Goal: Task Accomplishment & Management: Complete application form

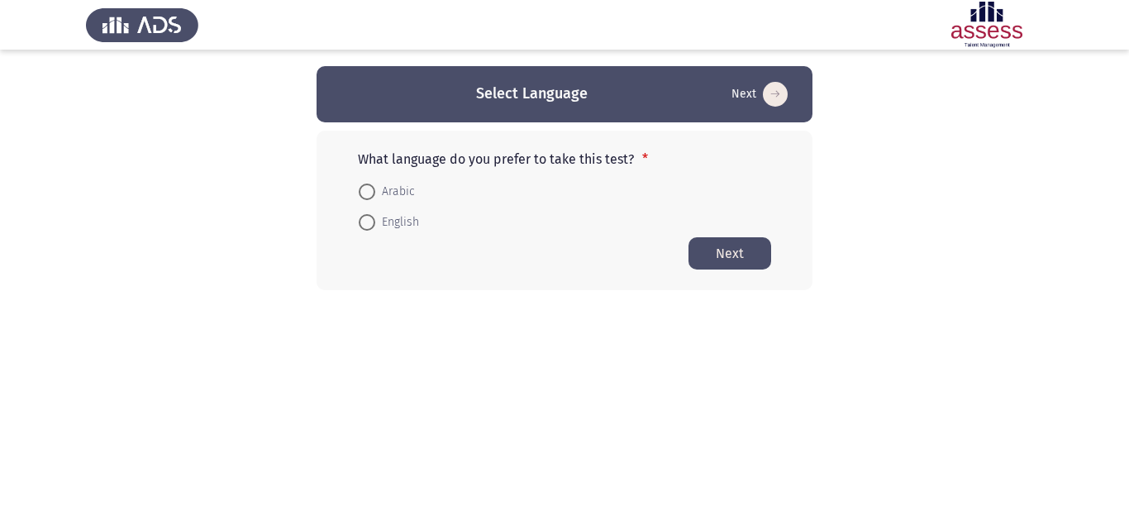
click at [382, 220] on span "English" at bounding box center [397, 222] width 44 height 20
click at [375, 220] on input "English" at bounding box center [367, 222] width 17 height 17
radio input "true"
click at [712, 245] on button "Next" at bounding box center [729, 252] width 83 height 32
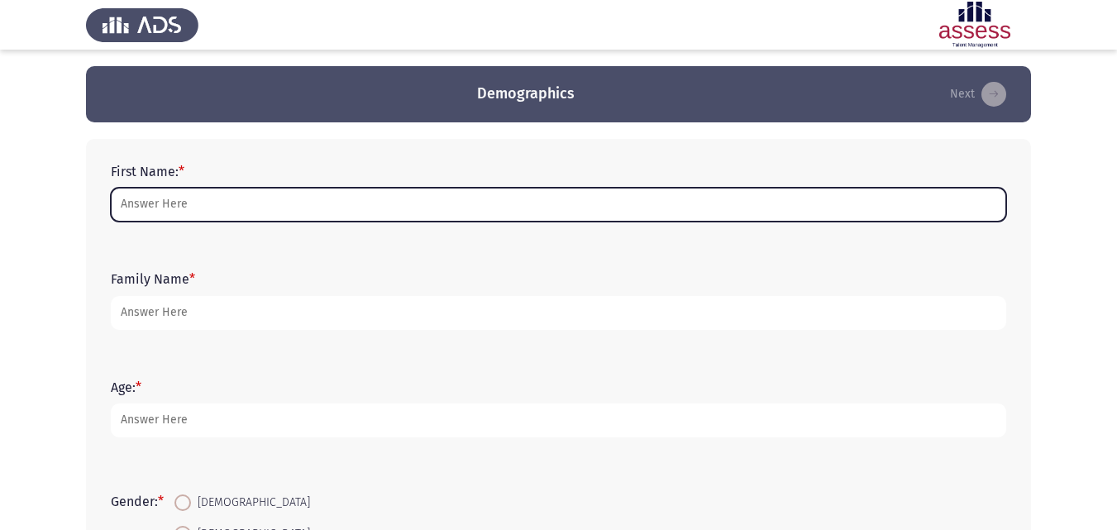
click at [326, 210] on input "First Name: *" at bounding box center [558, 205] width 895 height 34
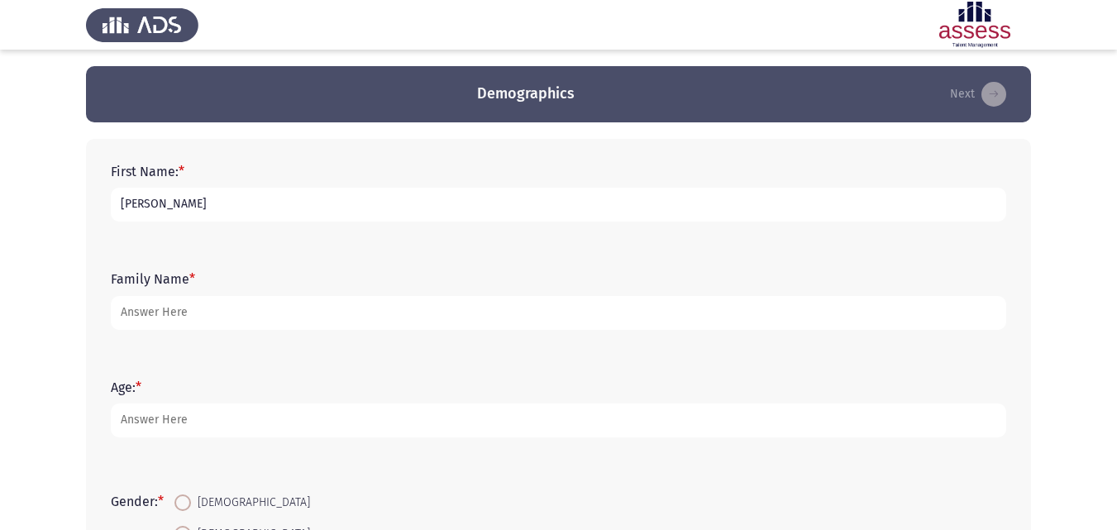
type input "[PERSON_NAME]"
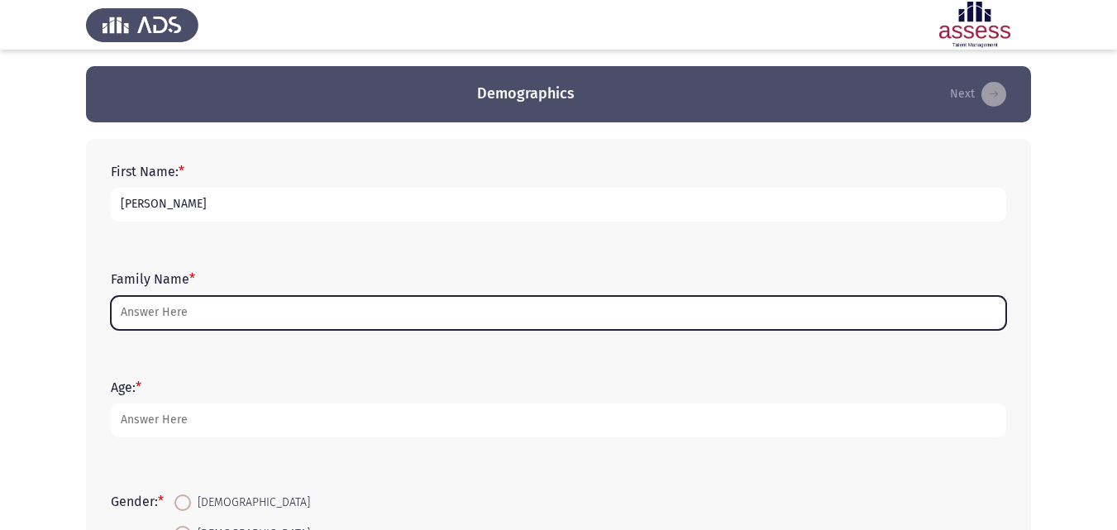
click at [251, 314] on input "Family Name *" at bounding box center [558, 313] width 895 height 34
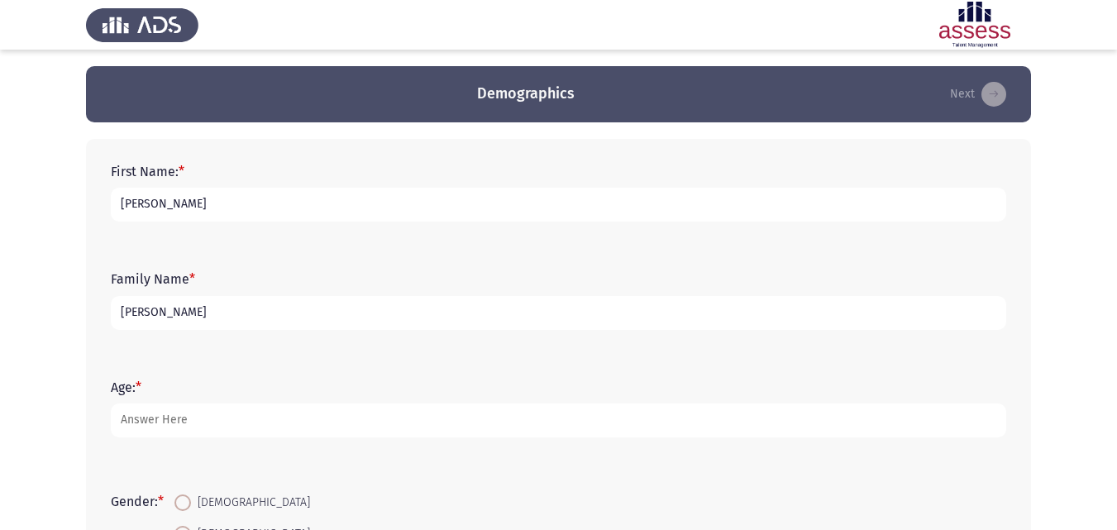
type input "[PERSON_NAME]"
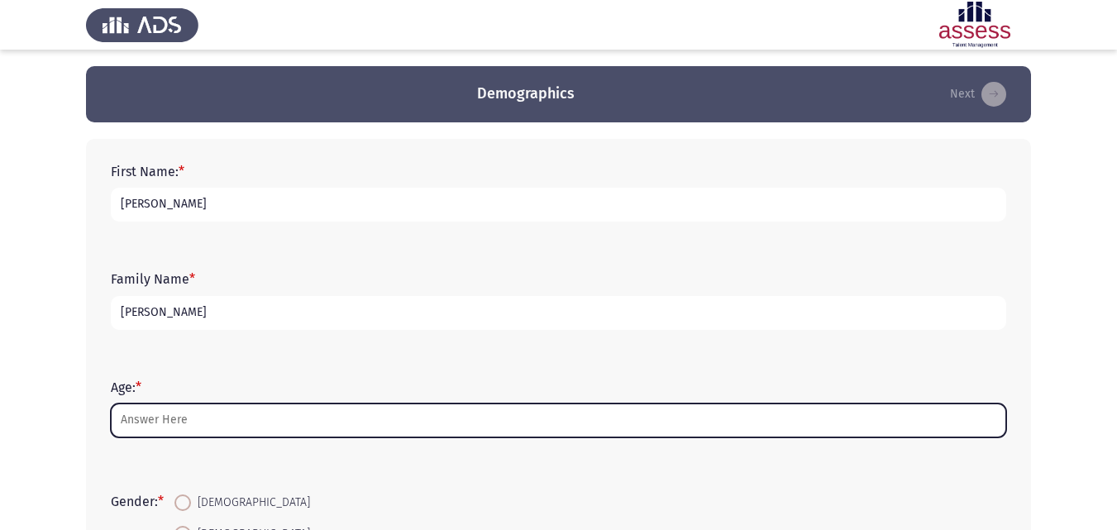
click at [205, 423] on input "Age: *" at bounding box center [558, 420] width 895 height 34
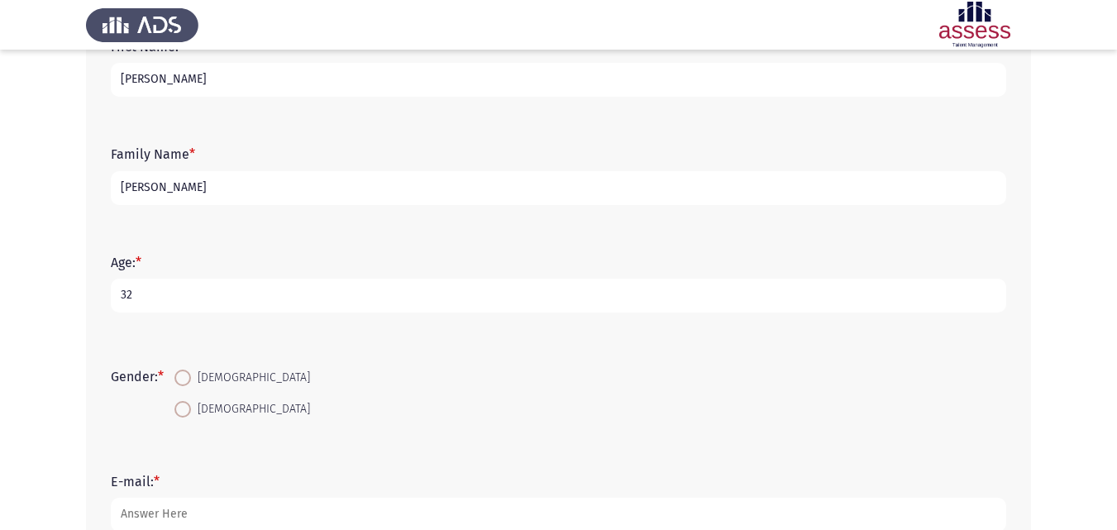
scroll to position [221, 0]
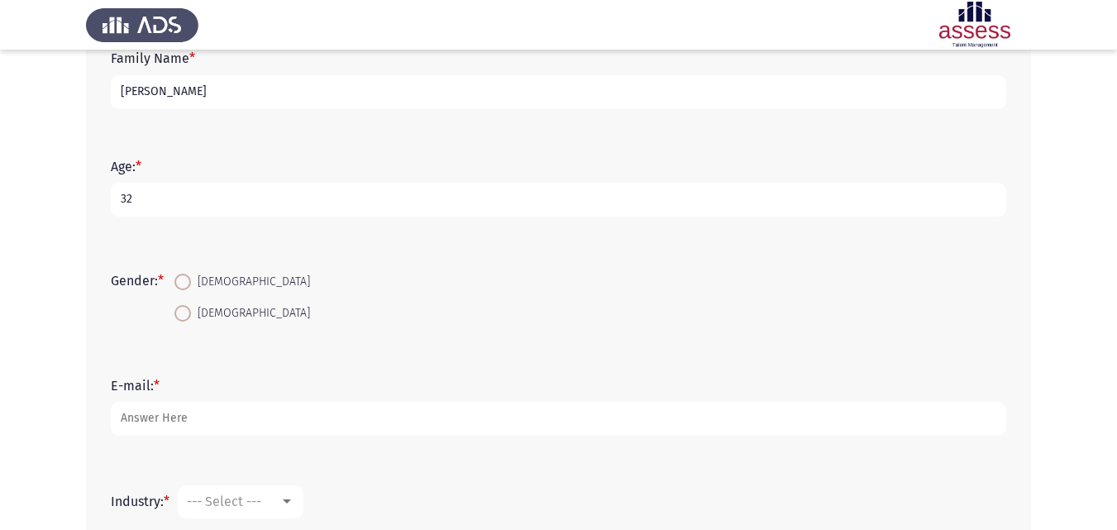
type input "32"
click at [208, 313] on span "[DEMOGRAPHIC_DATA]" at bounding box center [250, 313] width 119 height 20
click at [191, 313] on input "[DEMOGRAPHIC_DATA]" at bounding box center [182, 313] width 17 height 17
radio input "true"
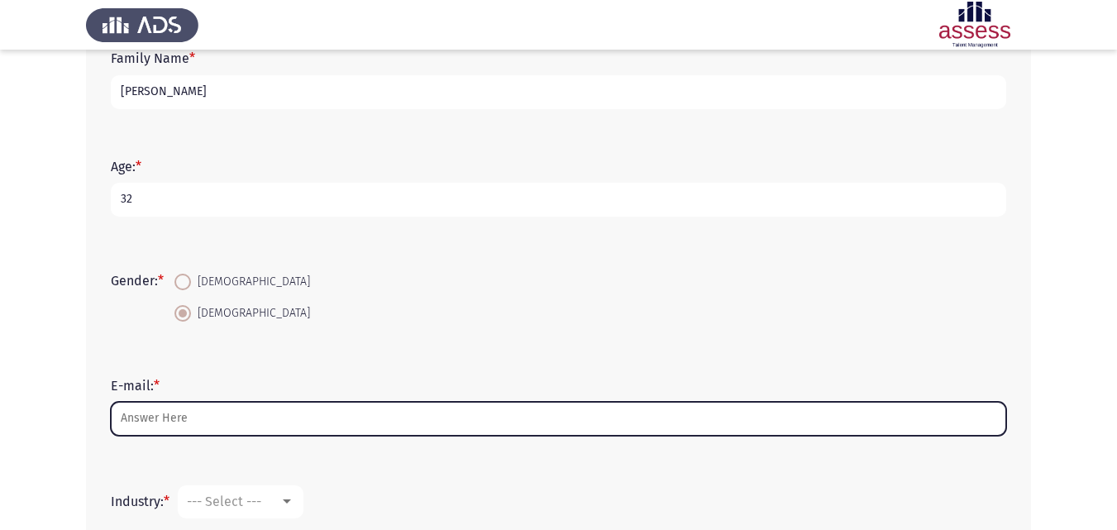
click at [198, 422] on input "E-mail: *" at bounding box center [558, 419] width 895 height 34
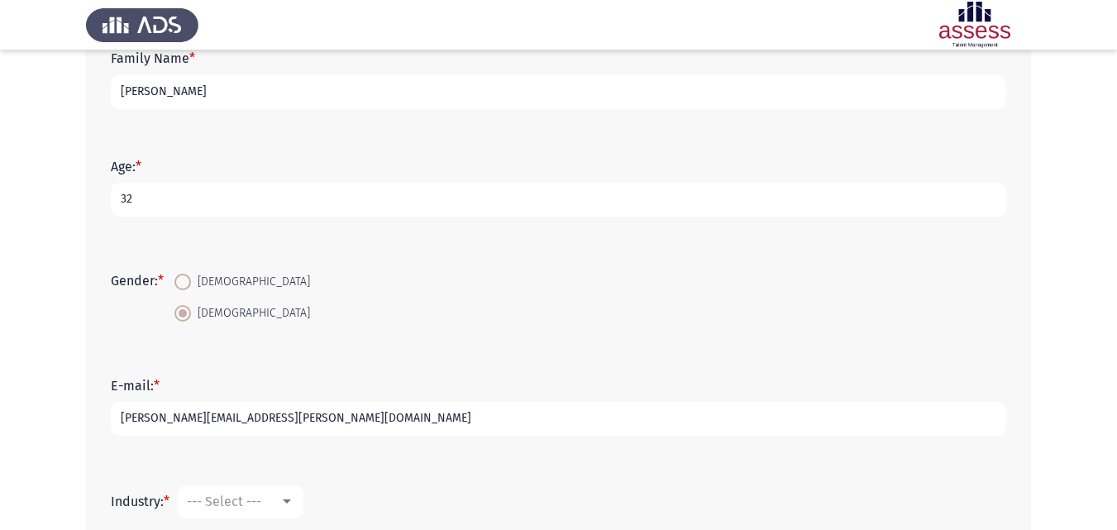
type input "[PERSON_NAME][EMAIL_ADDRESS][PERSON_NAME][DOMAIN_NAME]"
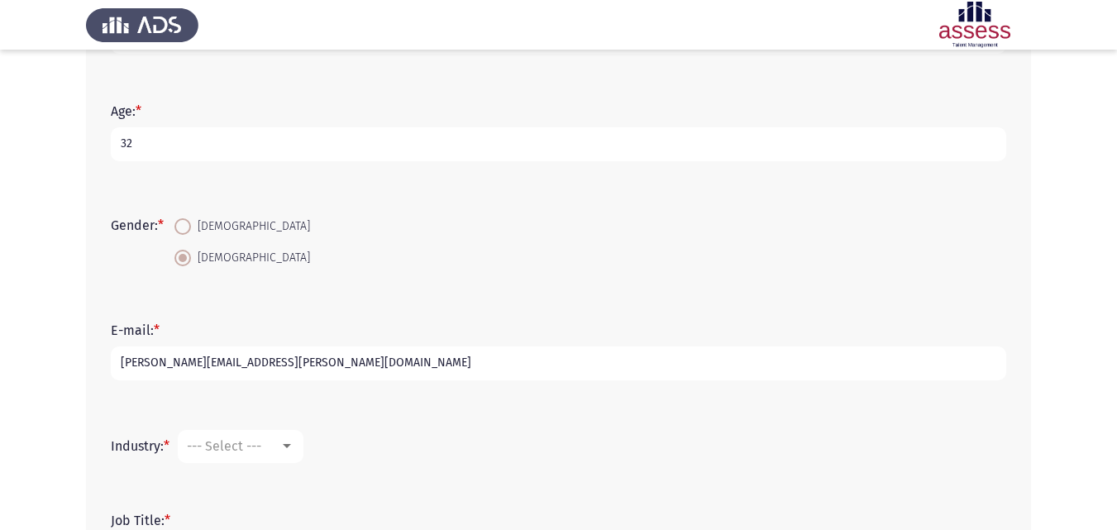
scroll to position [424, 0]
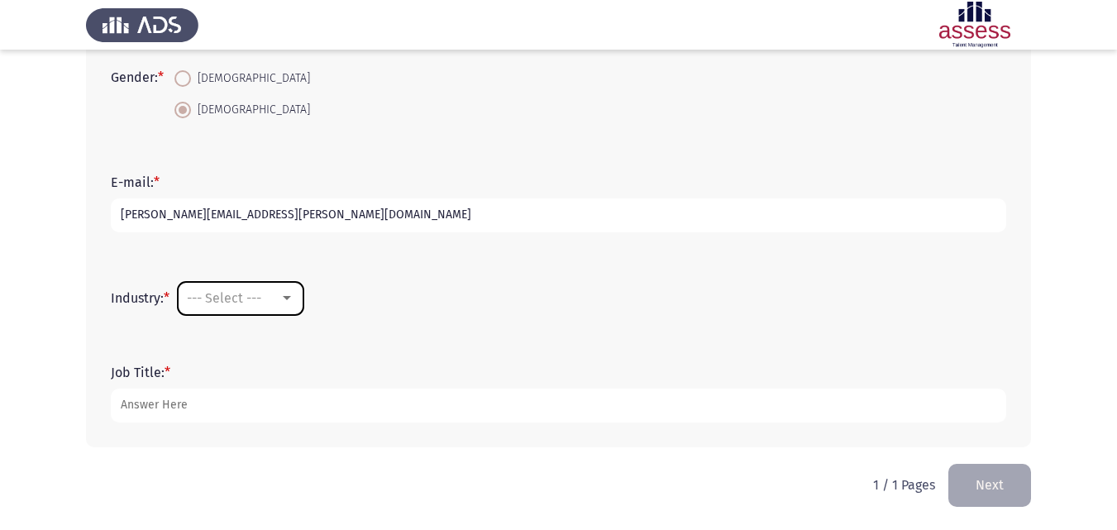
click at [272, 302] on div "--- Select ---" at bounding box center [233, 298] width 93 height 16
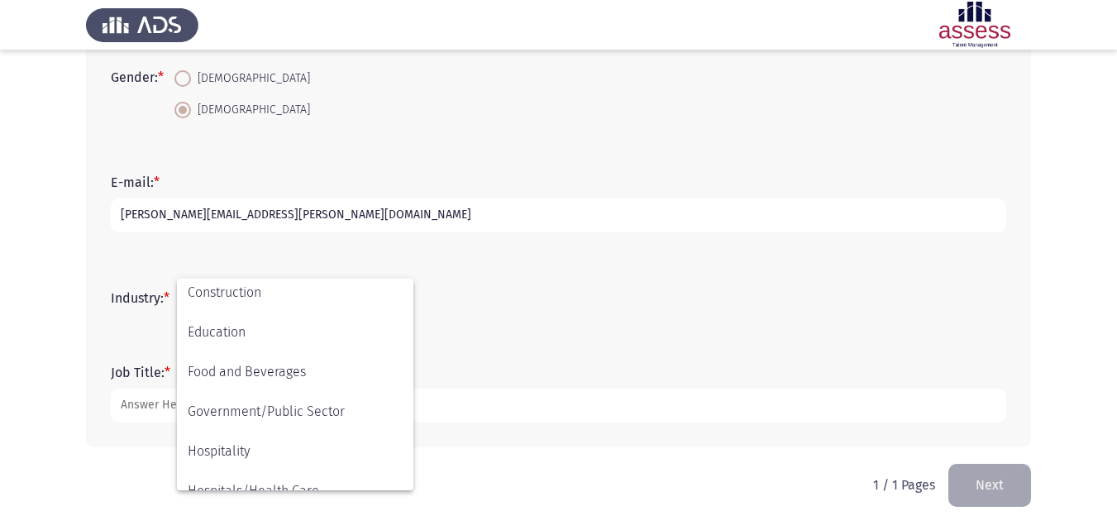
scroll to position [542, 0]
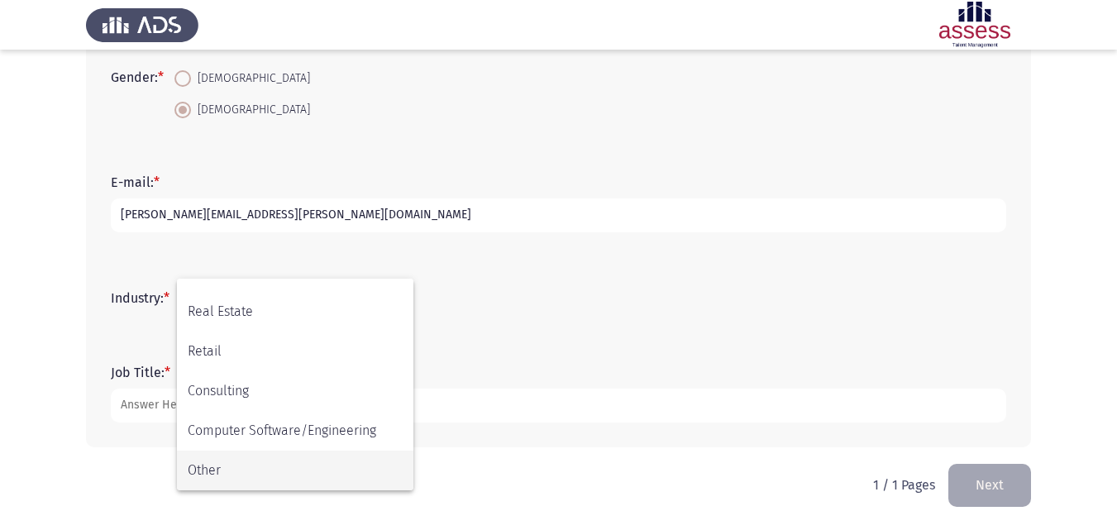
click at [311, 461] on span "Other" at bounding box center [295, 470] width 215 height 40
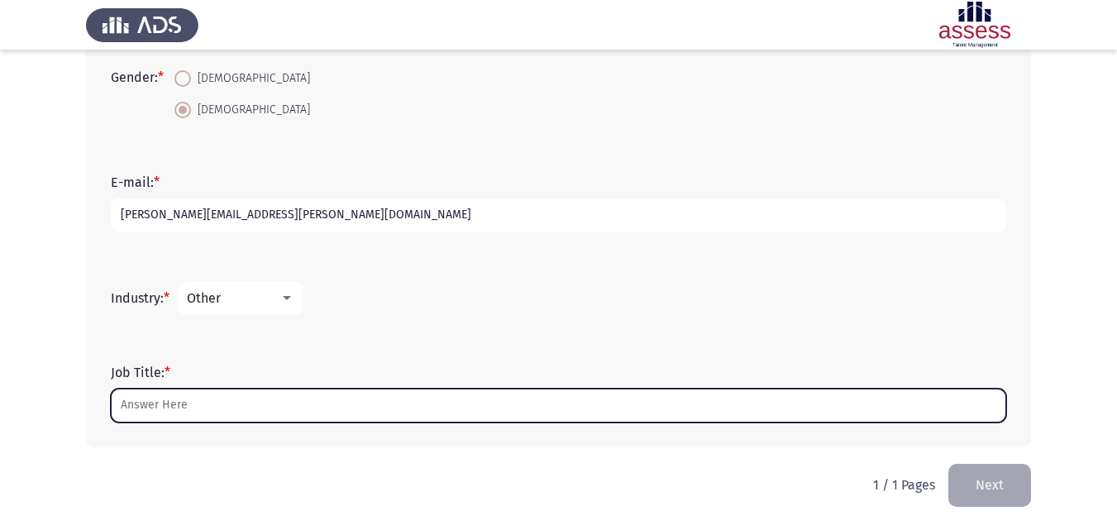
click at [220, 410] on input "Job Title: *" at bounding box center [558, 405] width 895 height 34
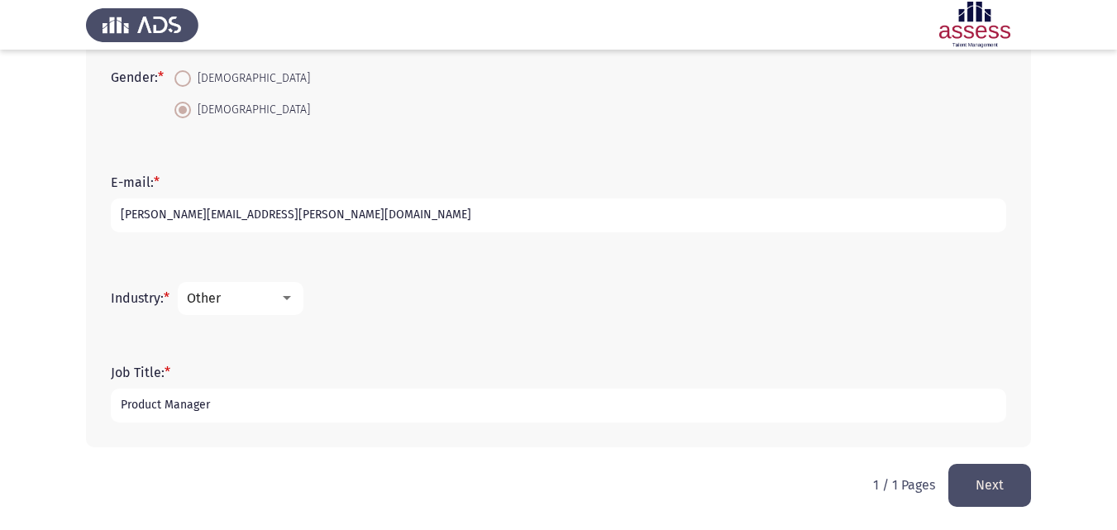
type input "Product Manager"
click at [615, 447] on div "Job Title: * Product Manager" at bounding box center [558, 393] width 912 height 107
click at [183, 217] on input "[PERSON_NAME][EMAIL_ADDRESS][PERSON_NAME][DOMAIN_NAME]" at bounding box center [558, 215] width 895 height 34
type input "[PERSON_NAME][EMAIL_ADDRESS][PERSON_NAME][DOMAIN_NAME]"
click at [1072, 251] on app-assessment-container "Demographics Next First Name: * [PERSON_NAME] Family Name * [PERSON_NAME]: * [D…" at bounding box center [558, 53] width 1117 height 822
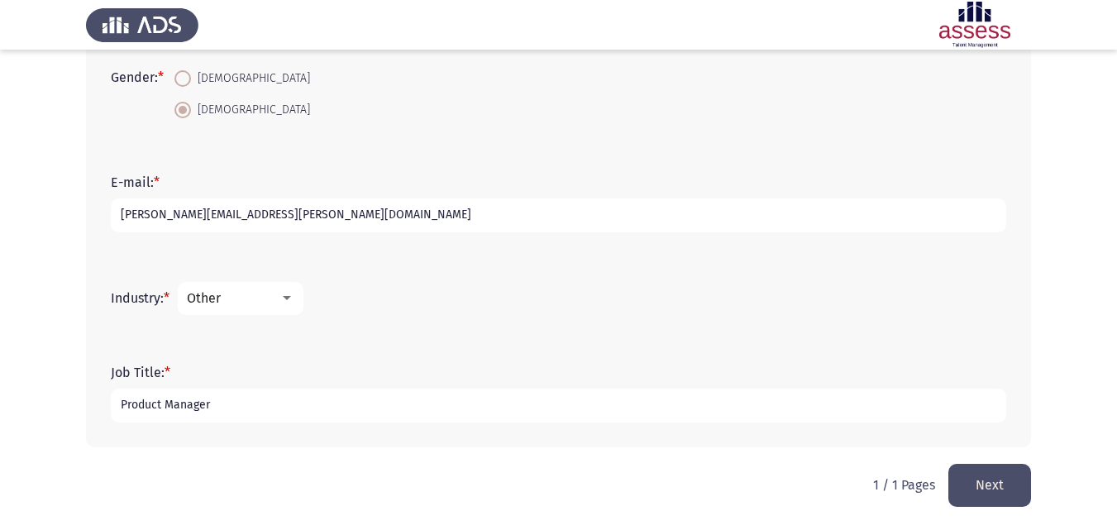
click at [1016, 493] on button "Next" at bounding box center [989, 485] width 83 height 42
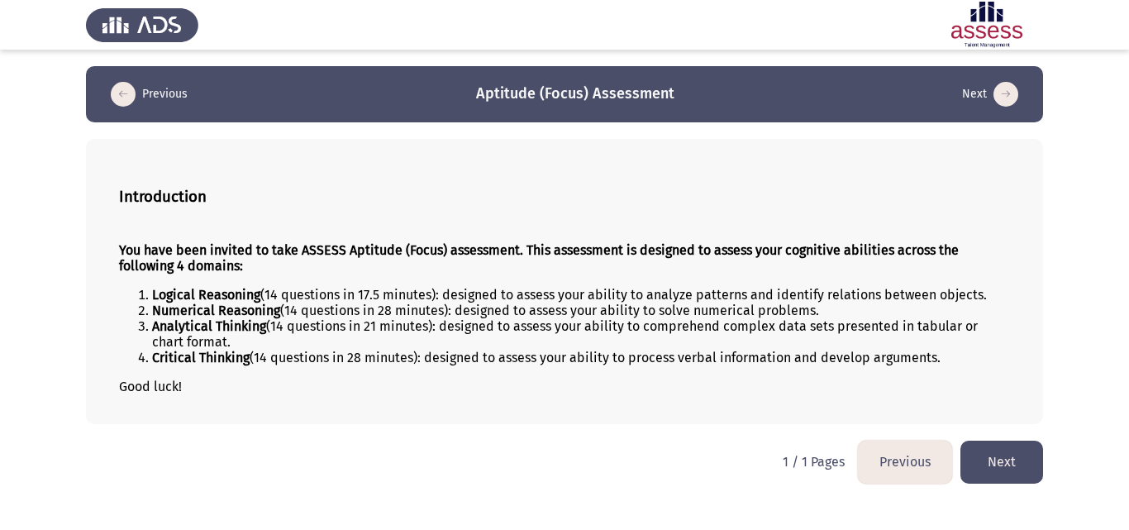
click at [1003, 455] on button "Next" at bounding box center [1001, 462] width 83 height 42
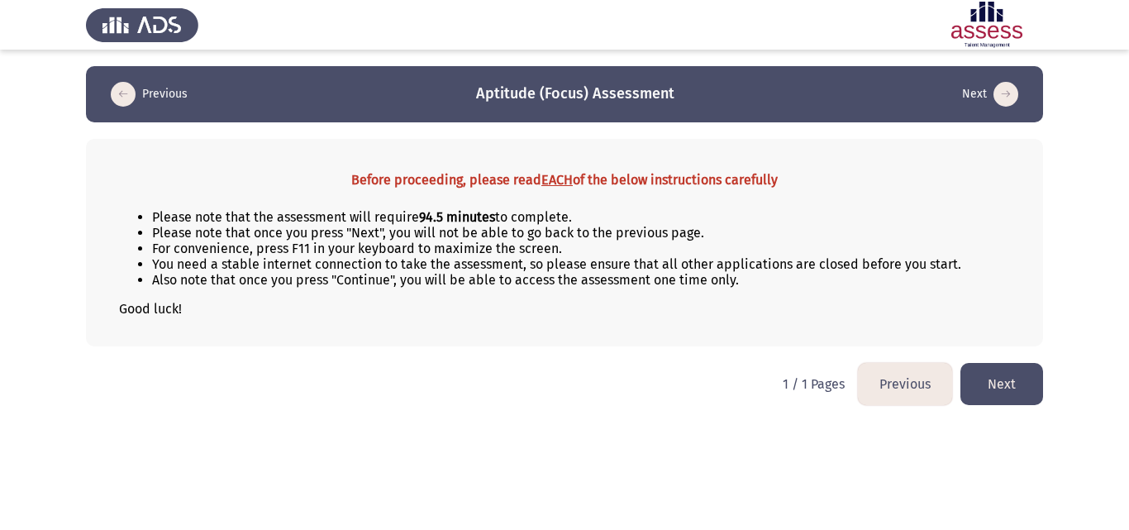
click at [910, 374] on button "Previous" at bounding box center [905, 384] width 94 height 42
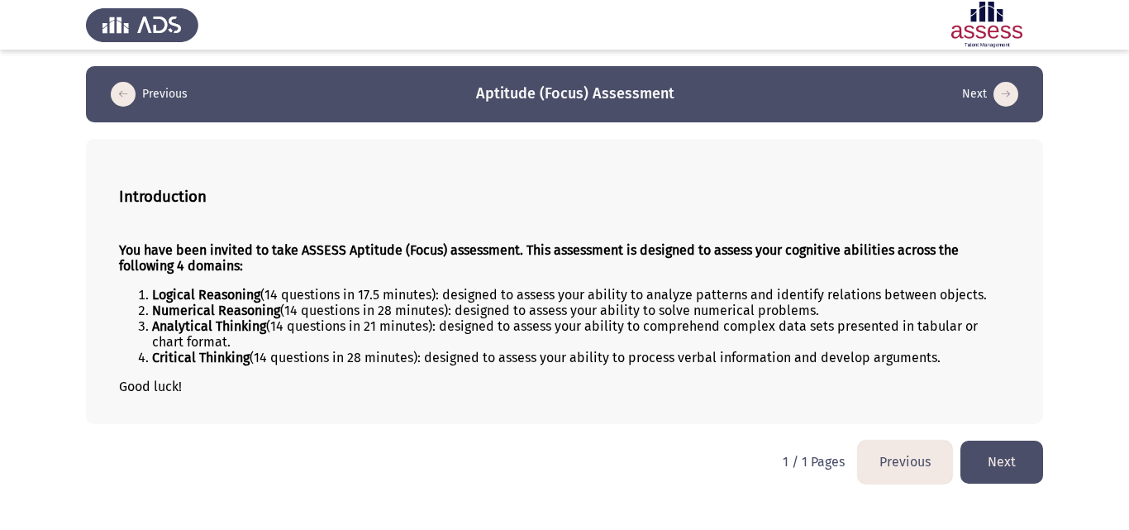
click at [470, 453] on html "Previous Aptitude (Focus) Assessment Next Introduction You have been invited to…" at bounding box center [564, 250] width 1129 height 500
click at [605, 436] on html "Previous Aptitude (Focus) Assessment Next Introduction You have been invited to…" at bounding box center [564, 250] width 1129 height 500
click at [1012, 462] on button "Next" at bounding box center [1001, 462] width 83 height 42
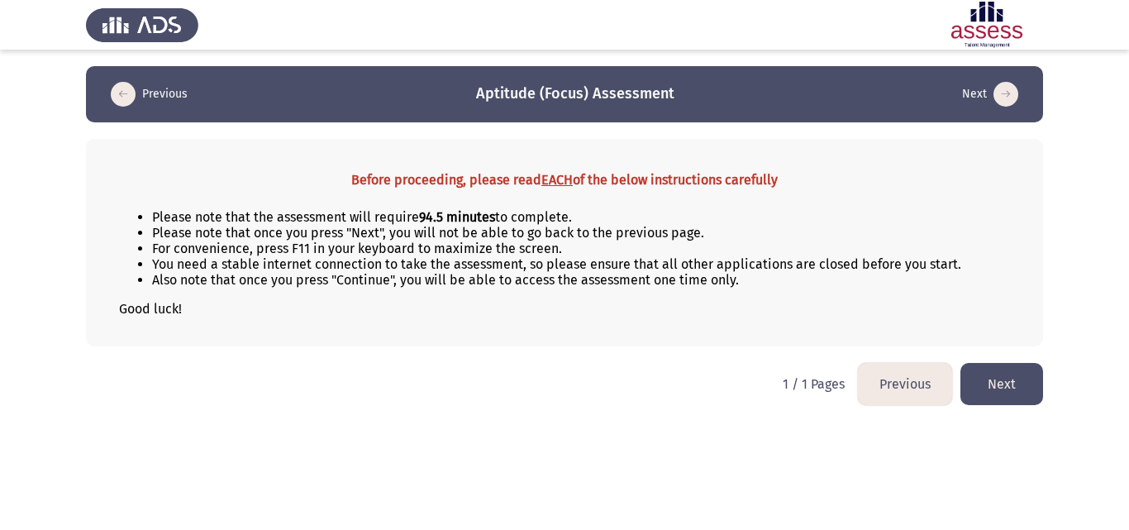
click at [1012, 383] on button "Next" at bounding box center [1001, 384] width 83 height 42
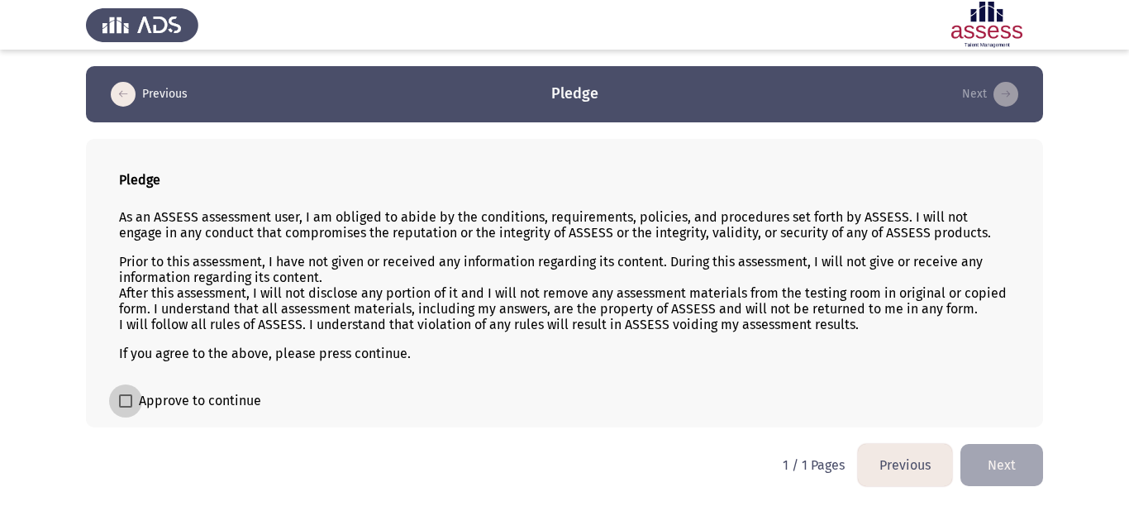
click at [123, 401] on span at bounding box center [125, 400] width 13 height 13
click at [125, 407] on input "Approve to continue" at bounding box center [125, 407] width 1 height 1
checkbox input "true"
click at [1006, 466] on button "Next" at bounding box center [1001, 465] width 83 height 42
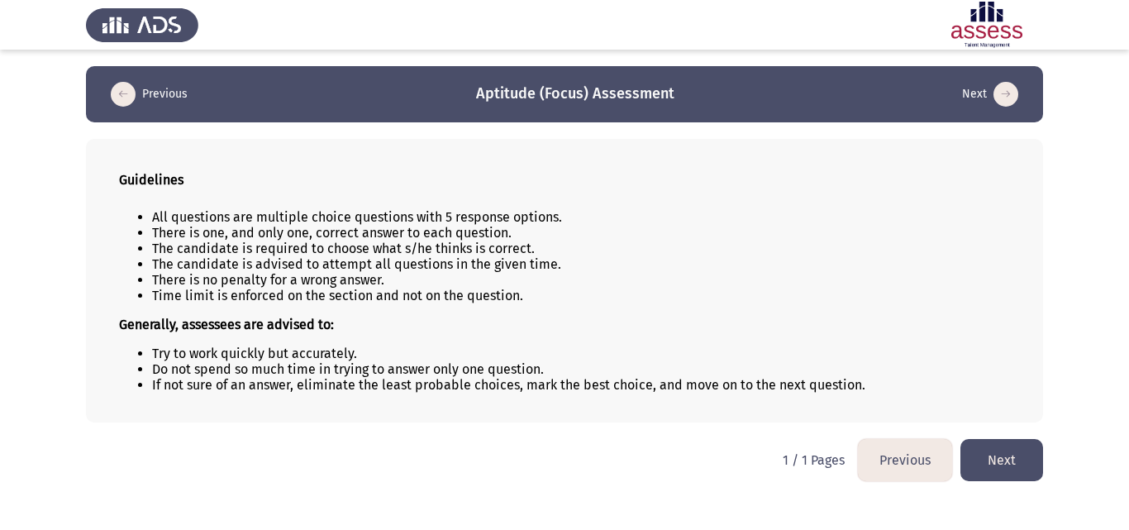
click at [998, 469] on button "Next" at bounding box center [1001, 460] width 83 height 42
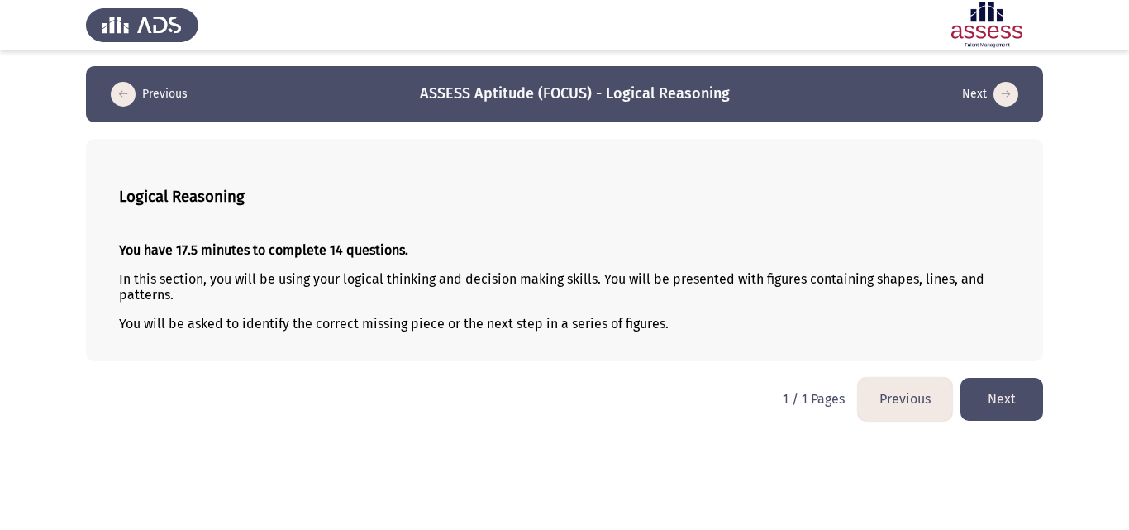
click at [997, 403] on button "Next" at bounding box center [1001, 399] width 83 height 42
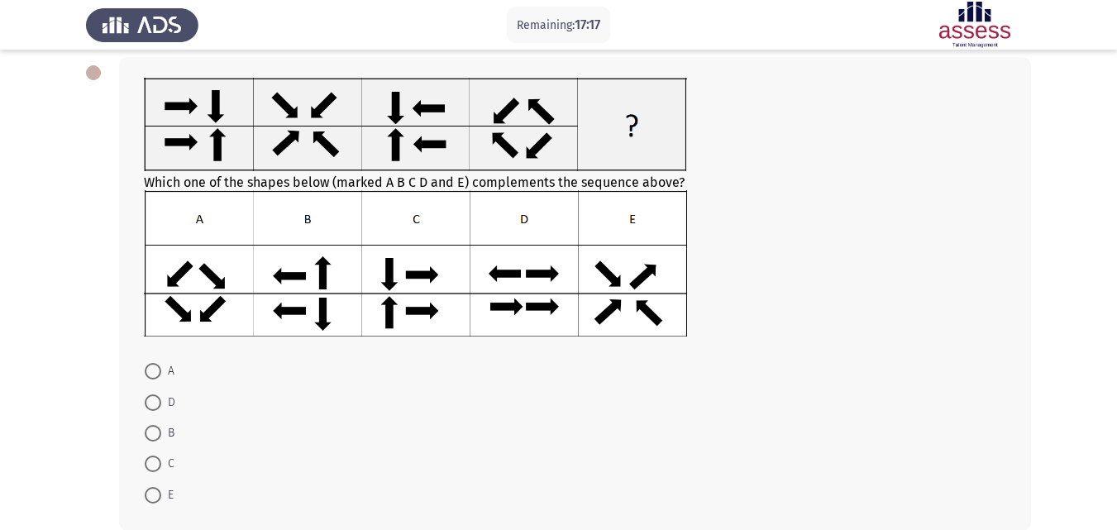
scroll to position [77, 0]
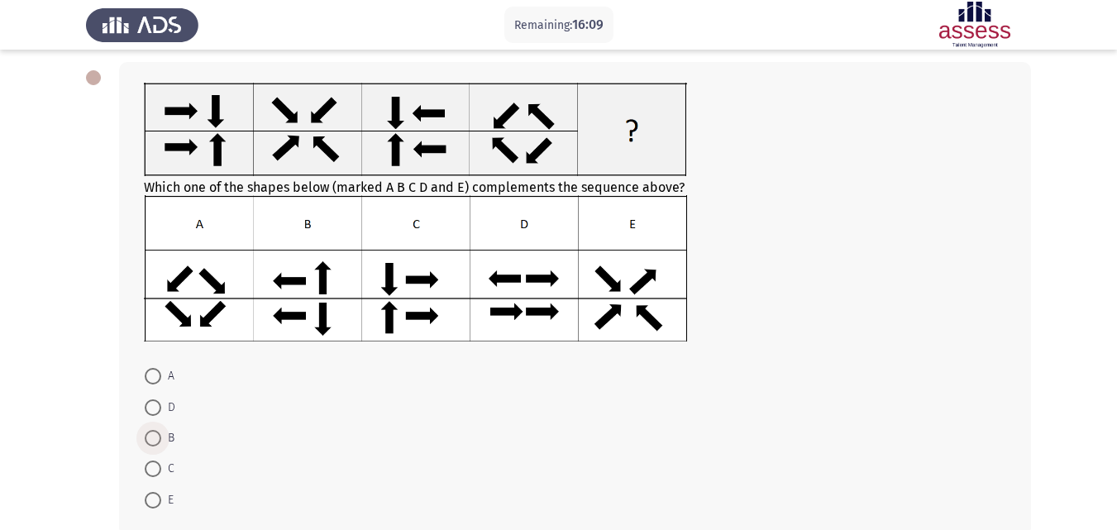
click at [158, 444] on span at bounding box center [153, 438] width 17 height 17
click at [158, 444] on input "B" at bounding box center [153, 438] width 17 height 17
radio input "true"
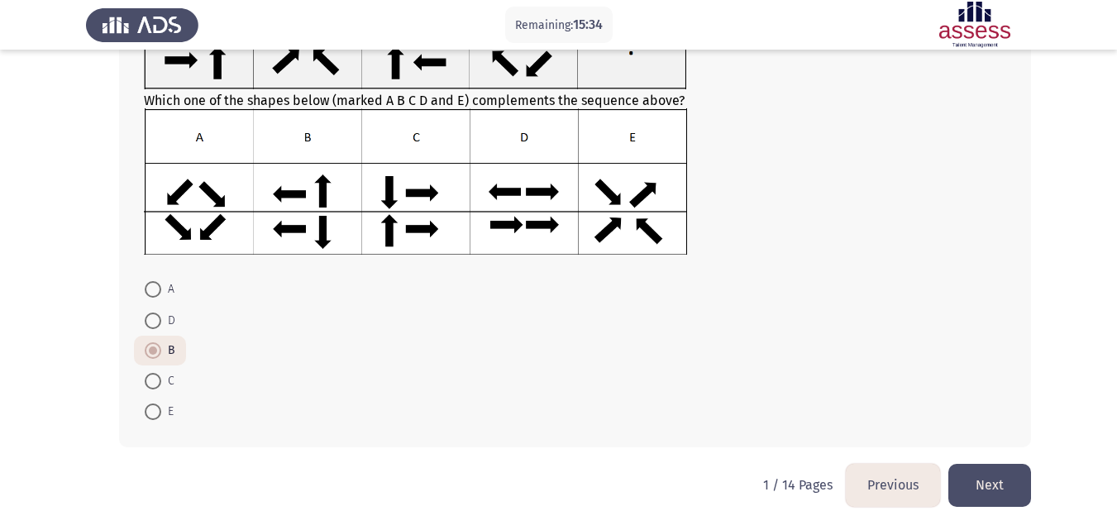
click at [995, 479] on button "Next" at bounding box center [989, 485] width 83 height 42
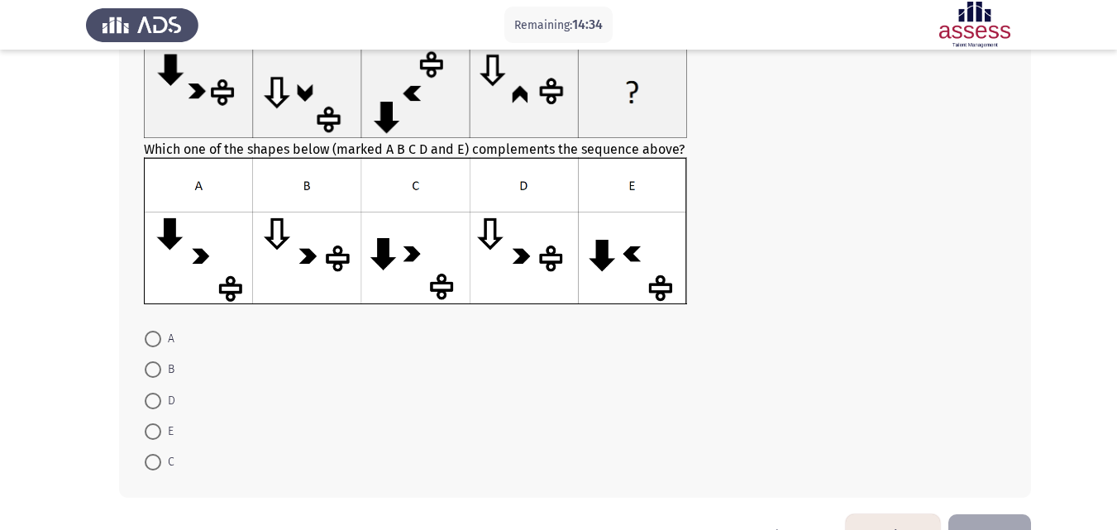
scroll to position [103, 0]
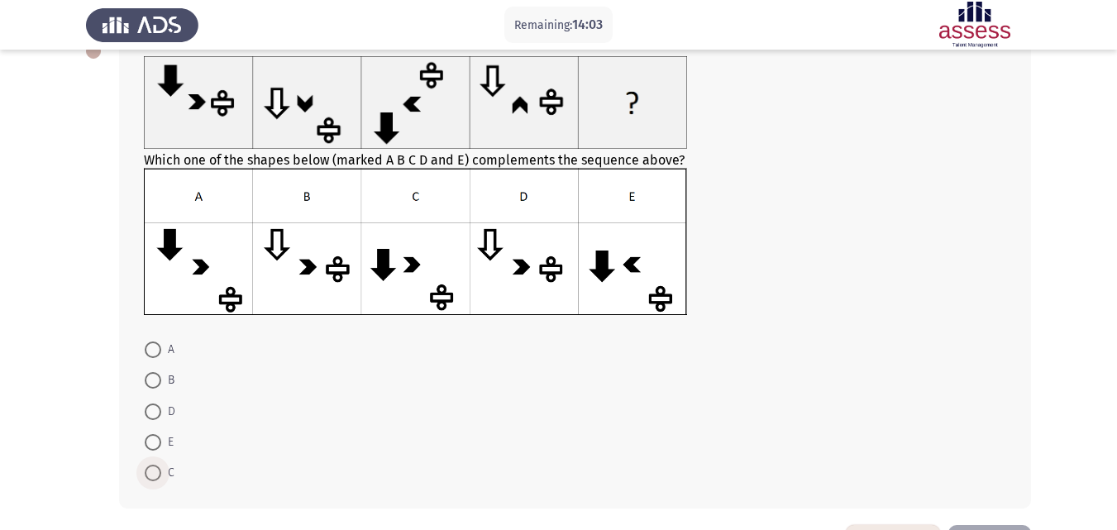
click at [156, 479] on span at bounding box center [153, 472] width 17 height 17
click at [156, 479] on input "C" at bounding box center [153, 472] width 17 height 17
radio input "true"
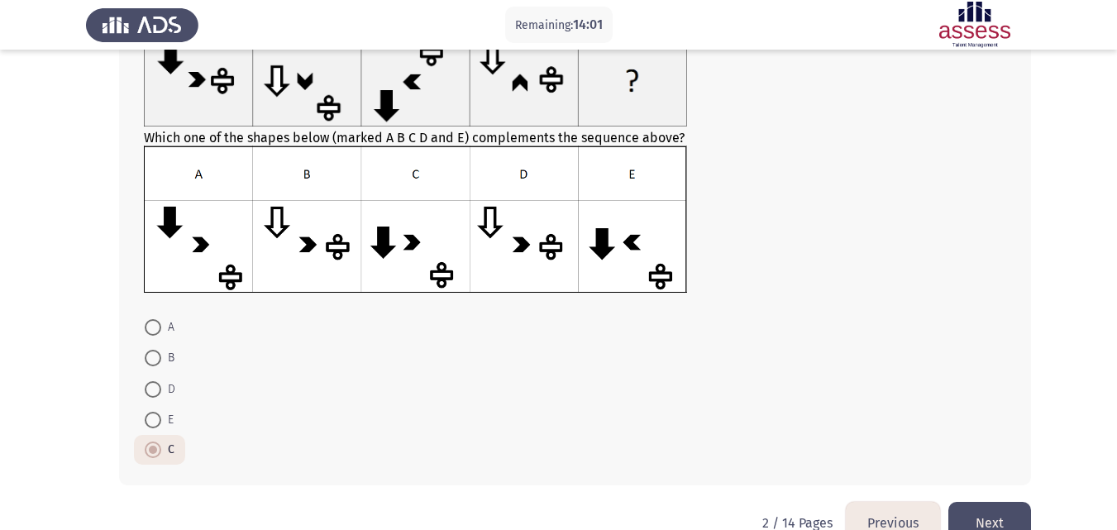
scroll to position [164, 0]
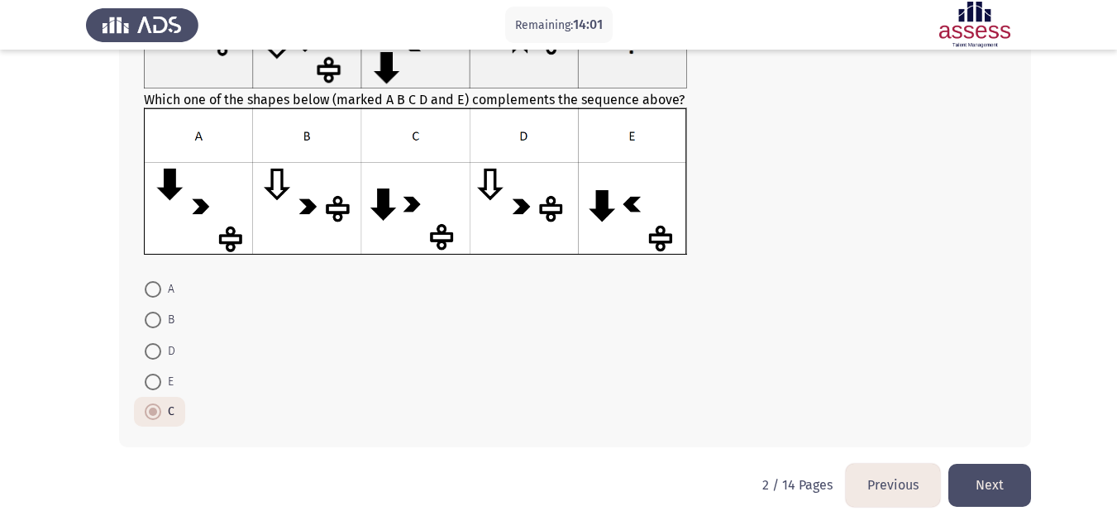
click at [1012, 482] on button "Next" at bounding box center [989, 485] width 83 height 42
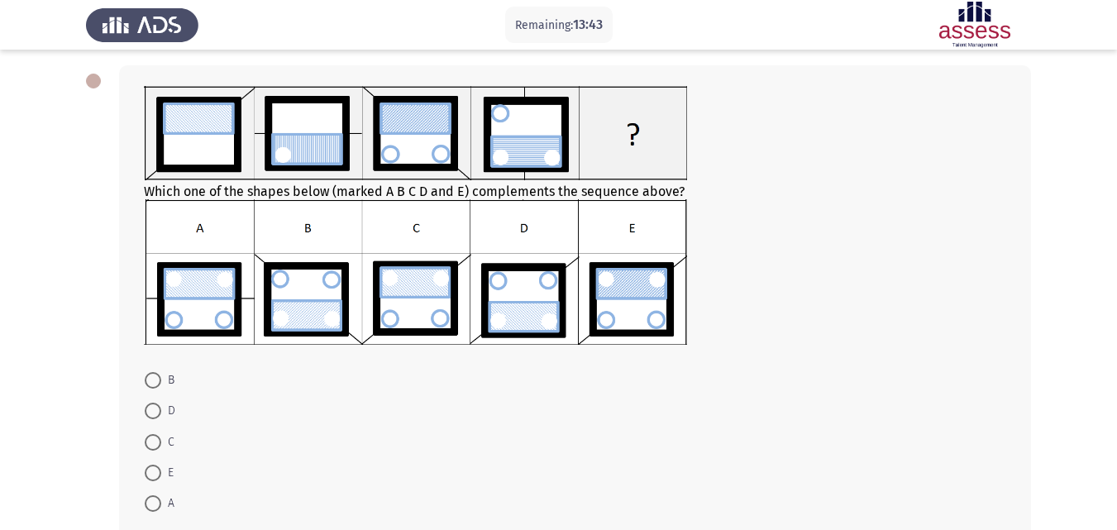
scroll to position [80, 0]
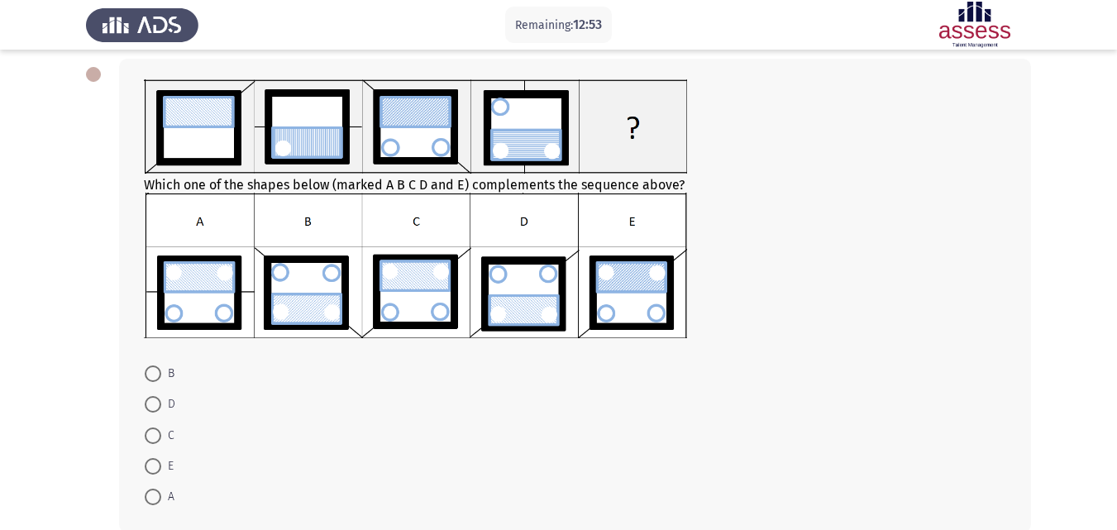
click at [166, 439] on span "C" at bounding box center [167, 436] width 13 height 20
click at [161, 439] on input "C" at bounding box center [153, 435] width 17 height 17
radio input "true"
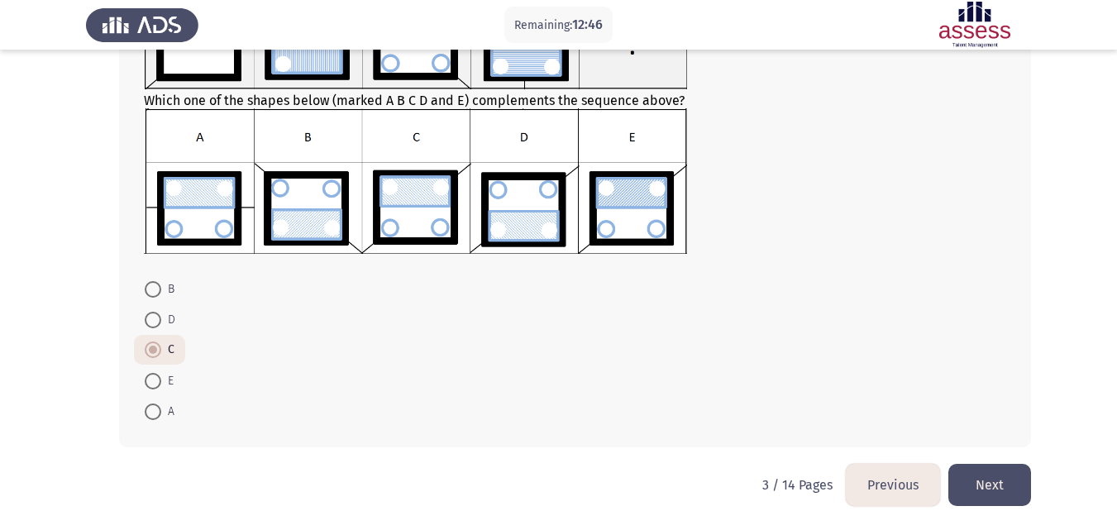
click at [1008, 479] on button "Next" at bounding box center [989, 485] width 83 height 42
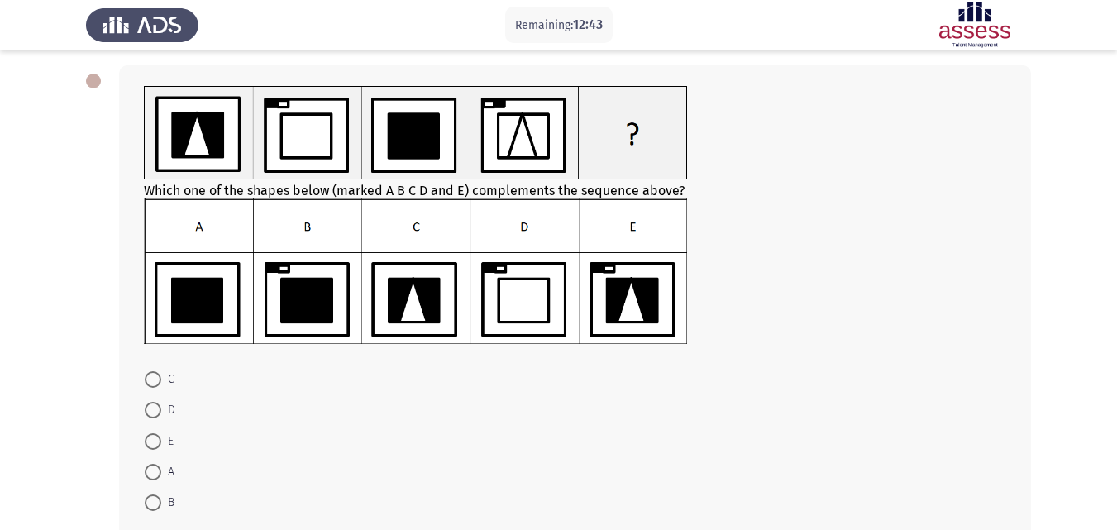
scroll to position [77, 0]
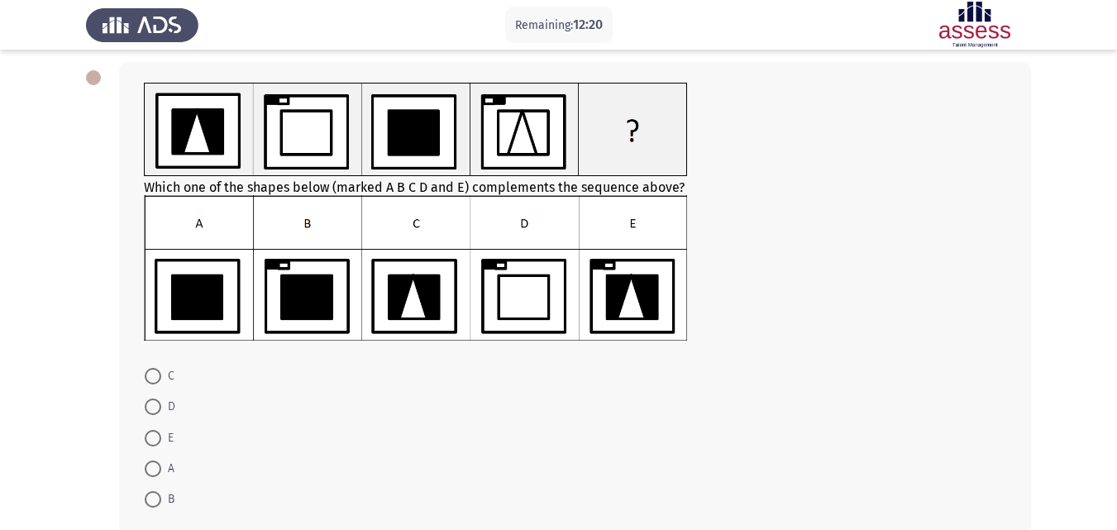
click at [171, 501] on span "B" at bounding box center [167, 499] width 13 height 20
click at [161, 501] on input "B" at bounding box center [153, 499] width 17 height 17
radio input "true"
click at [165, 373] on span "C" at bounding box center [167, 376] width 13 height 20
click at [161, 373] on input "C" at bounding box center [153, 376] width 17 height 17
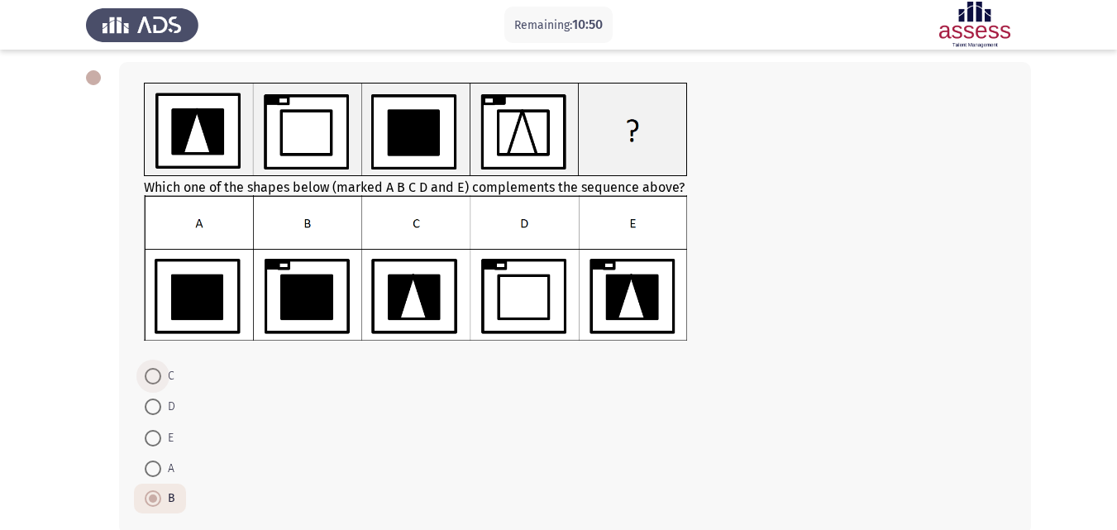
radio input "true"
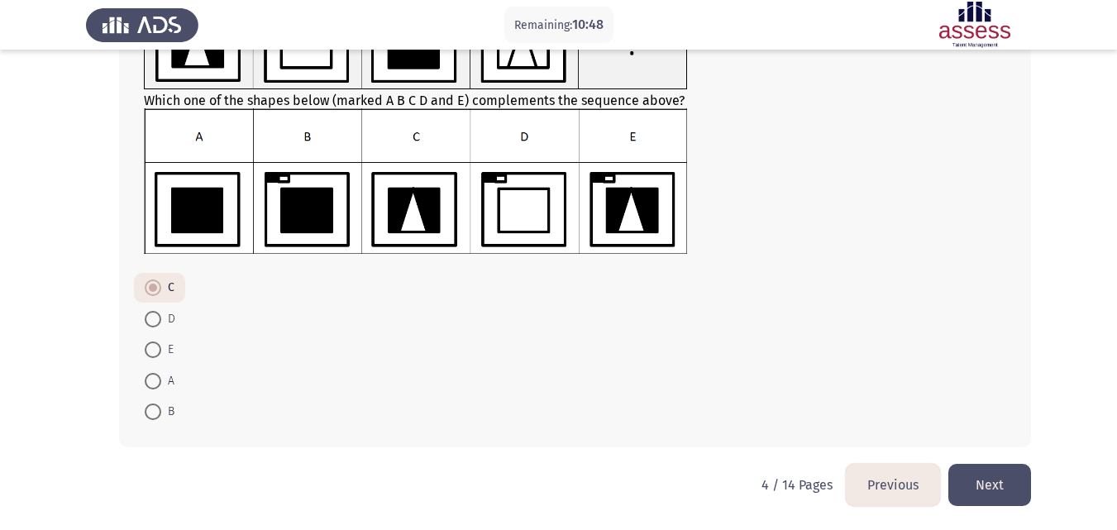
click at [988, 487] on button "Next" at bounding box center [989, 485] width 83 height 42
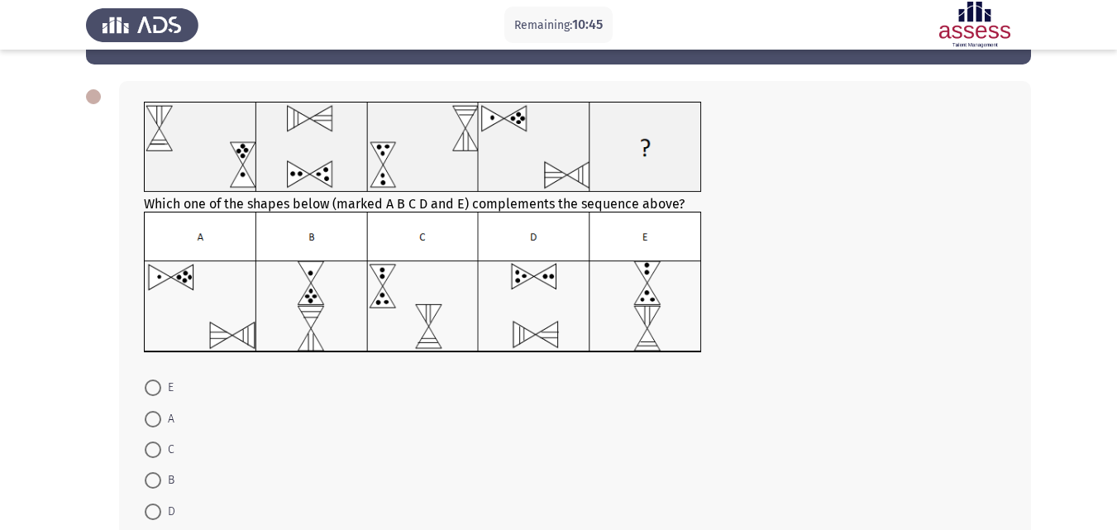
scroll to position [67, 0]
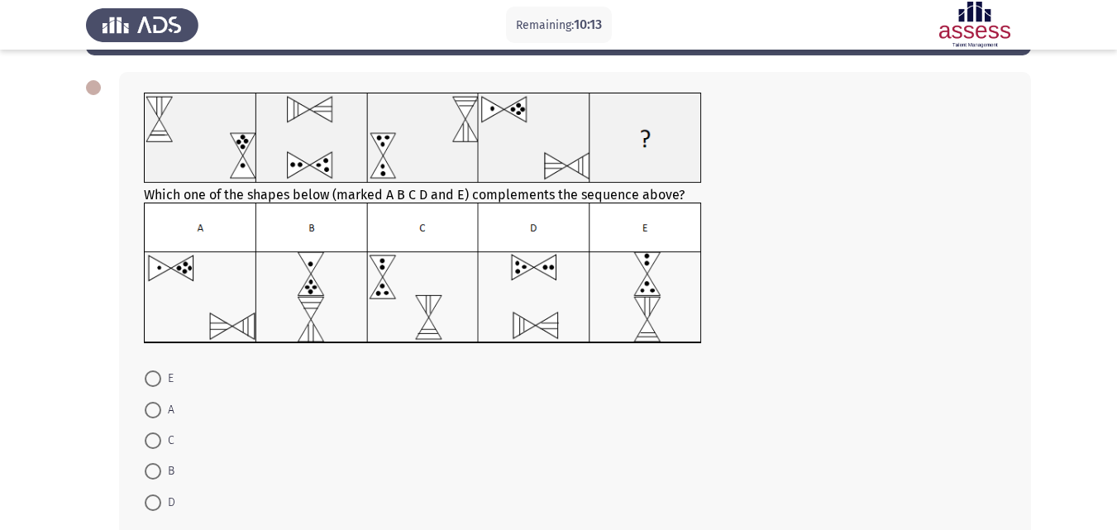
click at [165, 496] on span "D" at bounding box center [168, 503] width 14 height 20
click at [161, 496] on input "D" at bounding box center [153, 502] width 17 height 17
radio input "true"
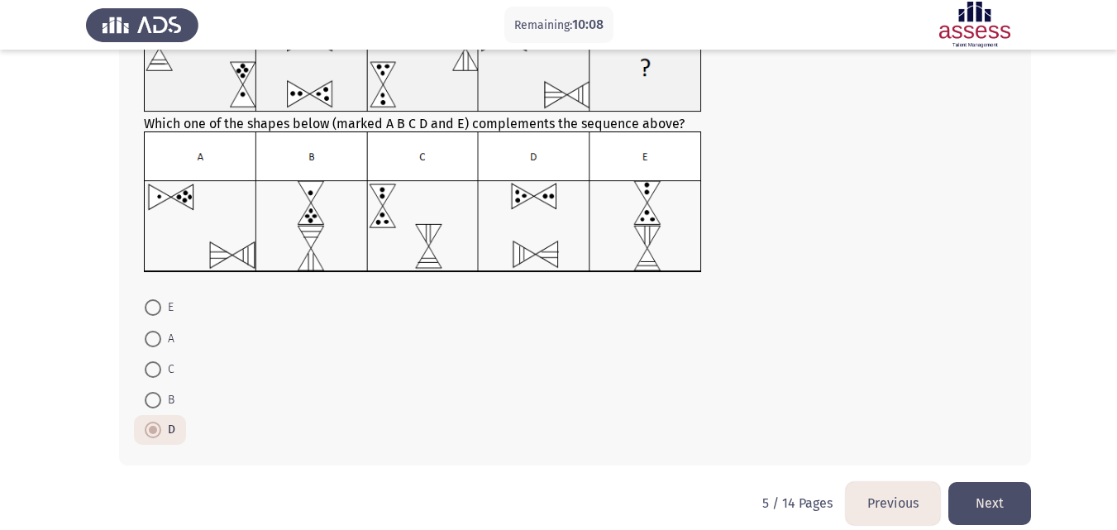
scroll to position [156, 0]
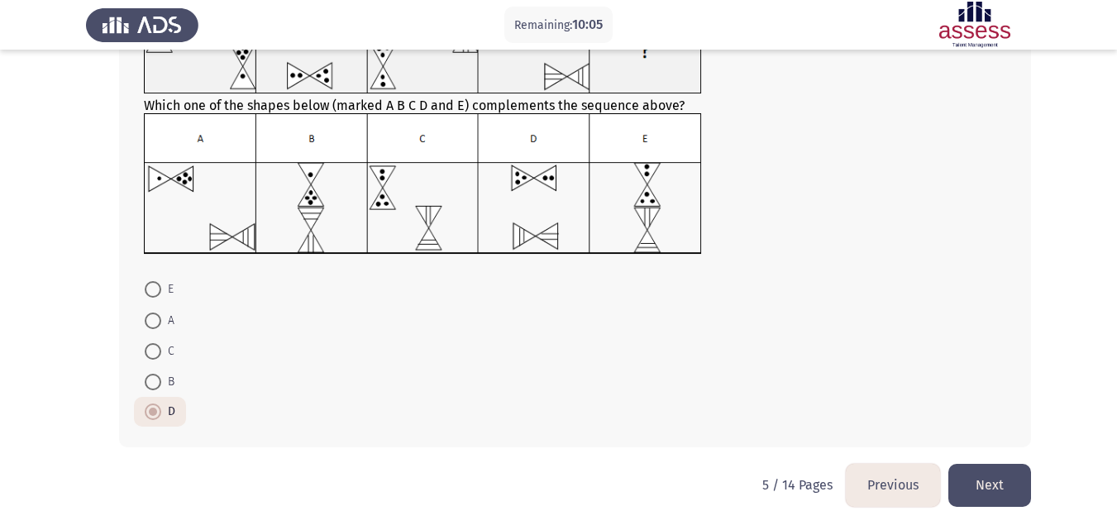
click at [1007, 482] on button "Next" at bounding box center [989, 485] width 83 height 42
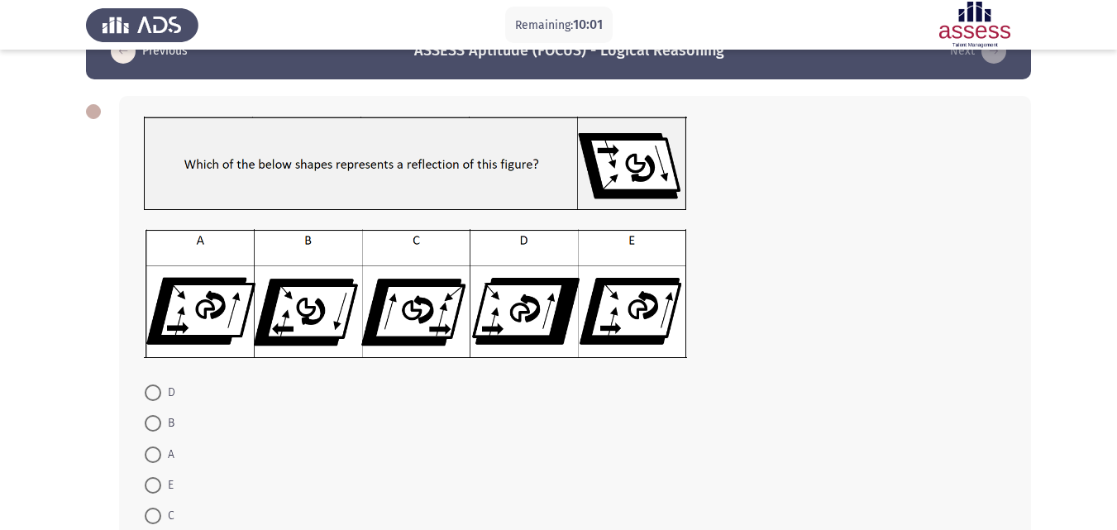
scroll to position [47, 0]
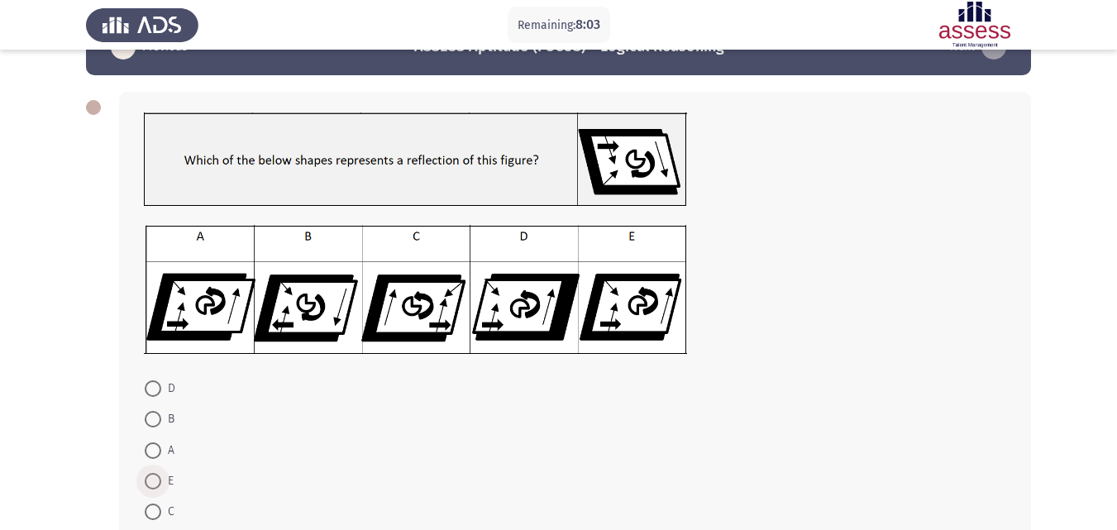
click at [157, 479] on span at bounding box center [153, 481] width 17 height 17
click at [157, 479] on input "E" at bounding box center [153, 481] width 17 height 17
radio input "true"
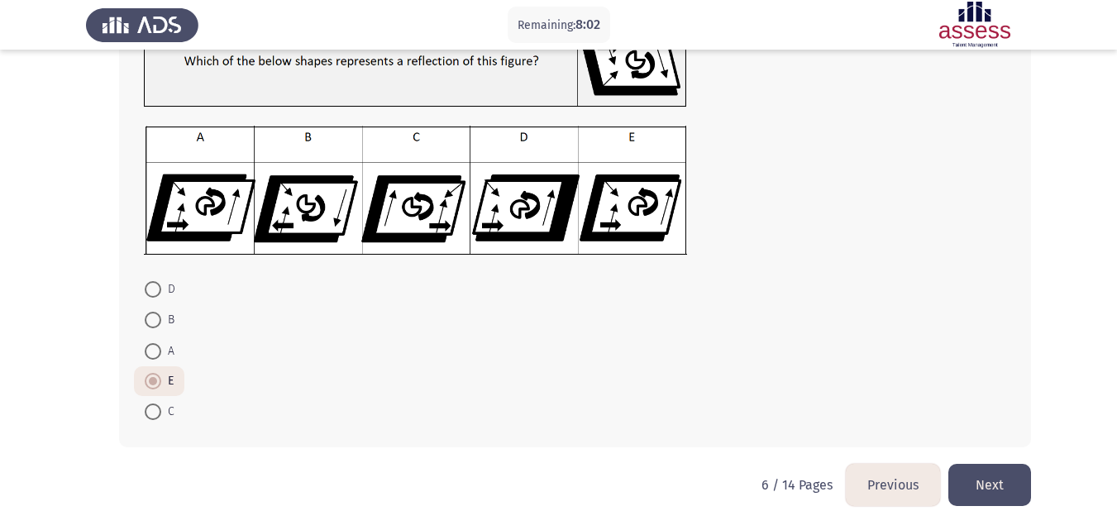
click at [993, 488] on button "Next" at bounding box center [989, 485] width 83 height 42
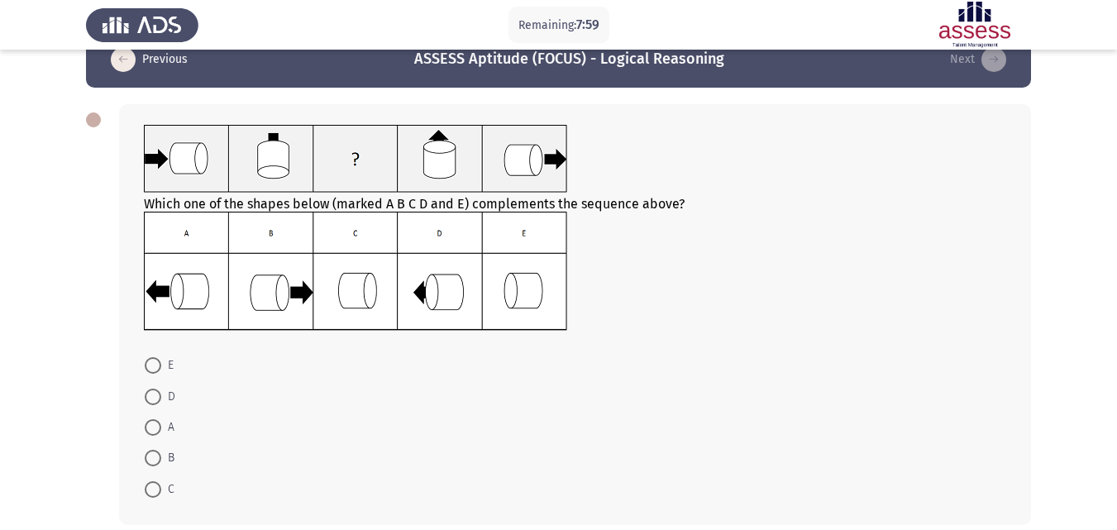
scroll to position [39, 0]
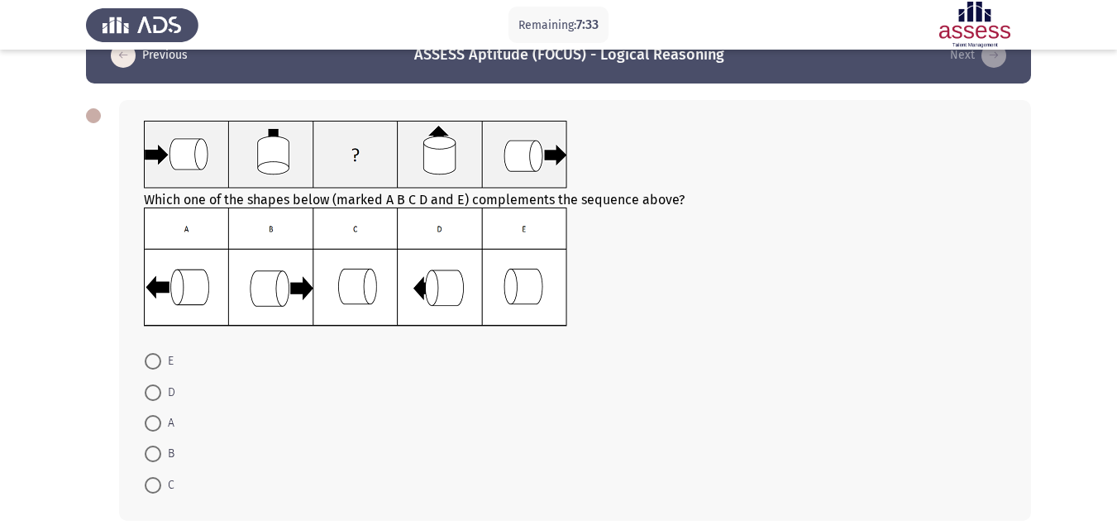
click at [166, 360] on span "E" at bounding box center [167, 361] width 12 height 20
click at [161, 360] on input "E" at bounding box center [153, 361] width 17 height 17
radio input "true"
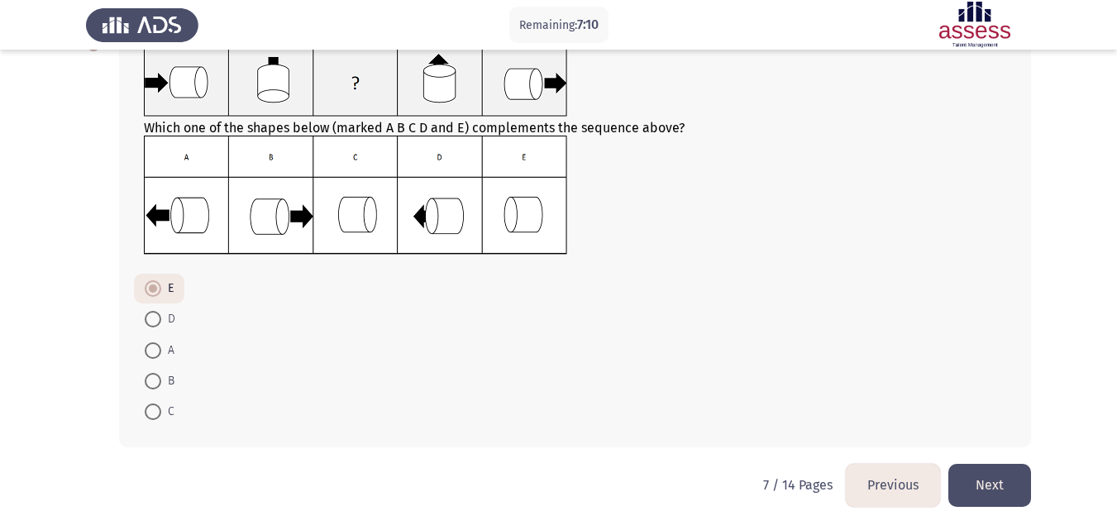
click at [987, 497] on button "Next" at bounding box center [989, 485] width 83 height 42
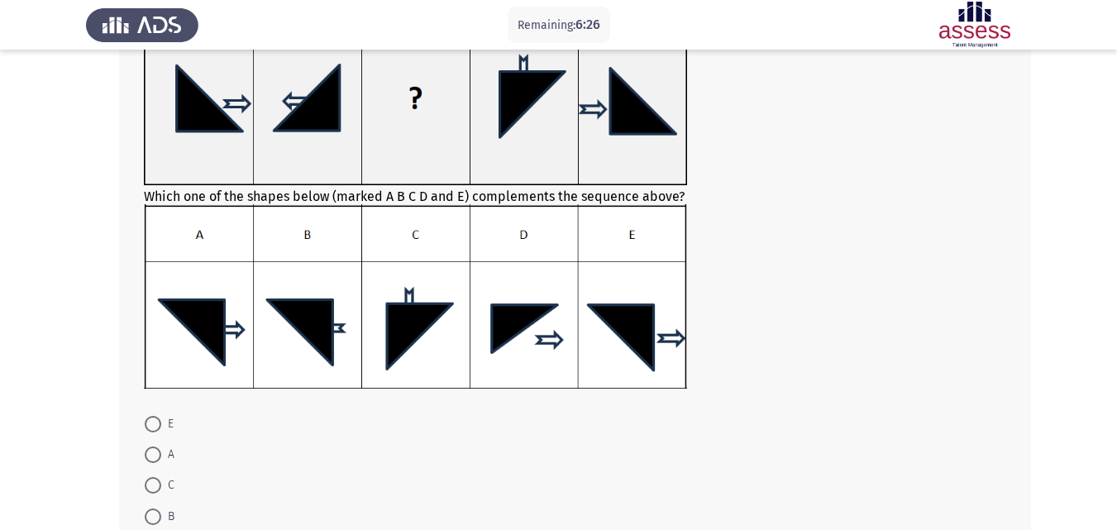
scroll to position [150, 0]
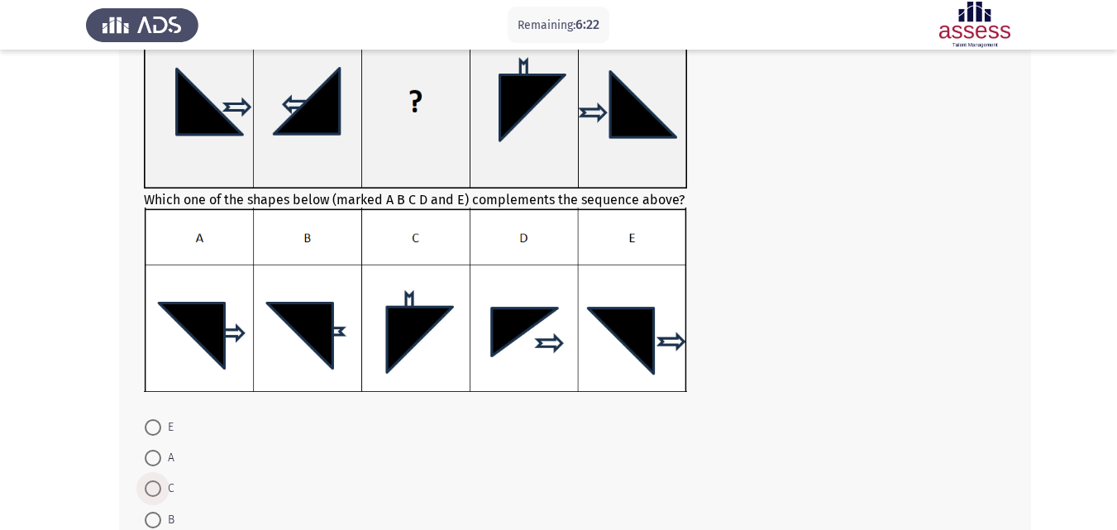
click at [159, 486] on span at bounding box center [153, 488] width 17 height 17
click at [159, 486] on input "C" at bounding box center [153, 488] width 17 height 17
radio input "true"
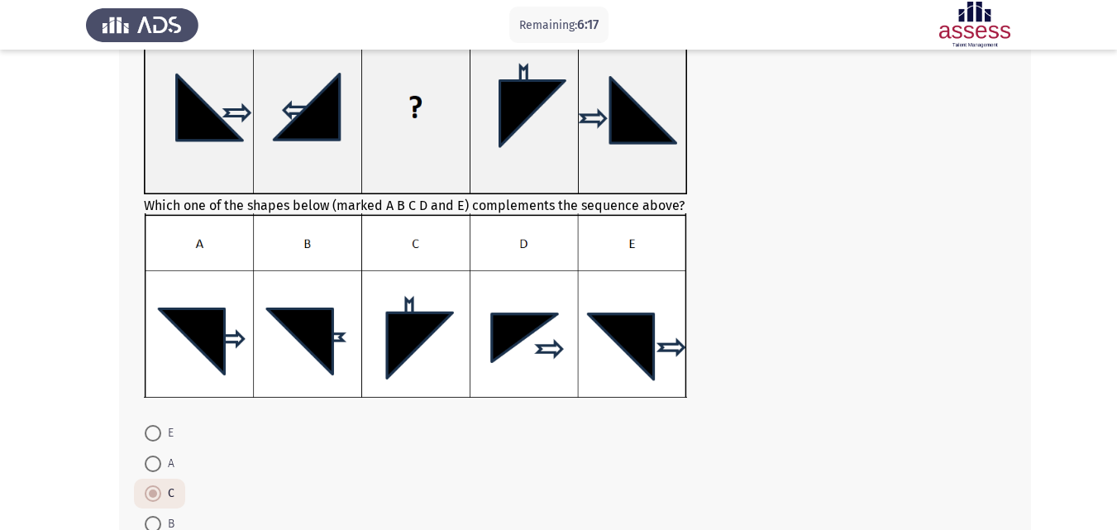
scroll to position [134, 0]
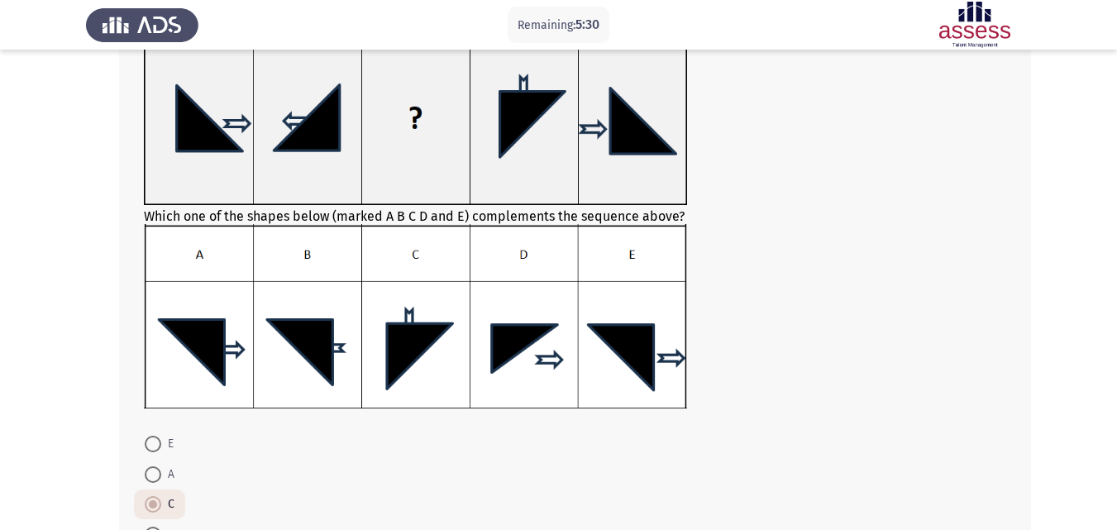
click at [167, 473] on span "A" at bounding box center [167, 474] width 13 height 20
click at [161, 473] on input "A" at bounding box center [153, 474] width 17 height 17
radio input "true"
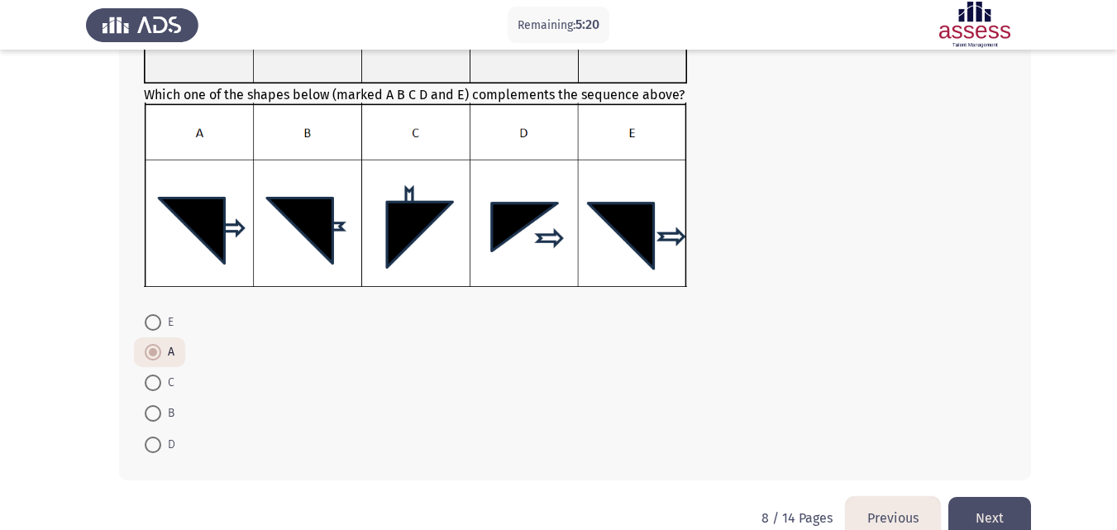
scroll to position [272, 0]
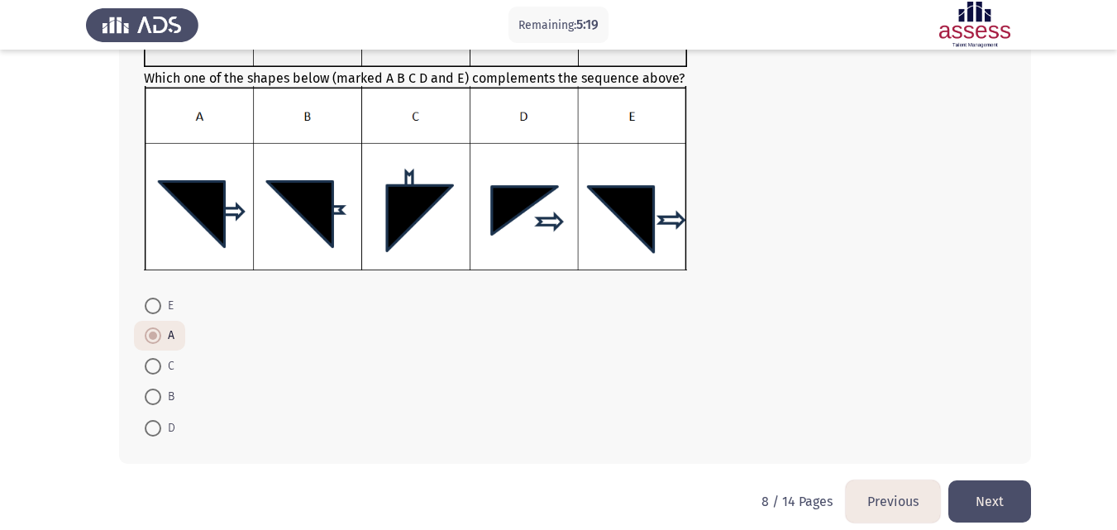
click at [996, 503] on button "Next" at bounding box center [989, 501] width 83 height 42
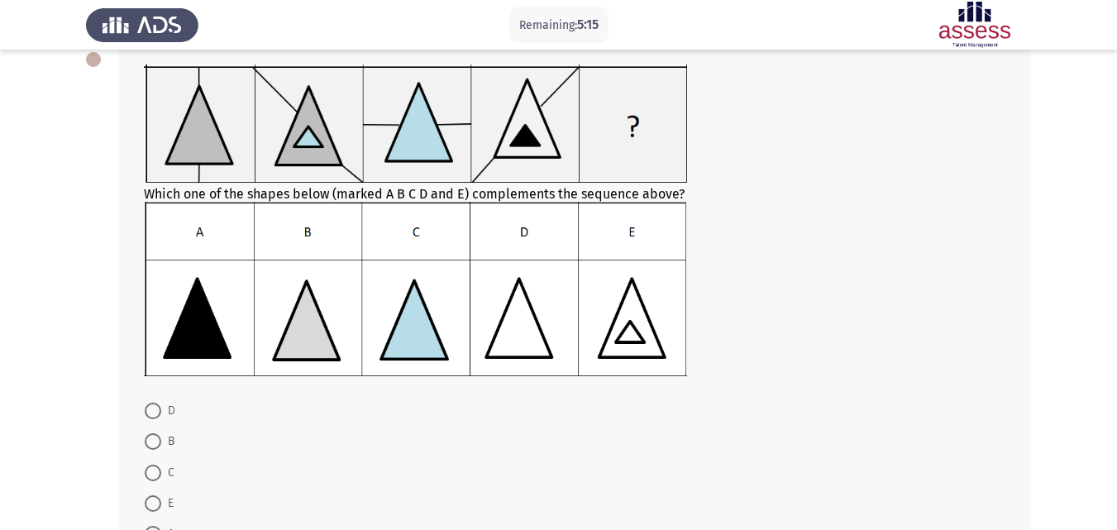
scroll to position [104, 0]
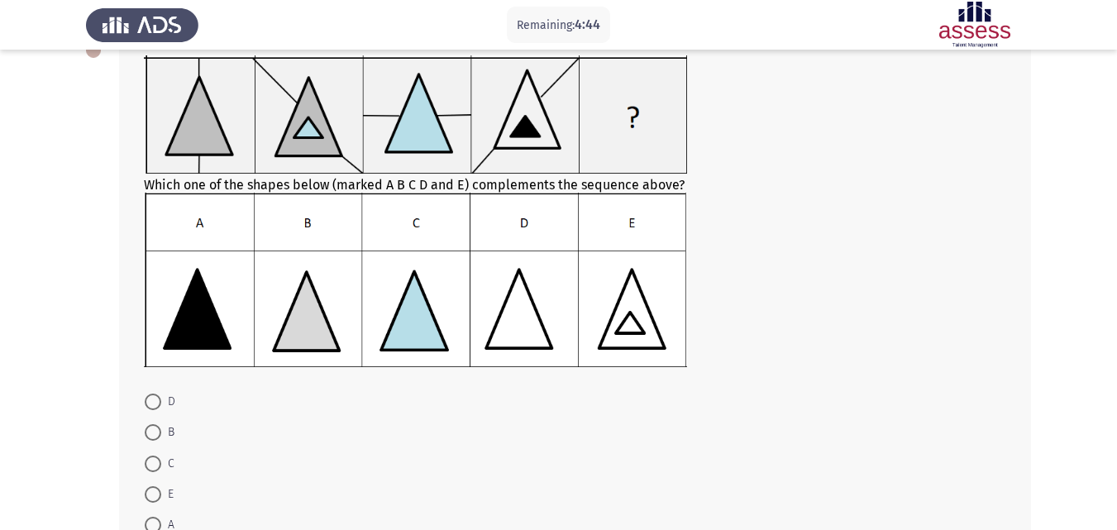
click at [168, 517] on span "A" at bounding box center [167, 525] width 13 height 20
click at [161, 517] on input "A" at bounding box center [153, 525] width 17 height 17
radio input "true"
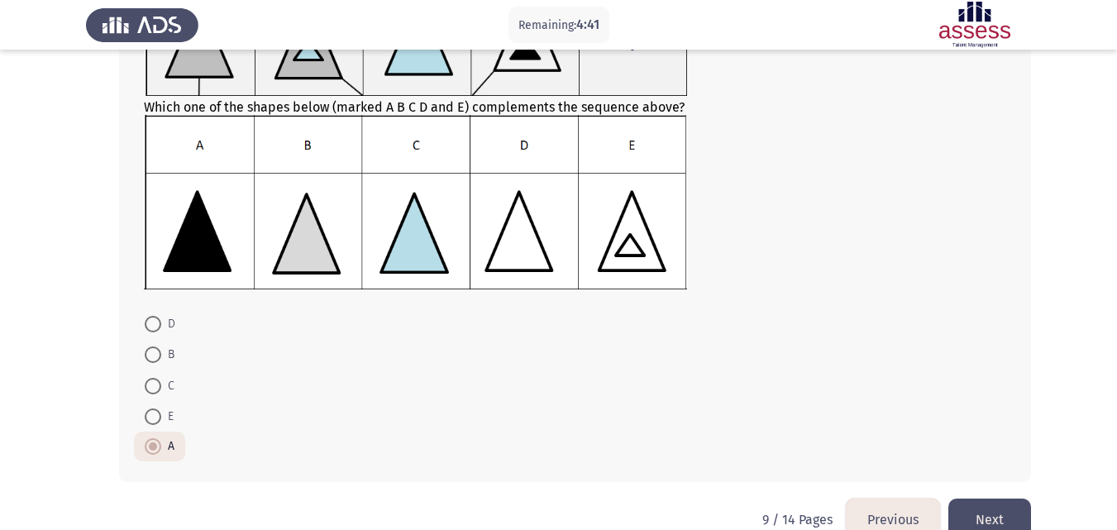
scroll to position [217, 0]
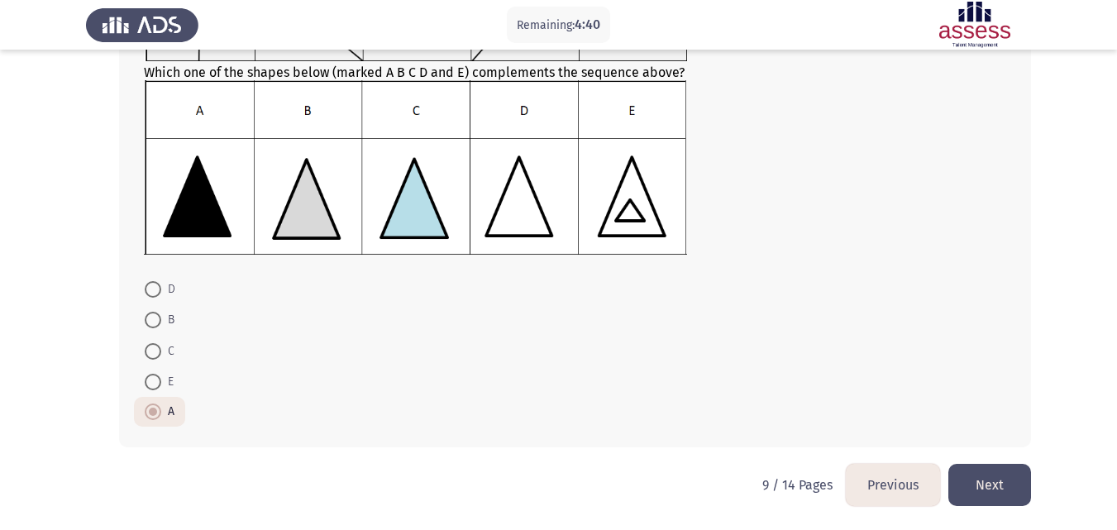
click at [993, 488] on button "Next" at bounding box center [989, 485] width 83 height 42
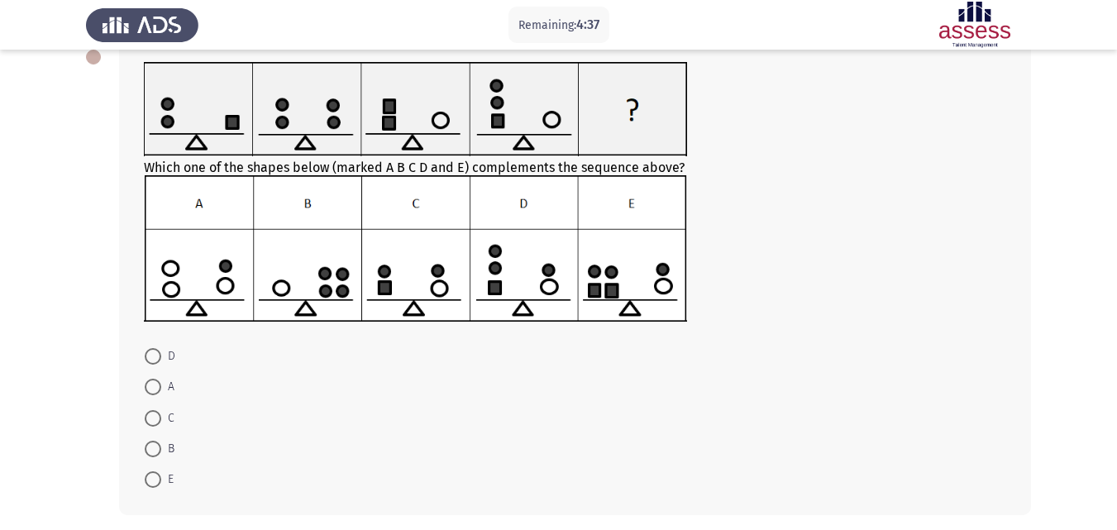
scroll to position [95, 0]
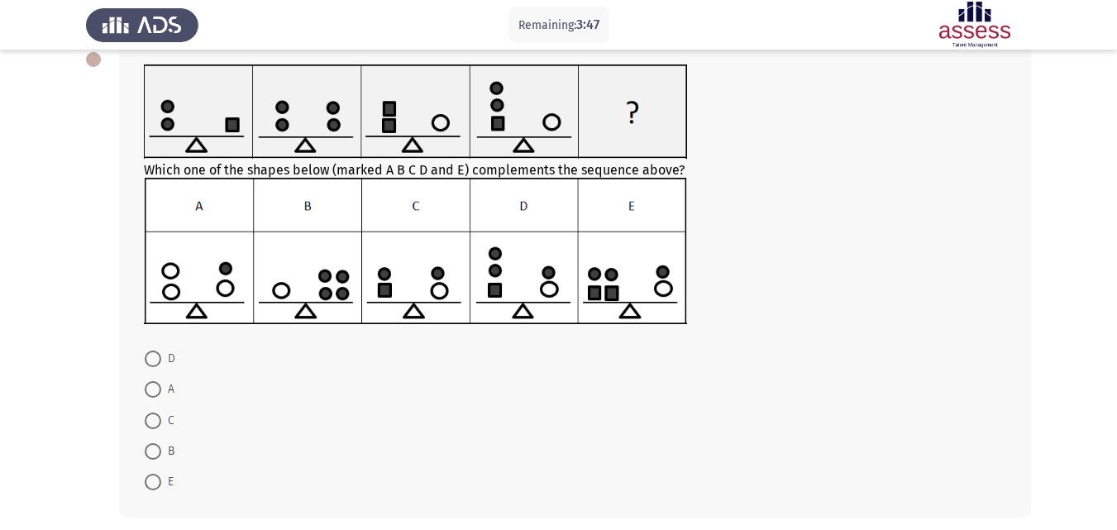
click at [162, 451] on span "B" at bounding box center [167, 451] width 13 height 20
click at [161, 451] on input "B" at bounding box center [153, 451] width 17 height 17
radio input "true"
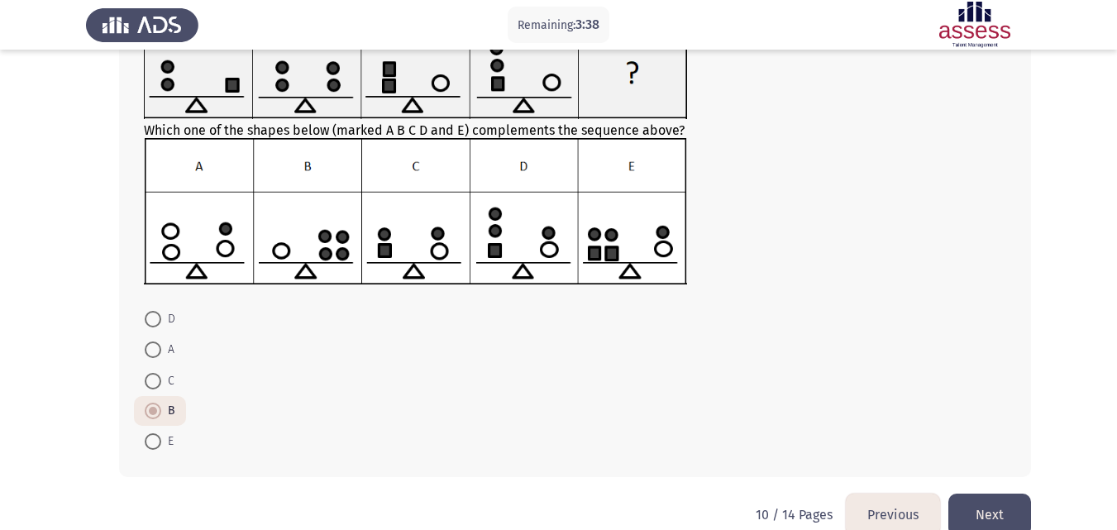
scroll to position [136, 0]
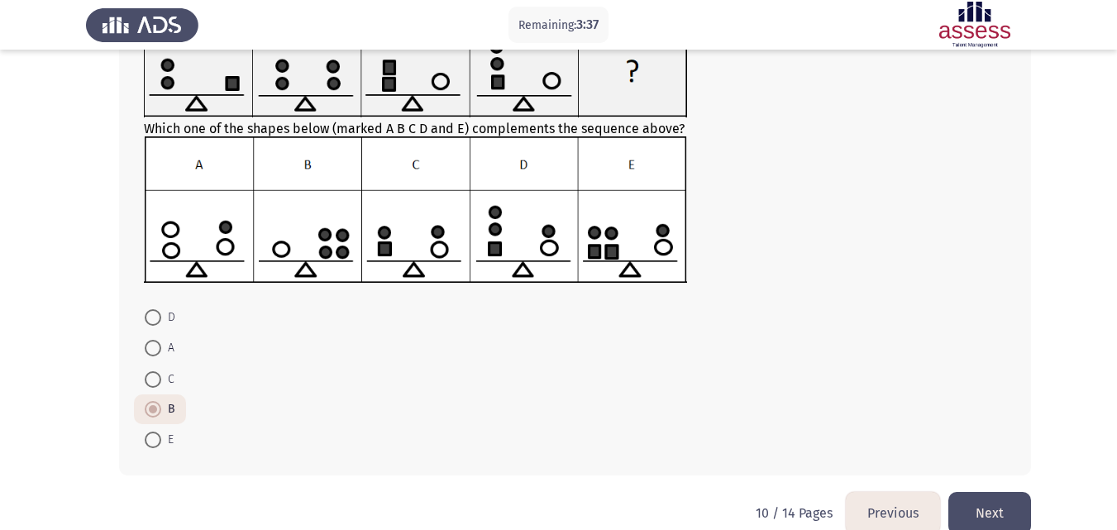
click at [996, 521] on button "Next" at bounding box center [989, 513] width 83 height 42
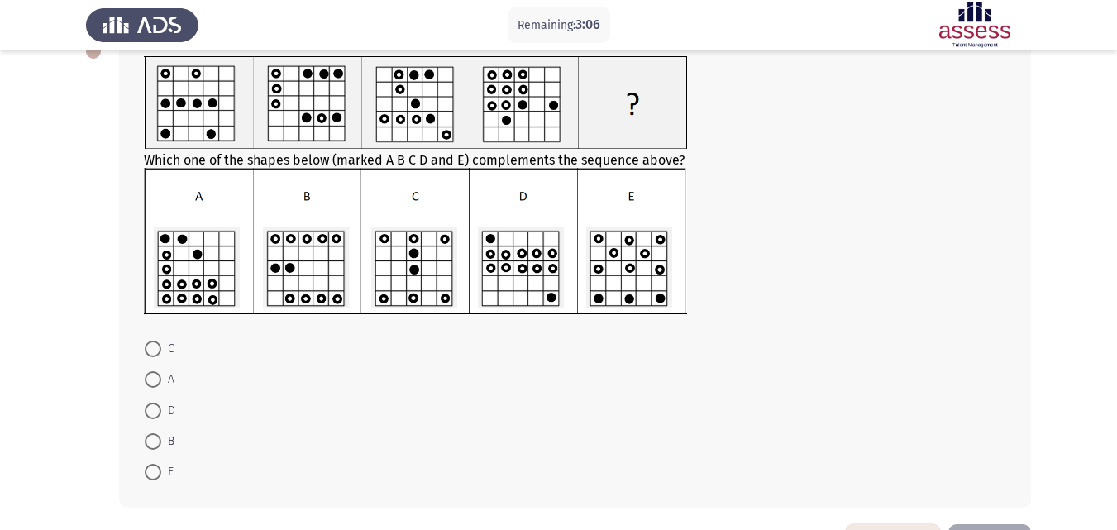
scroll to position [81, 0]
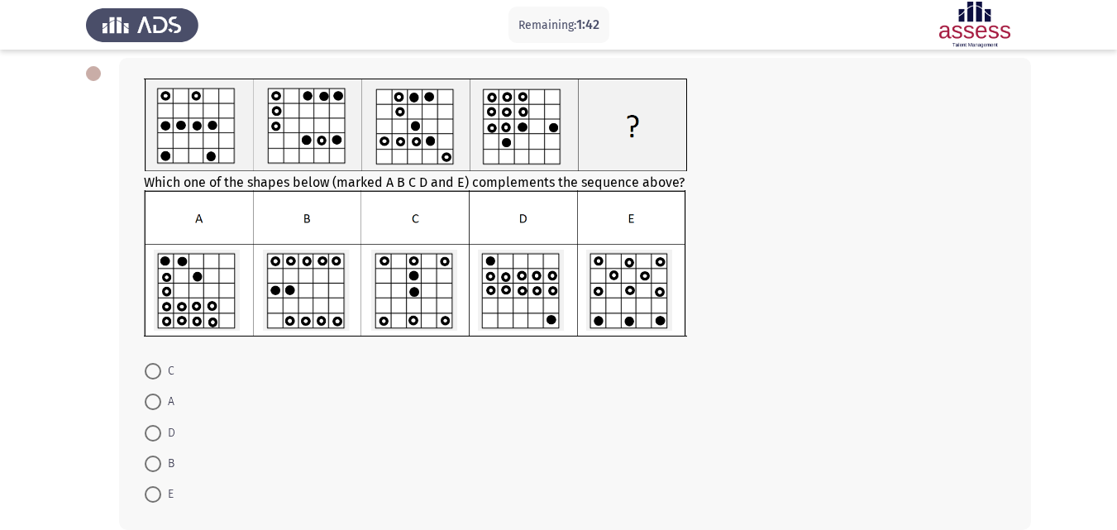
click at [162, 491] on span "E" at bounding box center [167, 494] width 12 height 20
click at [161, 491] on input "E" at bounding box center [153, 494] width 17 height 17
radio input "true"
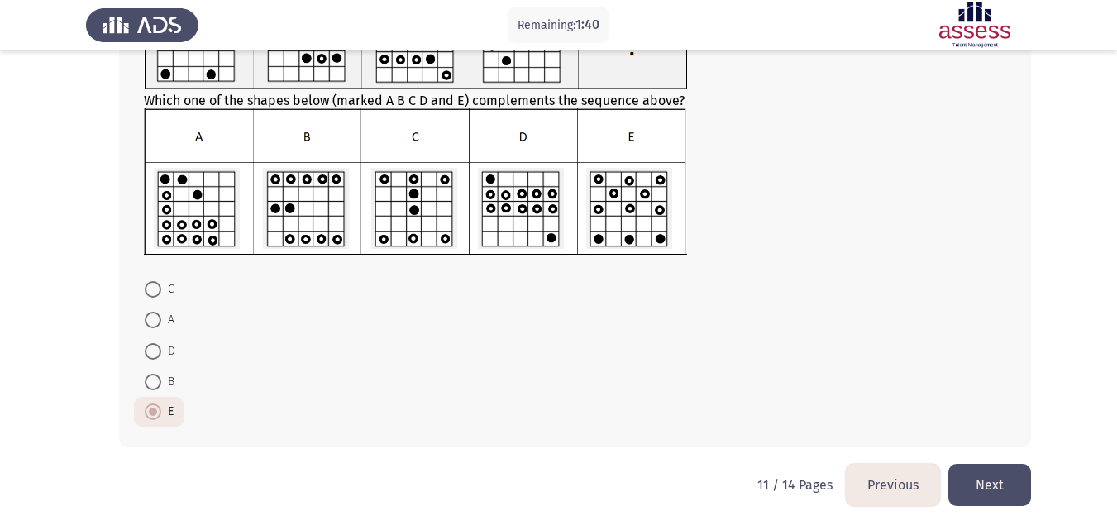
click at [979, 483] on button "Next" at bounding box center [989, 485] width 83 height 42
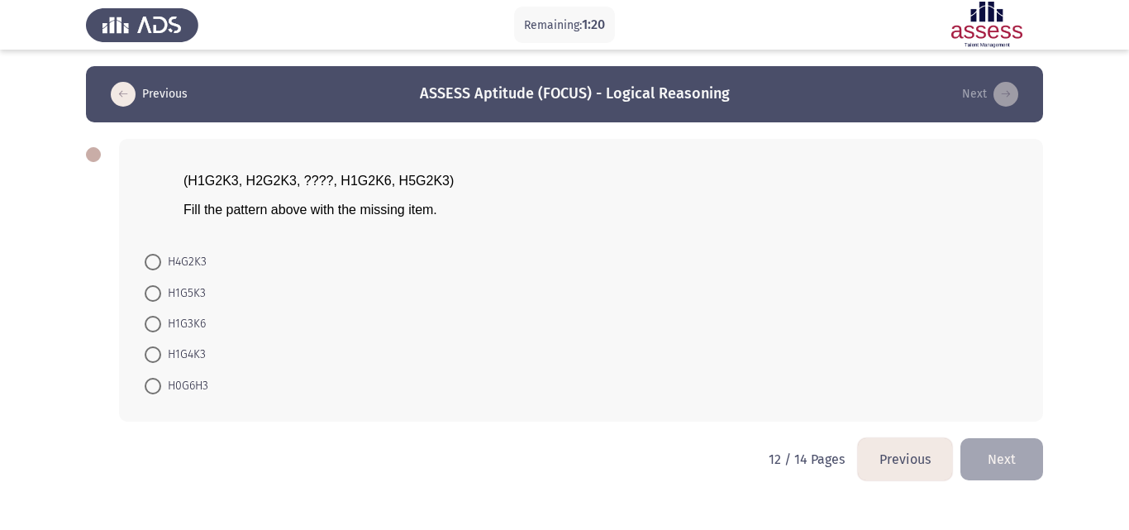
click at [193, 254] on span "H4G2K3" at bounding box center [183, 262] width 45 height 20
click at [161, 254] on input "H4G2K3" at bounding box center [153, 262] width 17 height 17
radio input "true"
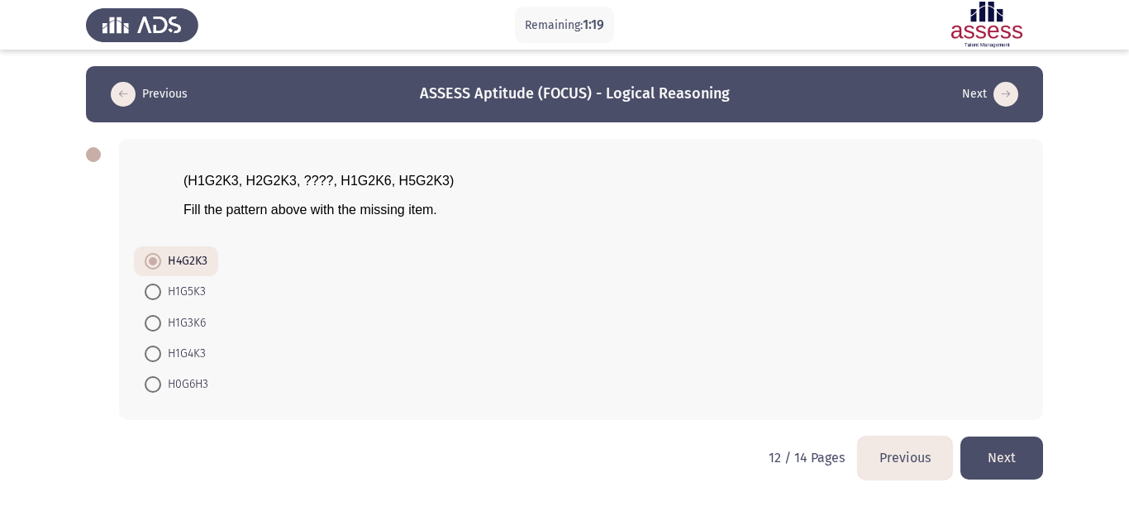
click at [985, 456] on button "Next" at bounding box center [1001, 457] width 83 height 42
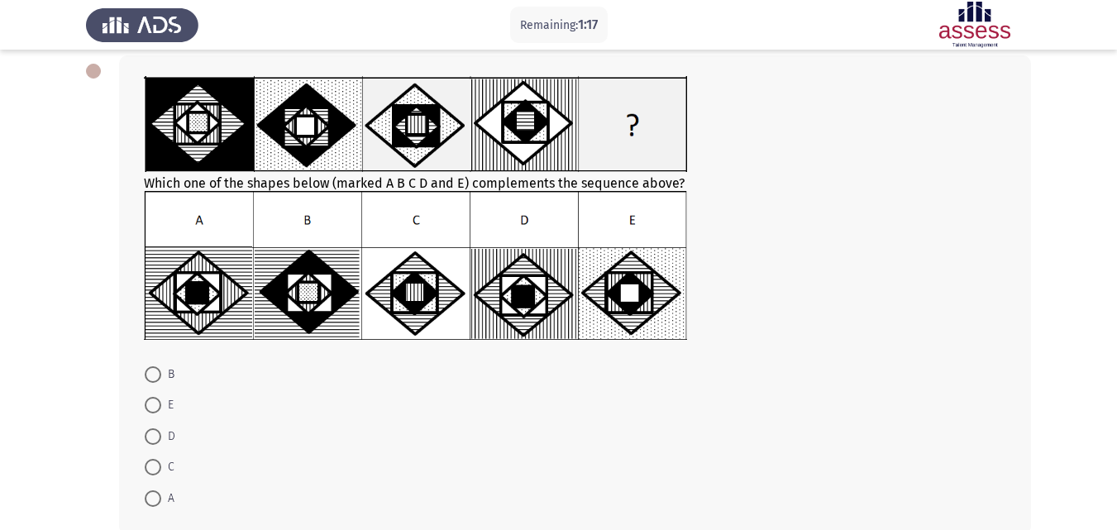
scroll to position [87, 0]
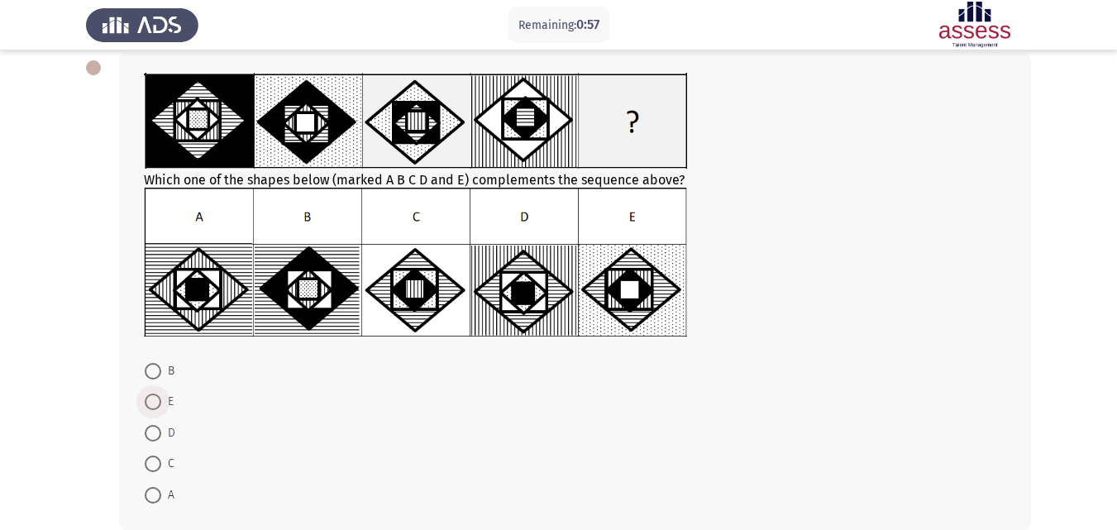
click at [167, 402] on span "E" at bounding box center [167, 402] width 12 height 20
click at [161, 402] on input "E" at bounding box center [153, 401] width 17 height 17
radio input "true"
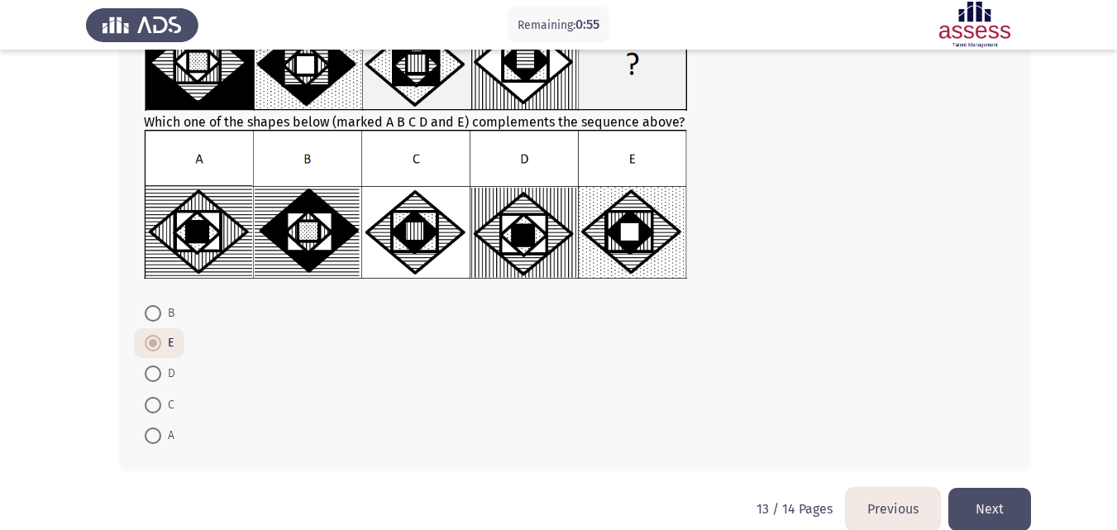
scroll to position [169, 0]
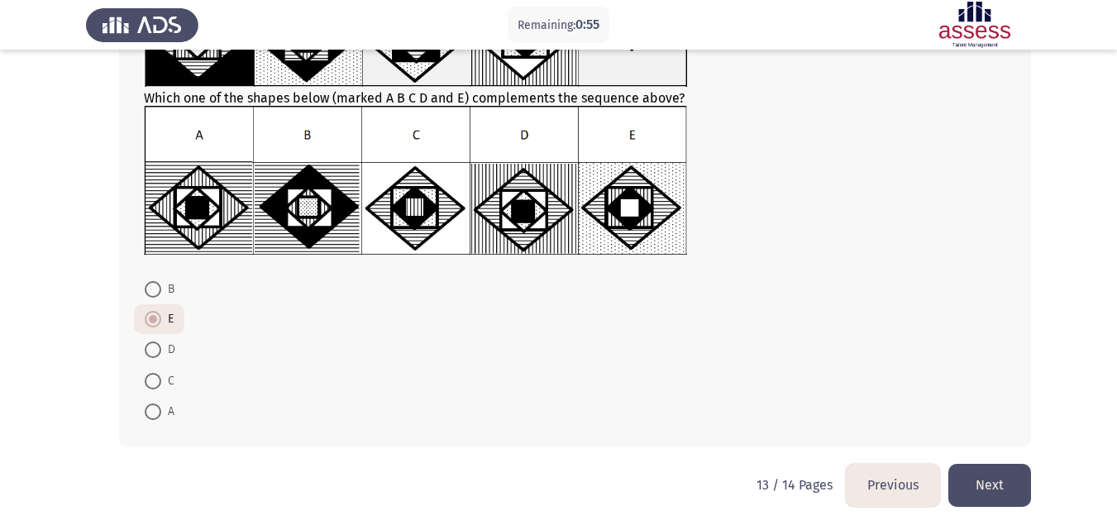
click at [1001, 479] on button "Next" at bounding box center [989, 485] width 83 height 42
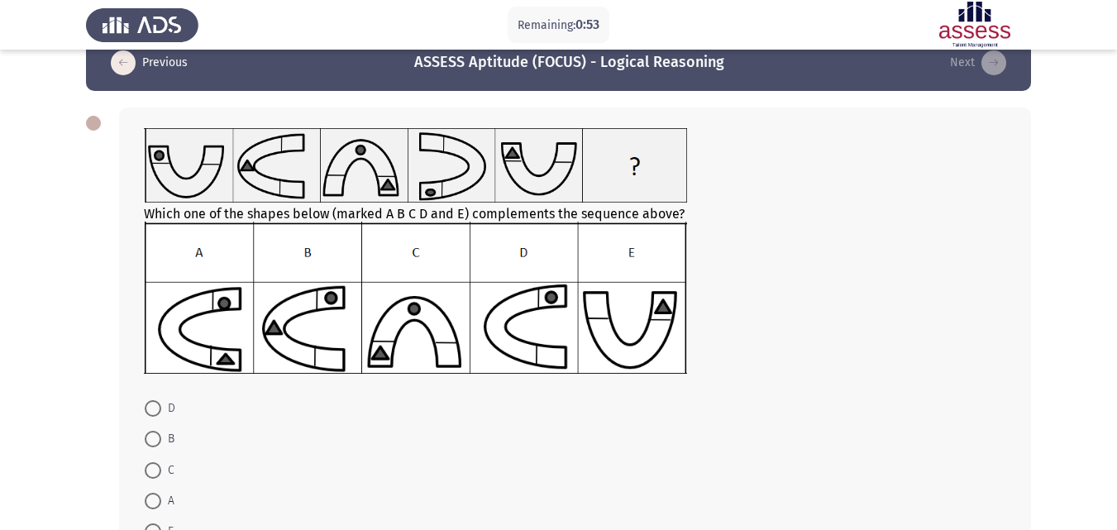
scroll to position [49, 0]
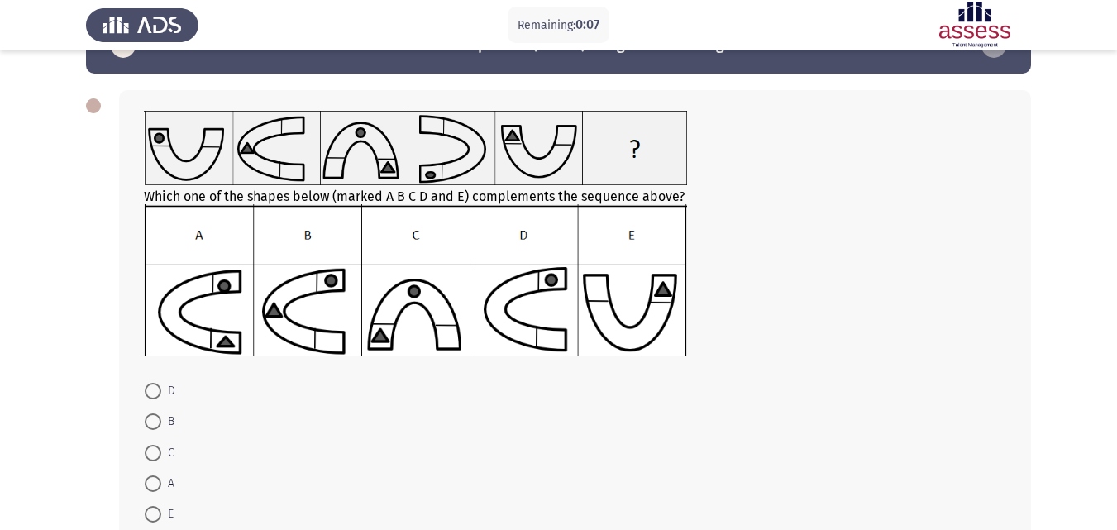
click at [169, 395] on span "D" at bounding box center [168, 391] width 14 height 20
click at [161, 395] on input "D" at bounding box center [153, 391] width 17 height 17
radio input "true"
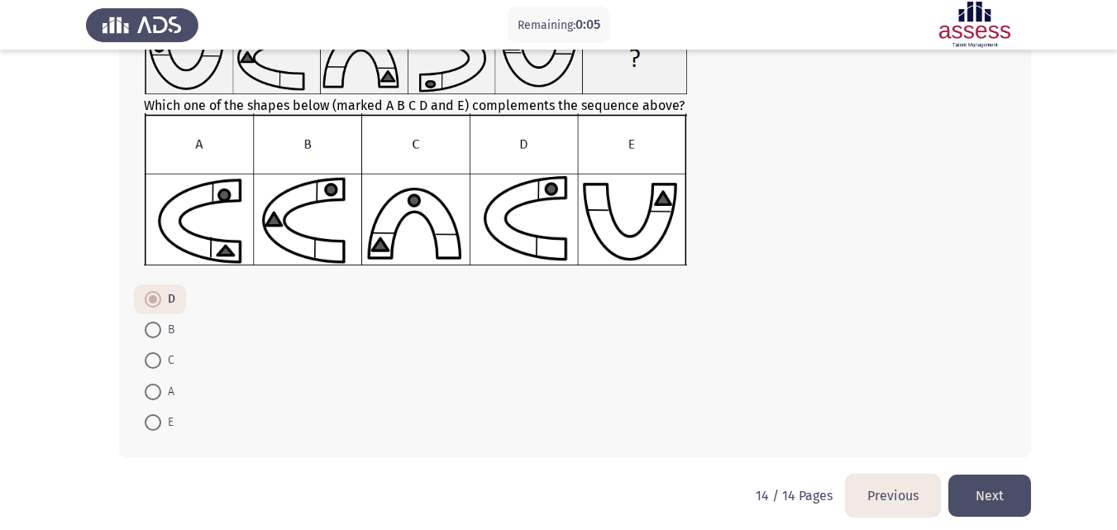
scroll to position [145, 0]
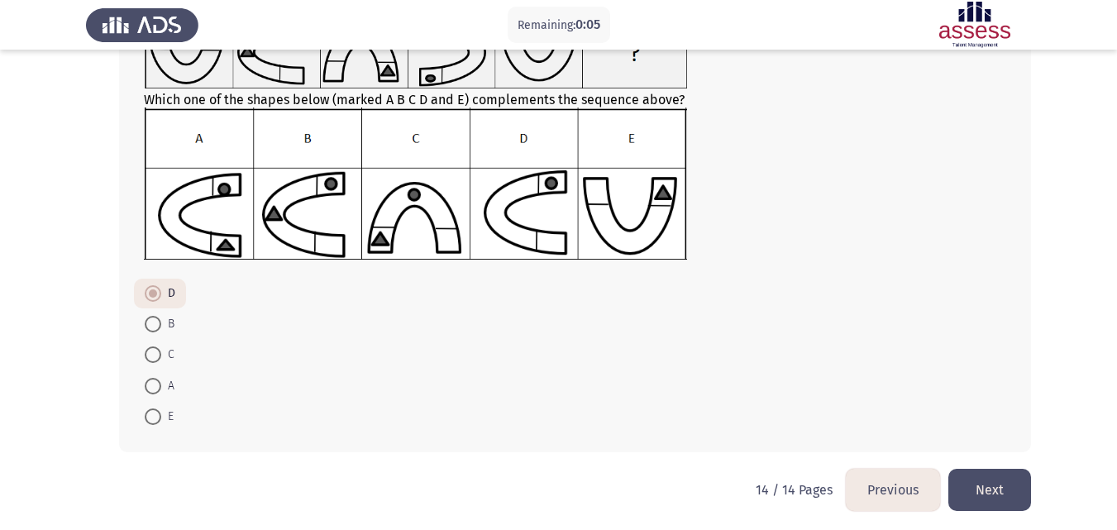
click at [1010, 480] on button "Next" at bounding box center [989, 490] width 83 height 42
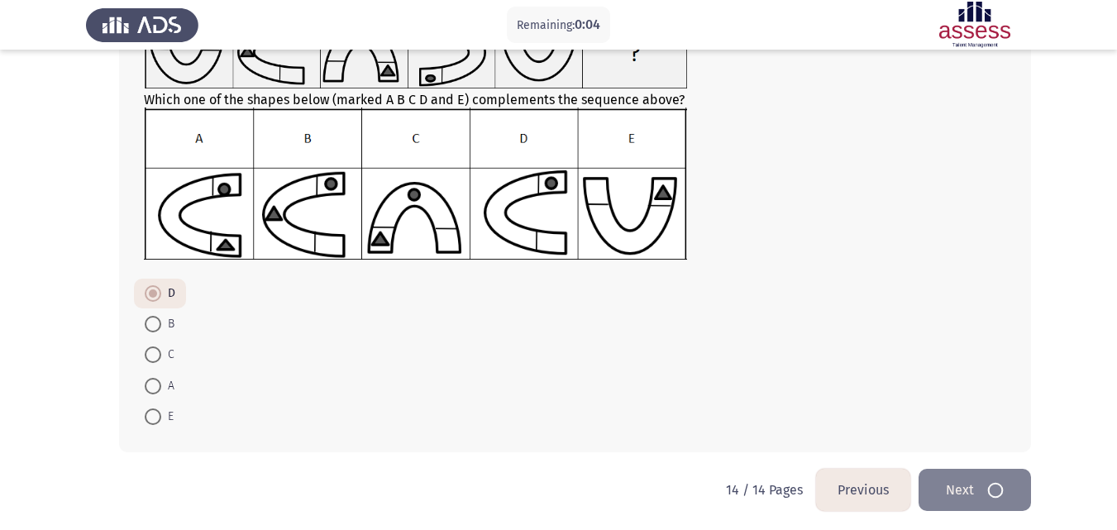
scroll to position [0, 0]
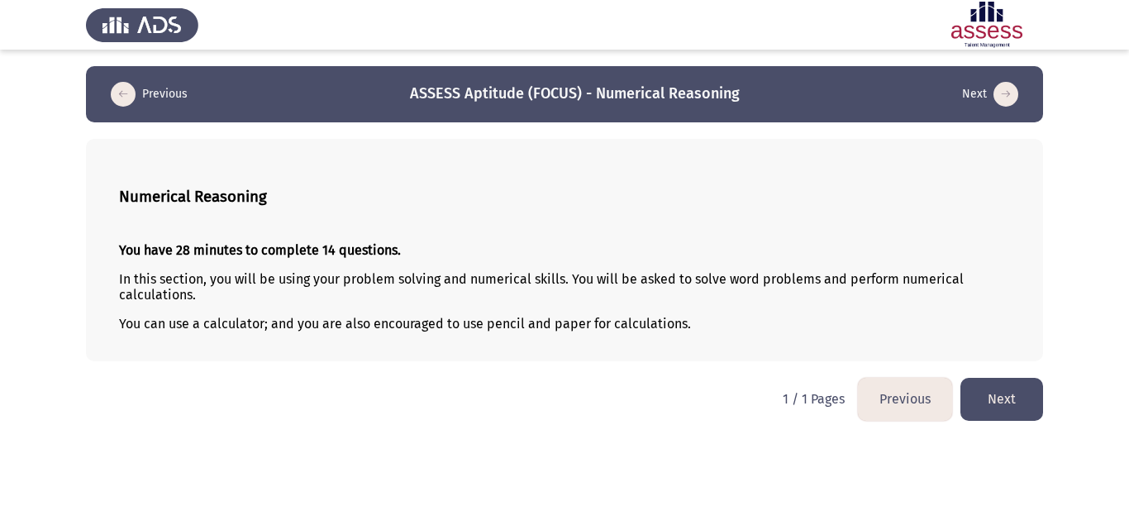
click at [1001, 390] on button "Next" at bounding box center [1001, 399] width 83 height 42
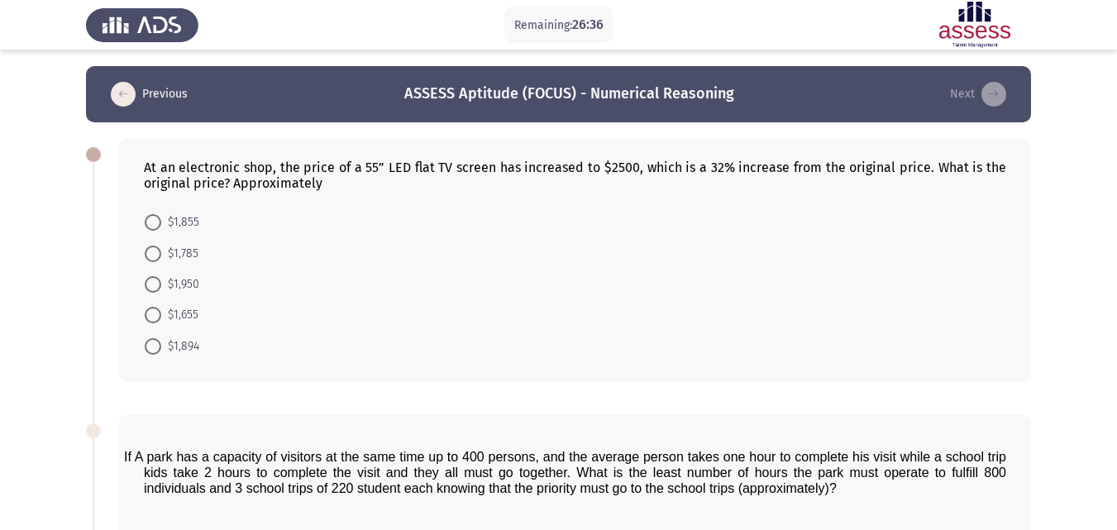
click at [507, 279] on form "$1,855 $1,785 $1,950 $1,655 $1,894" at bounding box center [575, 284] width 862 height 155
click at [161, 345] on span "$1,894" at bounding box center [180, 346] width 38 height 20
click at [161, 345] on input "$1,894" at bounding box center [153, 346] width 17 height 17
radio input "true"
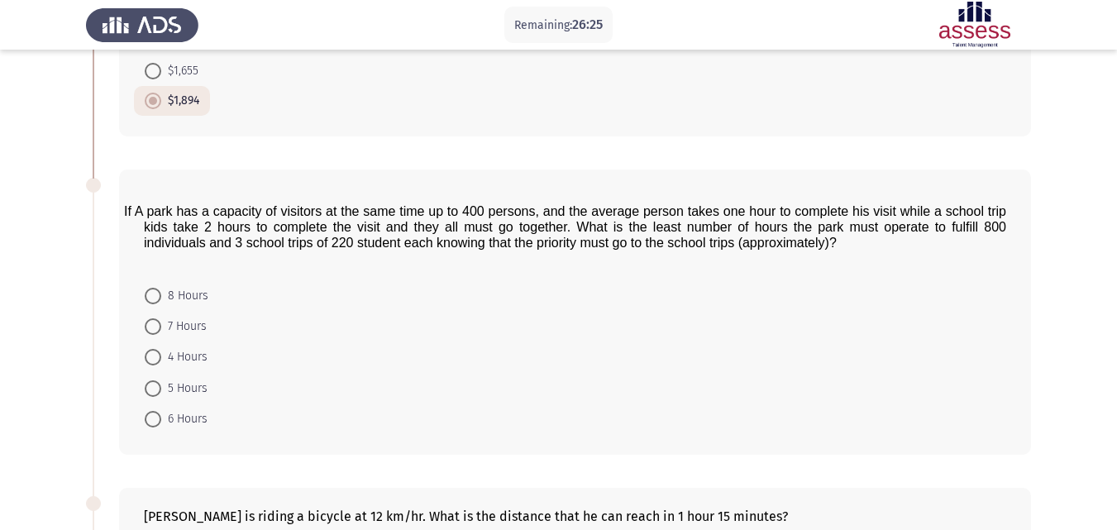
scroll to position [255, 0]
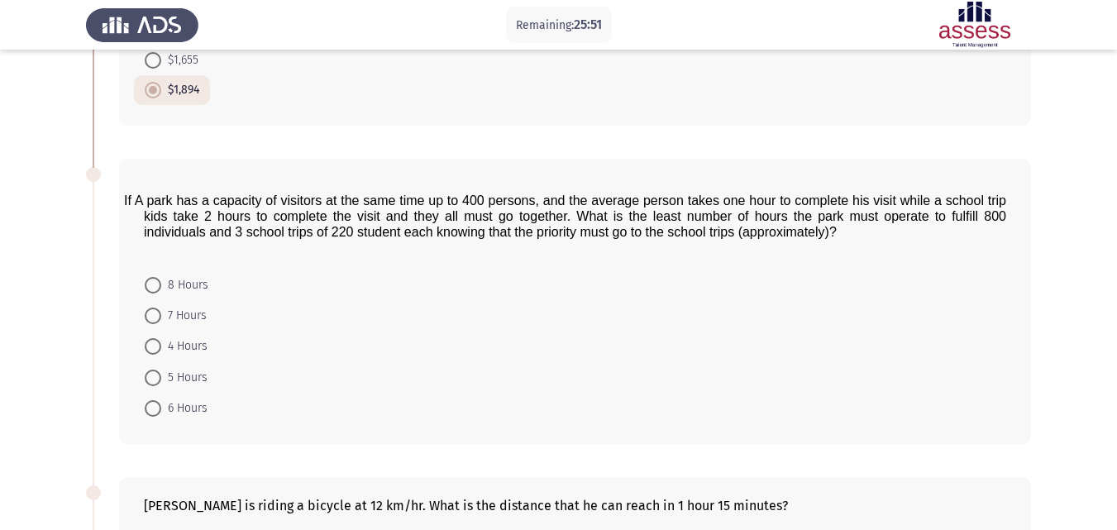
click at [191, 406] on span "6 Hours" at bounding box center [184, 408] width 46 height 20
click at [161, 406] on input "6 Hours" at bounding box center [153, 408] width 17 height 17
radio input "true"
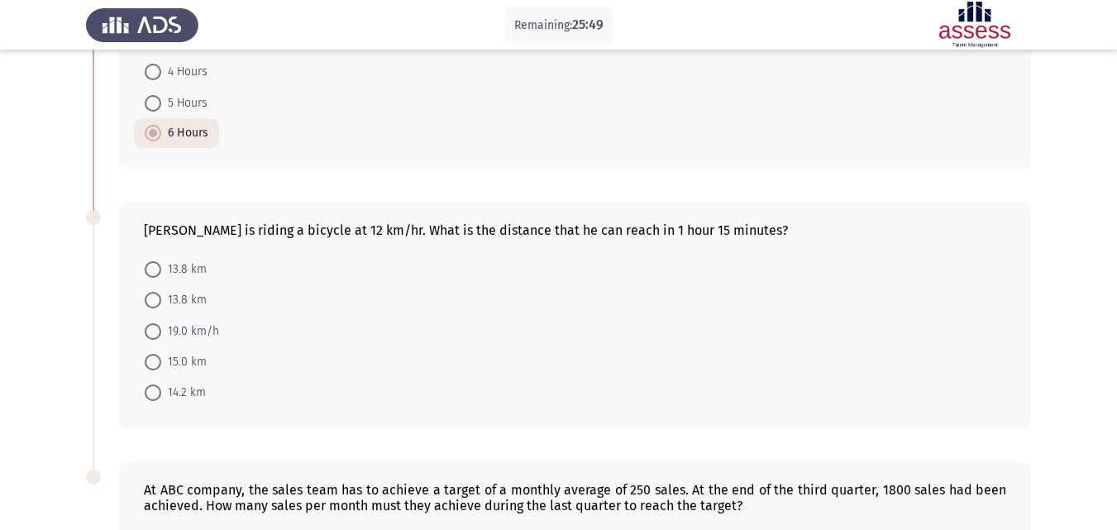
scroll to position [531, 0]
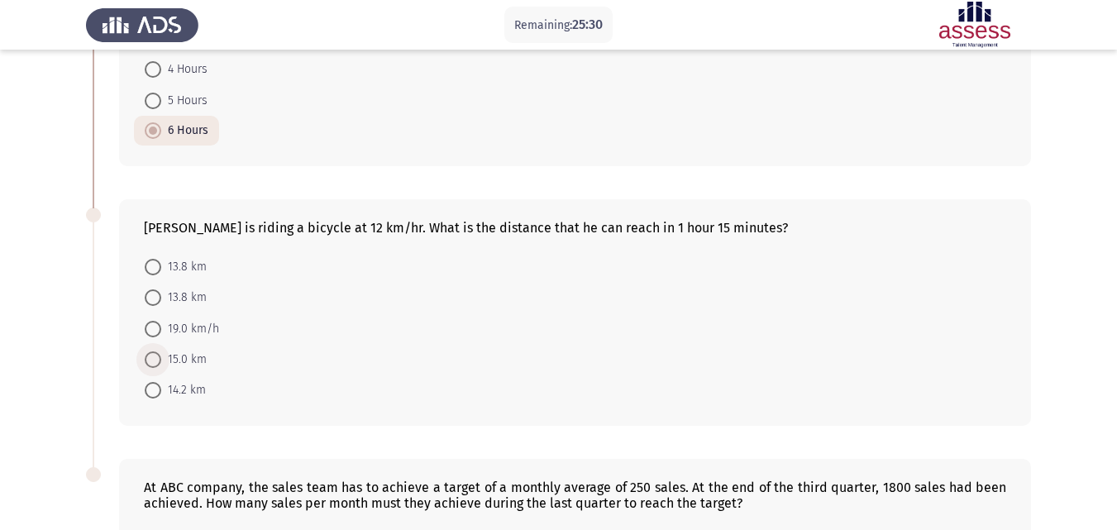
click at [184, 360] on span "15.0 km" at bounding box center [183, 360] width 45 height 20
click at [161, 360] on input "15.0 km" at bounding box center [153, 359] width 17 height 17
radio input "true"
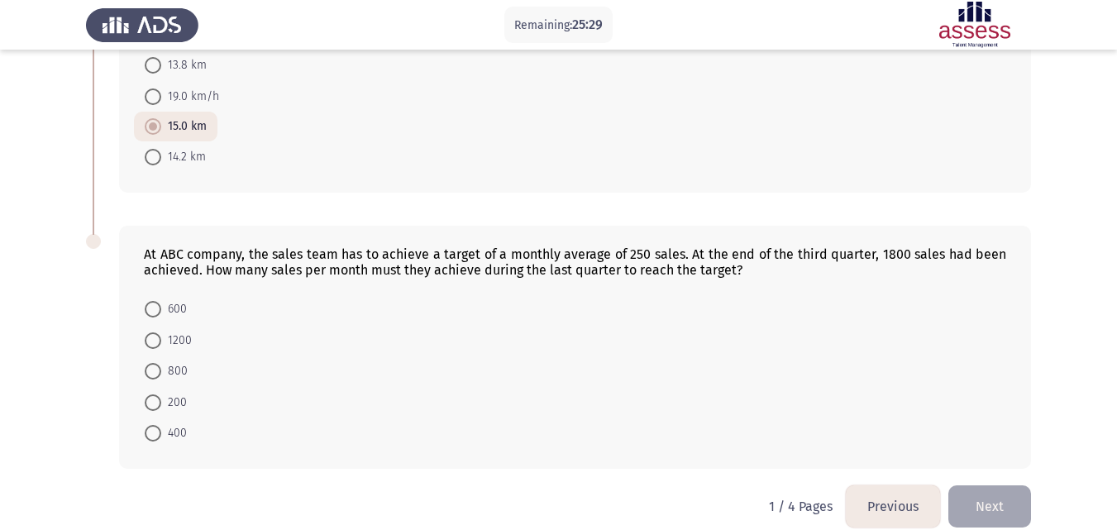
scroll to position [785, 0]
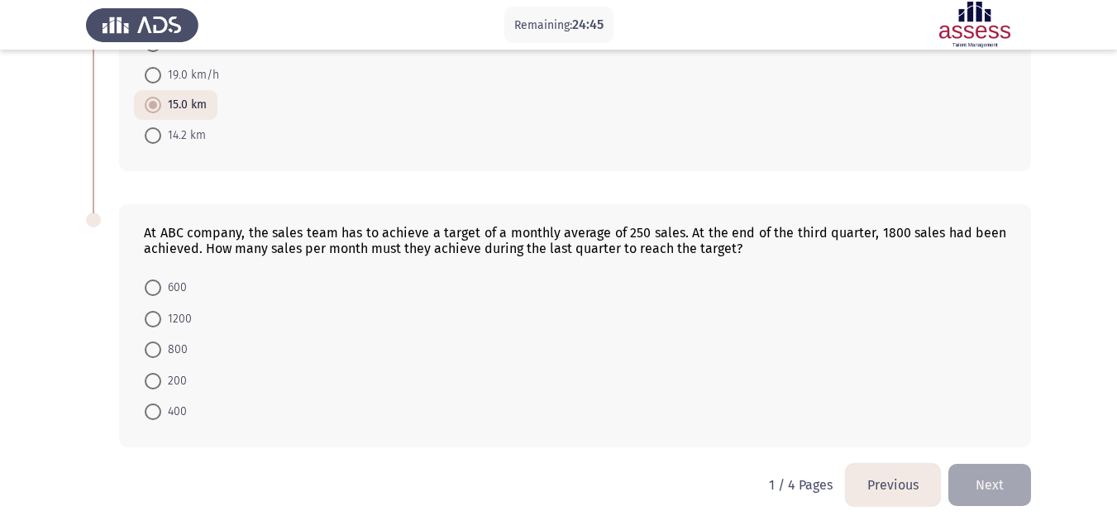
click at [710, 428] on div "At ABC company, the sales team has to achieve a target of a monthly average of …" at bounding box center [575, 325] width 912 height 243
click at [680, 452] on div "At ABC company, the sales team has to achieve a target of a monthly average of …" at bounding box center [558, 326] width 945 height 276
click at [695, 418] on form "600 1200 800 200 400" at bounding box center [575, 349] width 862 height 155
click at [183, 412] on span "400" at bounding box center [174, 412] width 26 height 20
click at [161, 412] on input "400" at bounding box center [153, 411] width 17 height 17
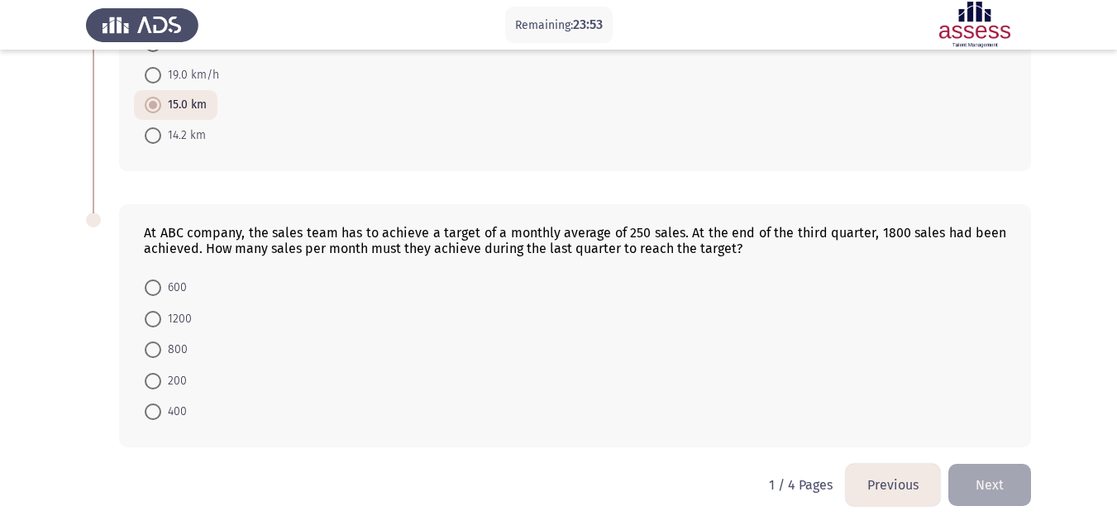
radio input "true"
click at [982, 483] on button "Next" at bounding box center [989, 485] width 83 height 42
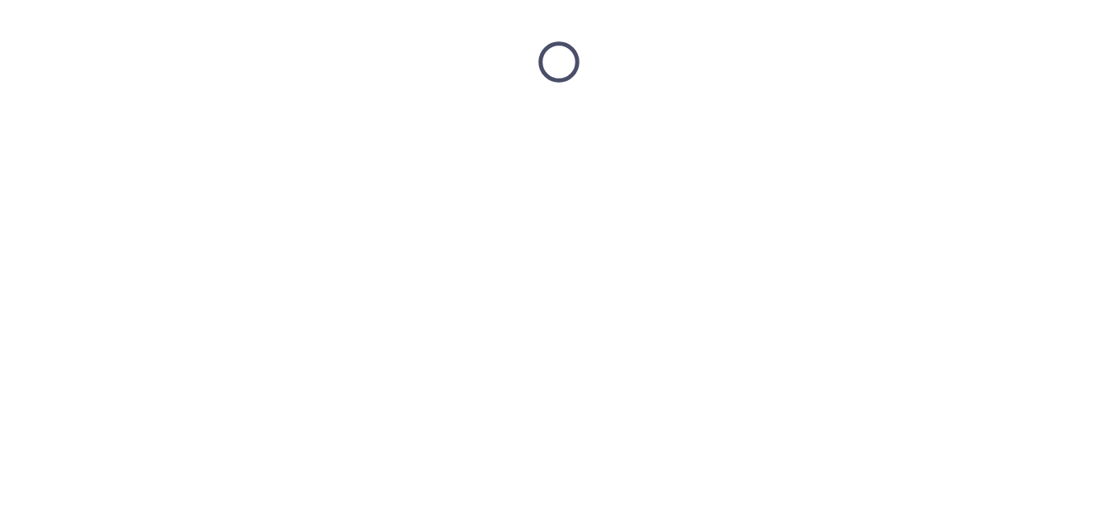
scroll to position [0, 0]
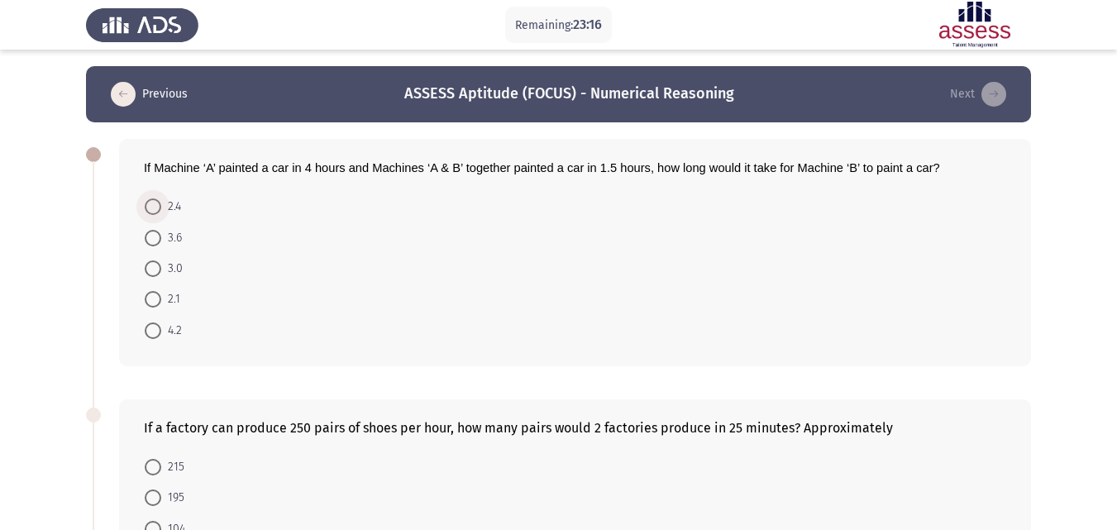
click at [174, 207] on span "2.4" at bounding box center [171, 207] width 20 height 20
click at [161, 207] on input "2.4" at bounding box center [153, 206] width 17 height 17
radio input "true"
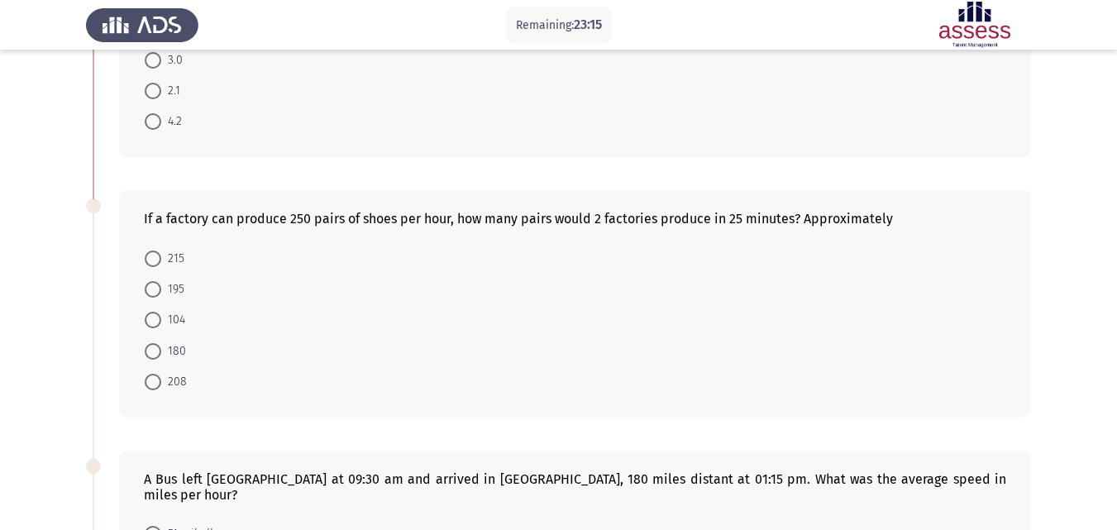
scroll to position [212, 0]
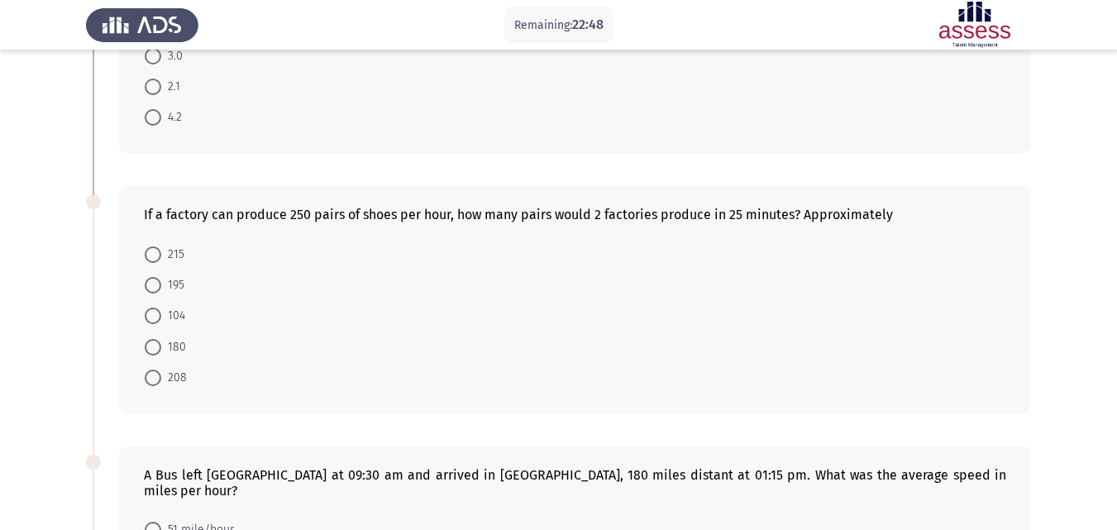
click at [754, 355] on form "215 195 104 180 208" at bounding box center [575, 315] width 862 height 155
click at [575, 347] on form "215 195 104 180 208" at bounding box center [575, 315] width 862 height 155
click at [170, 364] on mat-radio-button "208" at bounding box center [166, 377] width 64 height 31
click at [176, 376] on span "208" at bounding box center [174, 378] width 26 height 20
click at [161, 376] on input "208" at bounding box center [153, 377] width 17 height 17
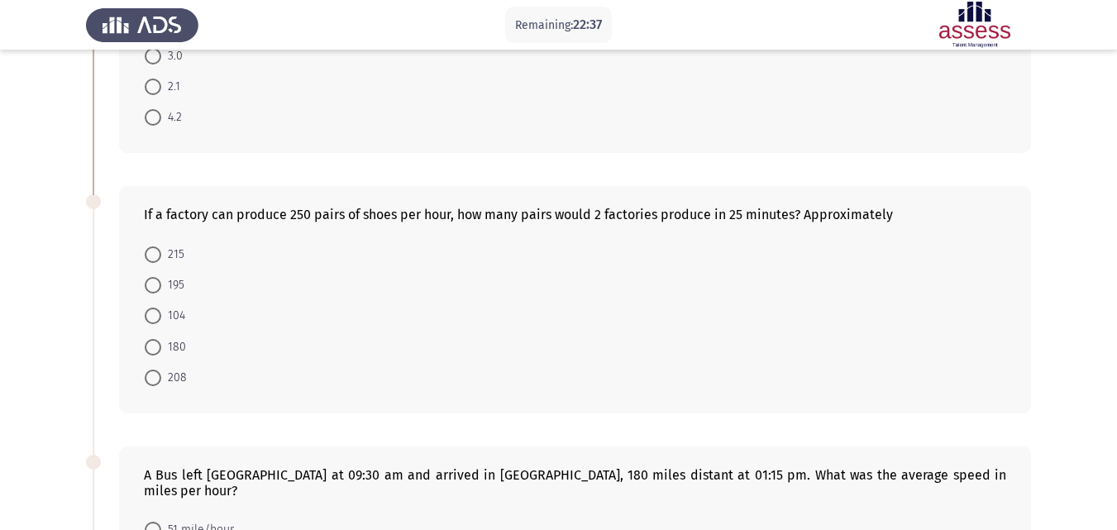
radio input "true"
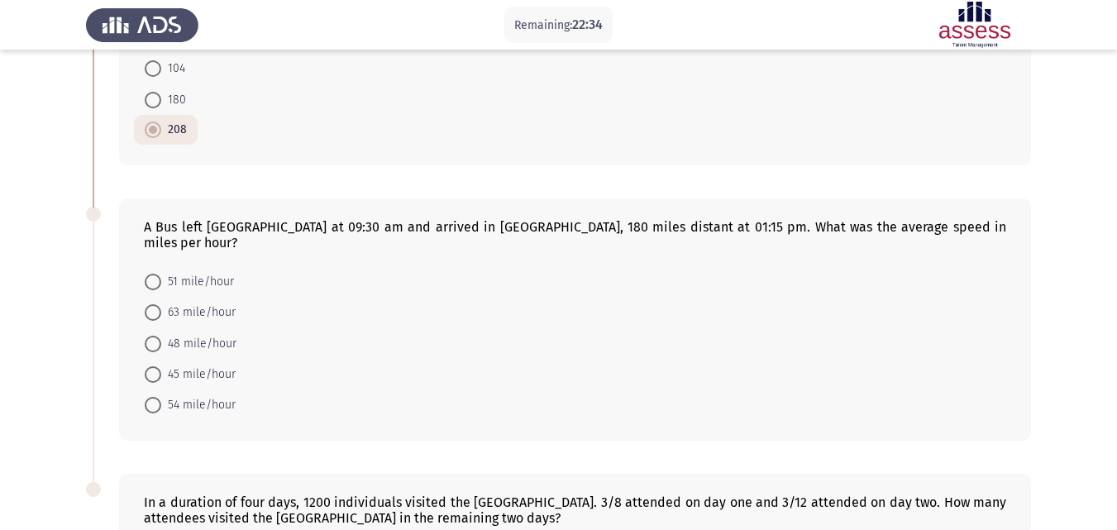
scroll to position [460, 0]
click at [531, 393] on form "51 mile/hour 63 mile/hour 48 mile/hour 45 mile/hour 54 mile/hour" at bounding box center [575, 341] width 862 height 155
click at [231, 332] on span "48 mile/hour" at bounding box center [198, 342] width 75 height 20
click at [161, 334] on input "48 mile/hour" at bounding box center [153, 342] width 17 height 17
radio input "true"
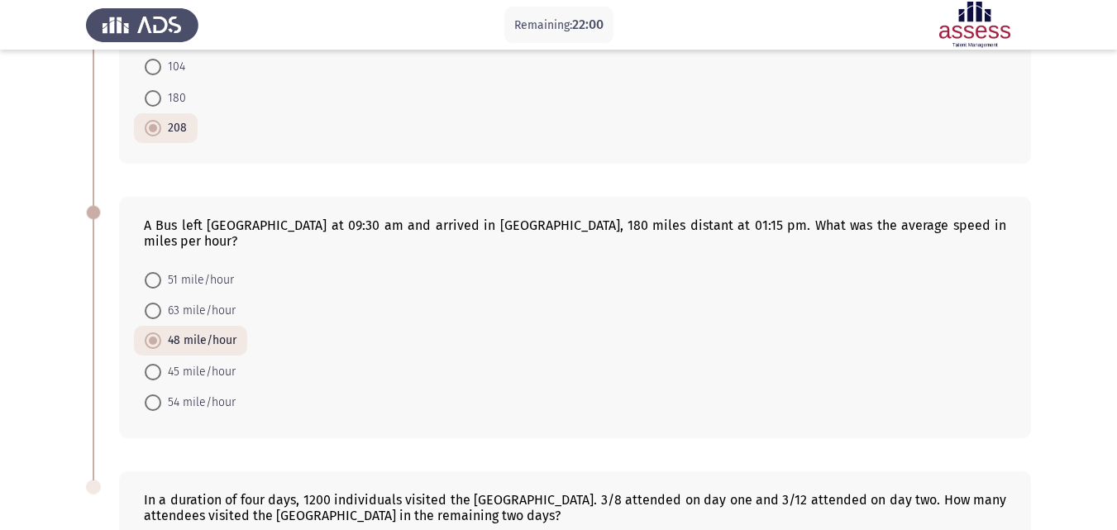
click at [211, 426] on div "A Bus left [GEOGRAPHIC_DATA] at 09:30 am and arrived in [GEOGRAPHIC_DATA], 180 …" at bounding box center [558, 317] width 945 height 274
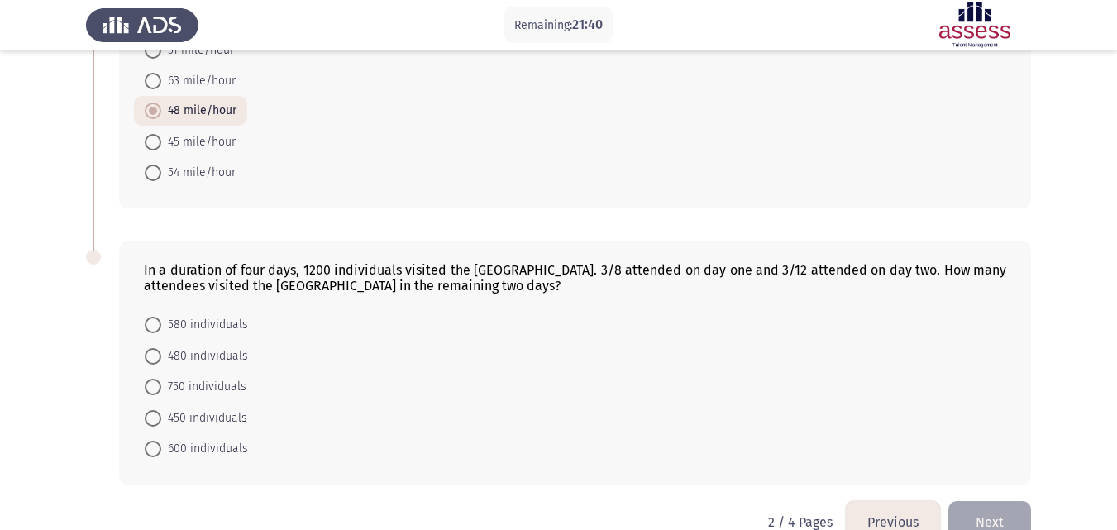
scroll to position [707, 0]
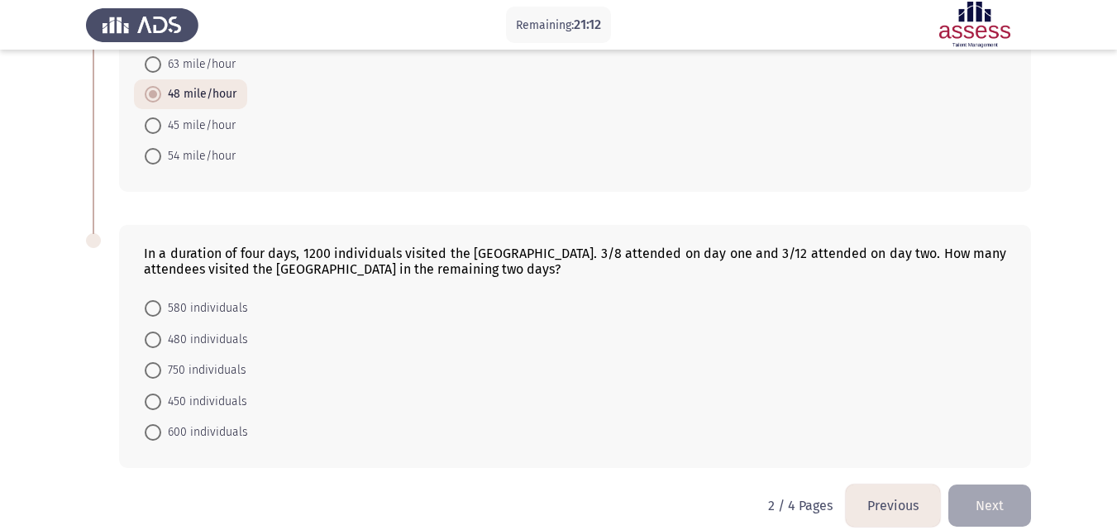
click at [215, 392] on span "450 individuals" at bounding box center [204, 402] width 86 height 20
click at [161, 393] on input "450 individuals" at bounding box center [153, 401] width 17 height 17
radio input "true"
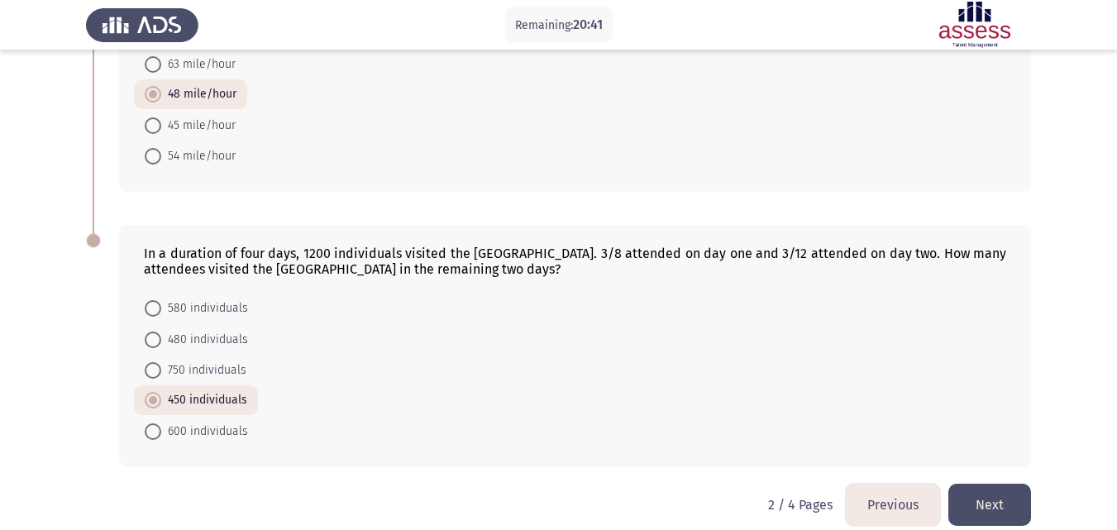
click at [468, 321] on form "580 individuals 480 individuals 750 individuals 450 individuals 600 individuals" at bounding box center [575, 369] width 862 height 153
click at [996, 499] on button "Next" at bounding box center [989, 504] width 83 height 42
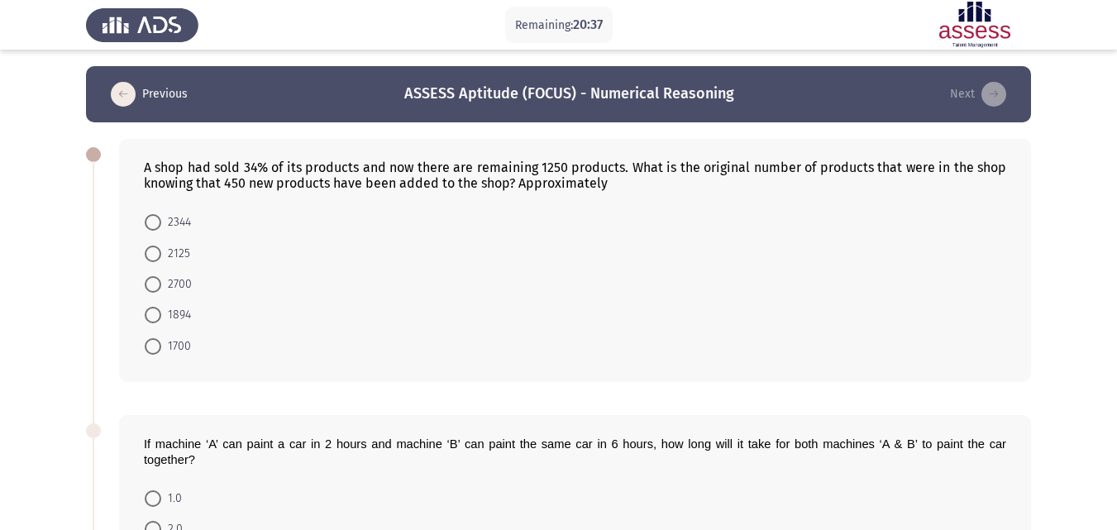
scroll to position [23, 0]
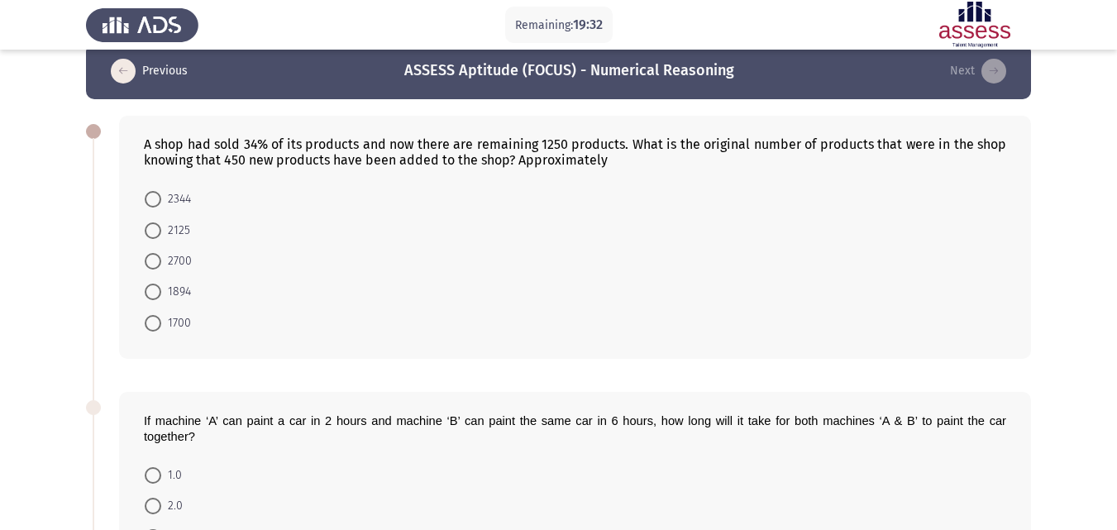
click at [298, 216] on form "2344 2125 2700 1894 1700" at bounding box center [575, 260] width 862 height 155
click at [544, 375] on div "If machine ‘A’ can paint a car in 2 hours and machine ‘B’ can paint the same ca…" at bounding box center [558, 513] width 945 height 276
click at [434, 260] on form "2344 2125 2700 1894 1700" at bounding box center [575, 260] width 862 height 155
click at [171, 295] on span "1894" at bounding box center [176, 292] width 30 height 20
click at [161, 295] on input "1894" at bounding box center [153, 291] width 17 height 17
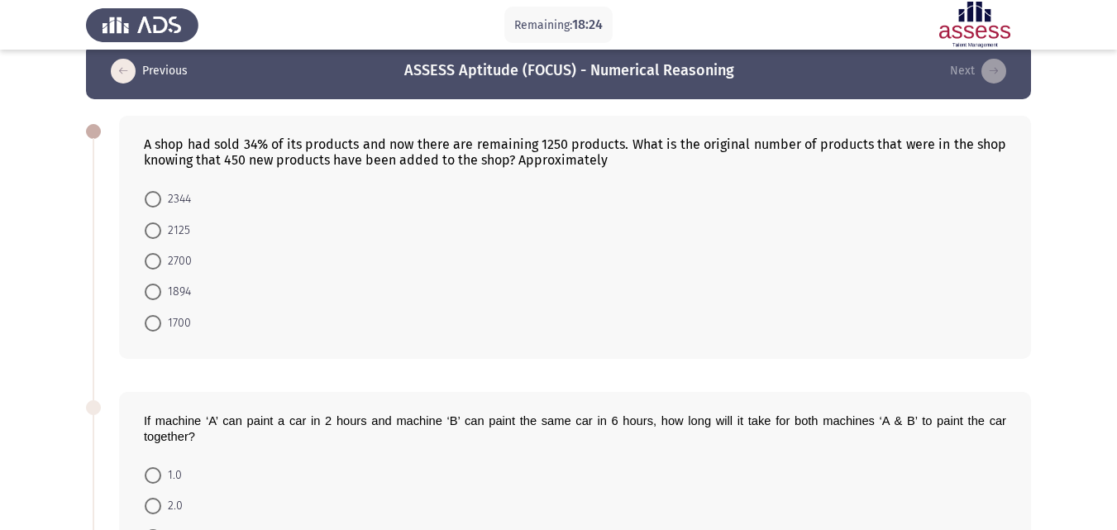
radio input "true"
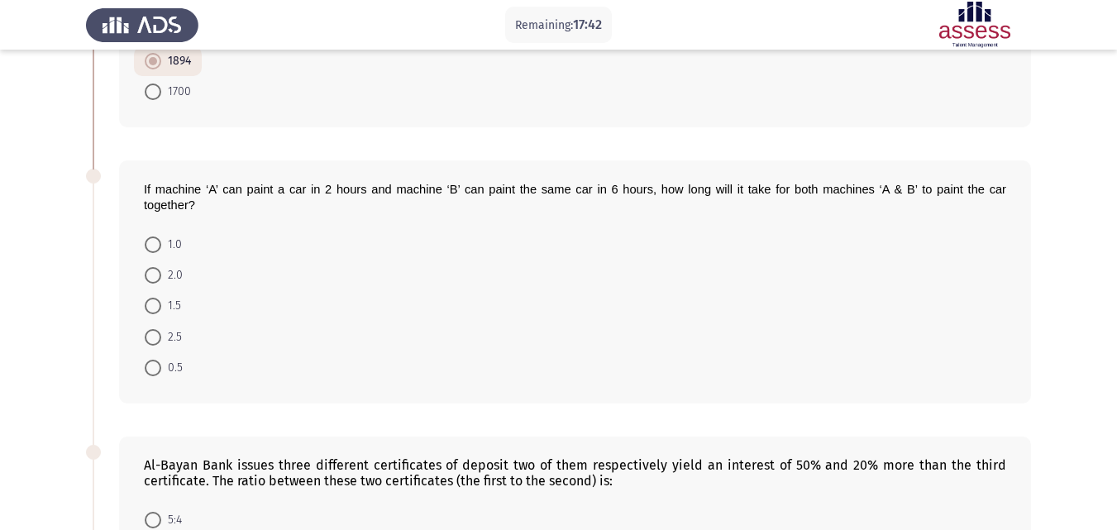
scroll to position [259, 0]
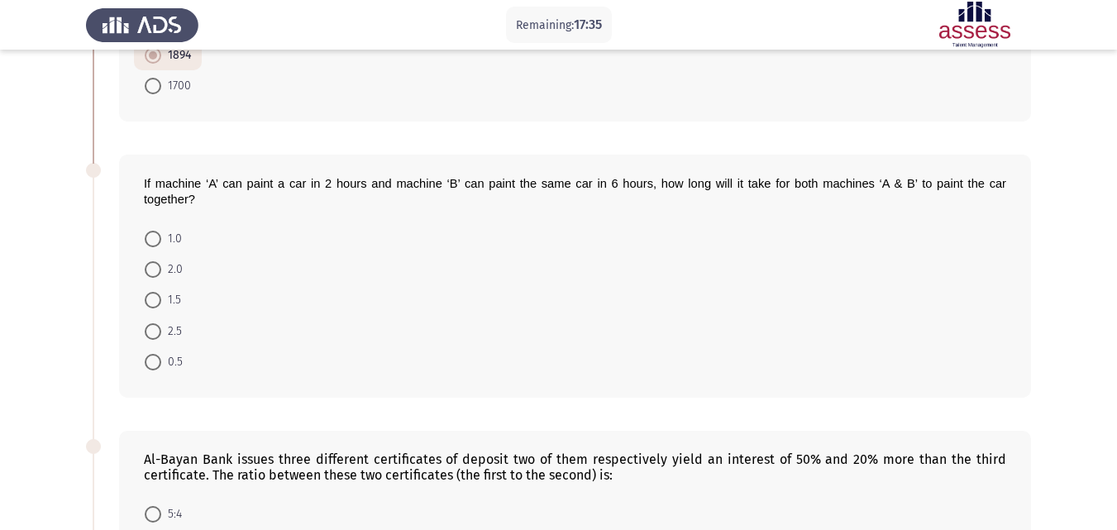
click at [175, 300] on span "1.5" at bounding box center [171, 300] width 20 height 20
click at [161, 300] on input "1.5" at bounding box center [153, 300] width 17 height 17
radio input "true"
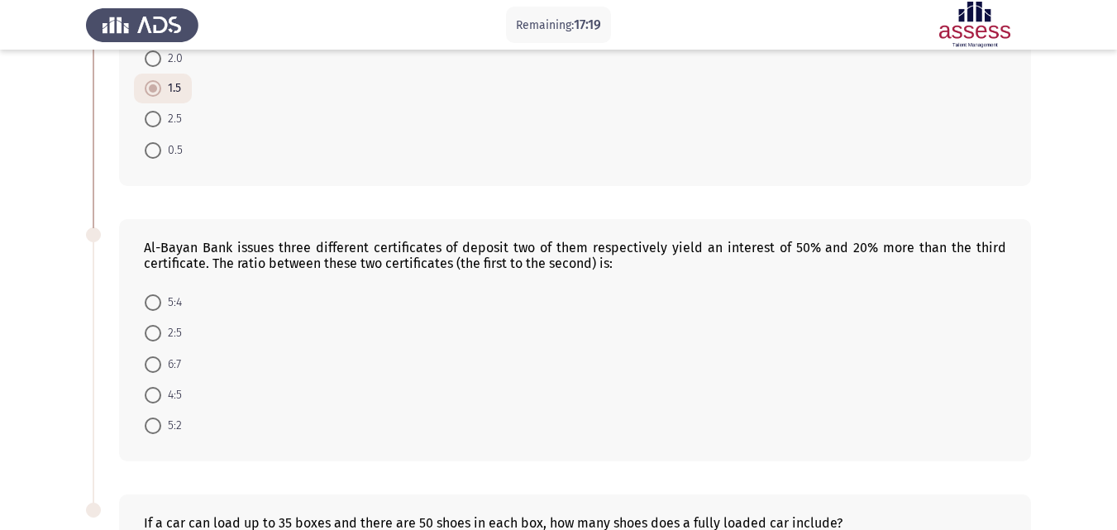
scroll to position [499, 0]
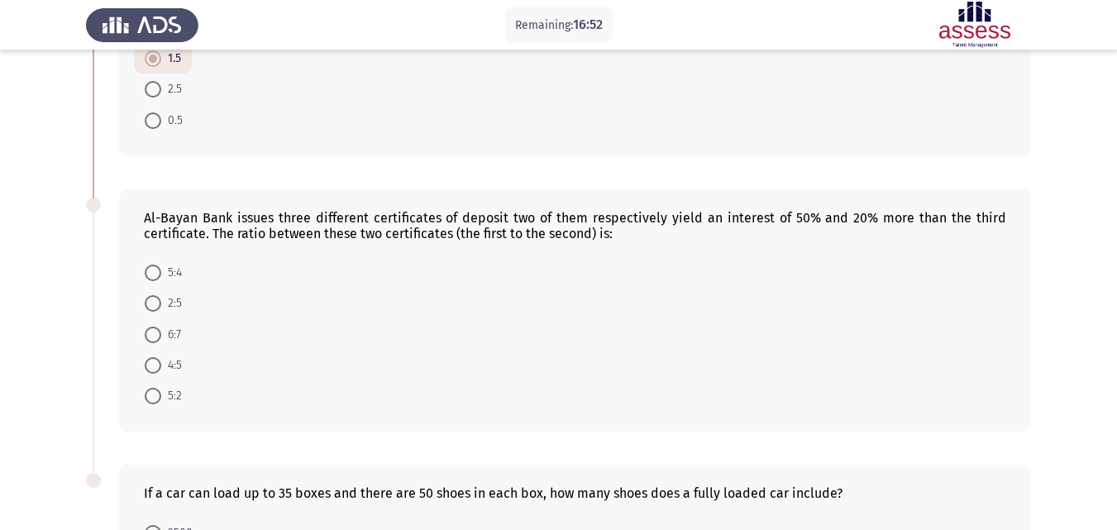
click at [175, 271] on span "5:4" at bounding box center [171, 273] width 21 height 20
click at [161, 271] on input "5:4" at bounding box center [153, 272] width 17 height 17
radio input "true"
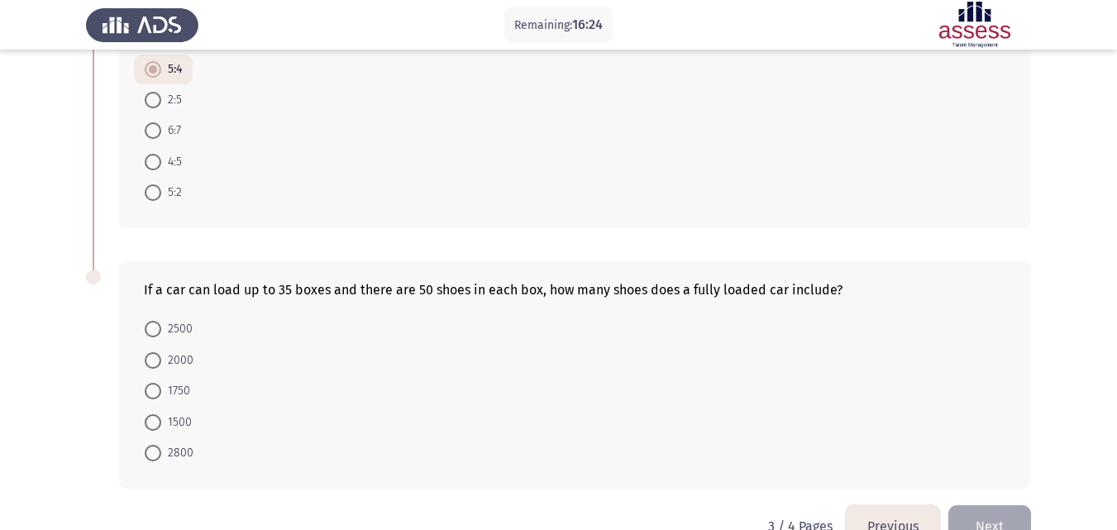
scroll to position [743, 0]
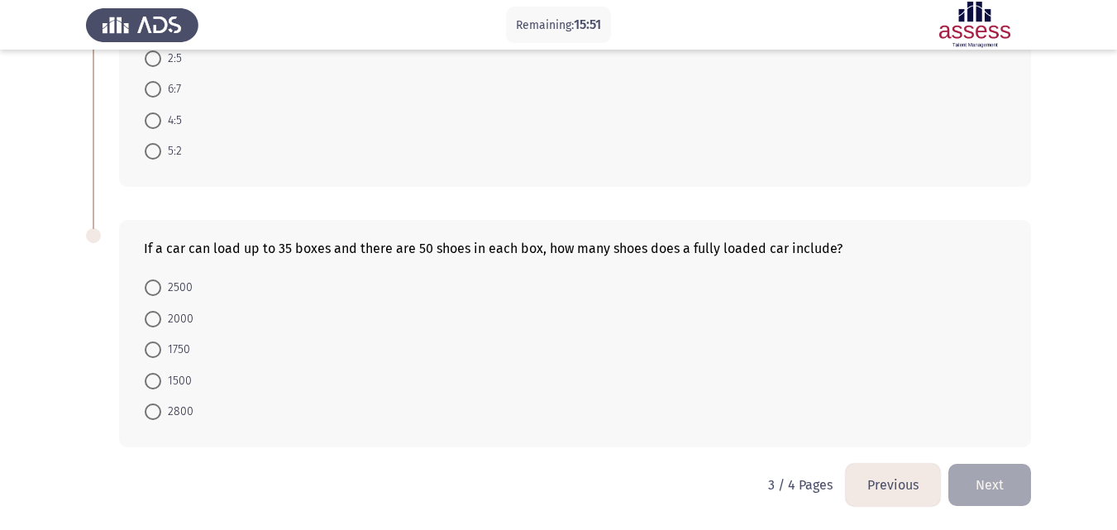
click at [648, 399] on form "2500 2000 1750 1500 2800" at bounding box center [575, 349] width 862 height 155
click at [179, 345] on span "1750" at bounding box center [175, 350] width 29 height 20
click at [161, 345] on input "1750" at bounding box center [153, 349] width 17 height 17
radio input "true"
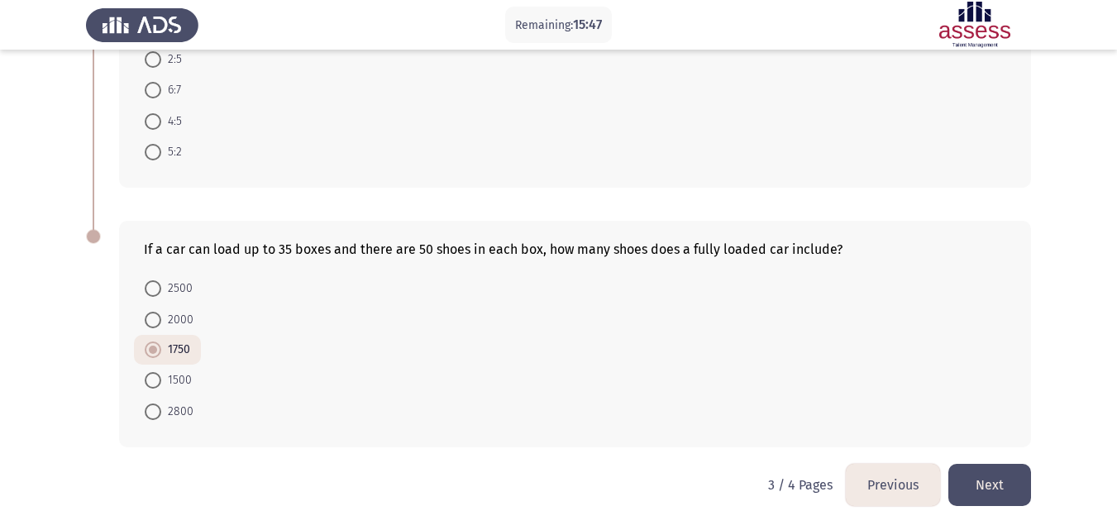
click at [1007, 488] on button "Next" at bounding box center [989, 485] width 83 height 42
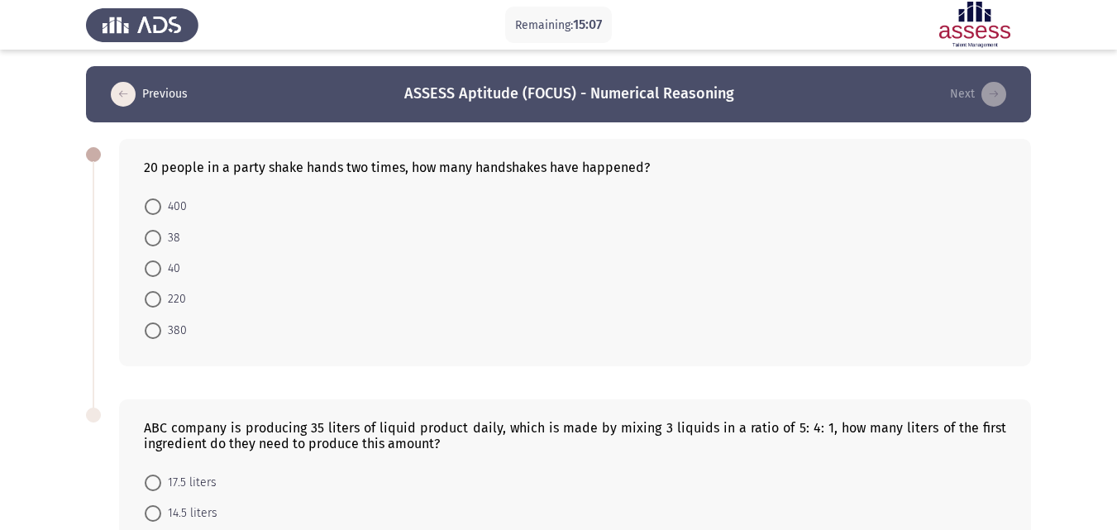
click at [603, 265] on form "400 38 40 220 380" at bounding box center [575, 268] width 862 height 155
click at [178, 334] on span "380" at bounding box center [174, 331] width 26 height 20
click at [161, 334] on input "380" at bounding box center [153, 330] width 17 height 17
radio input "true"
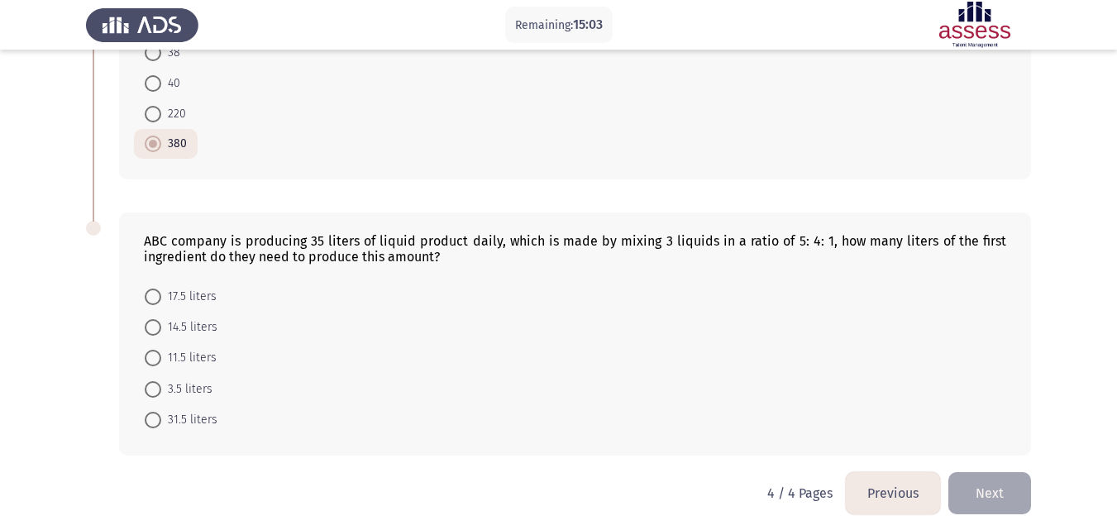
scroll to position [193, 0]
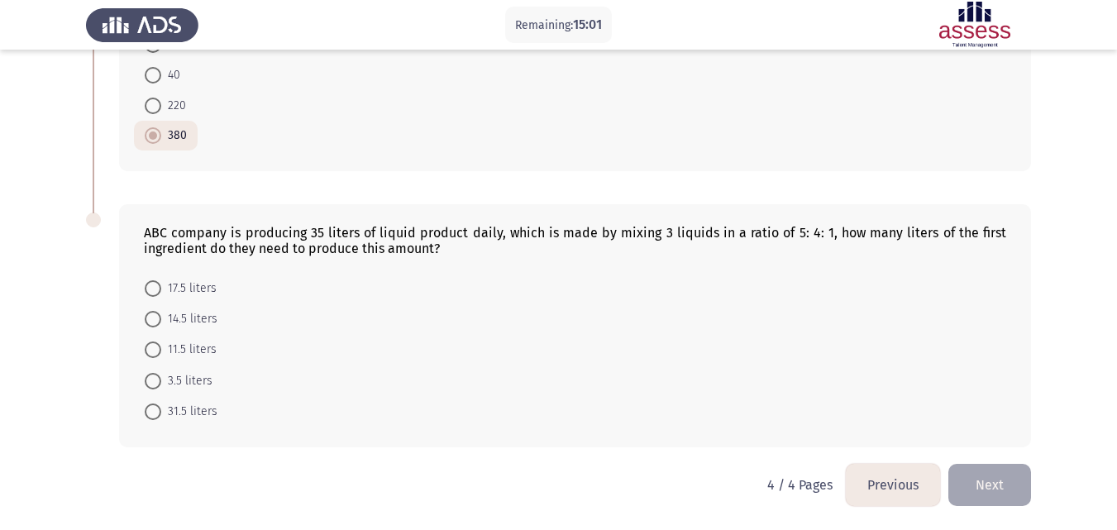
drag, startPoint x: 1111, startPoint y: 339, endPoint x: 1112, endPoint y: 369, distance: 30.6
click at [1112, 369] on app-assessment-container "Remaining: 15:01 Previous ASSESS Aptitude (FOCUS) - Numerical Reasoning Next 20…" at bounding box center [558, 168] width 1117 height 591
drag, startPoint x: 769, startPoint y: 363, endPoint x: 669, endPoint y: 363, distance: 100.0
click at [769, 363] on form "17.5 liters 14.5 liters 11.5 liters 3.5 liters 31.5 liters" at bounding box center [575, 349] width 862 height 155
click at [188, 280] on span "17.5 liters" at bounding box center [188, 289] width 55 height 20
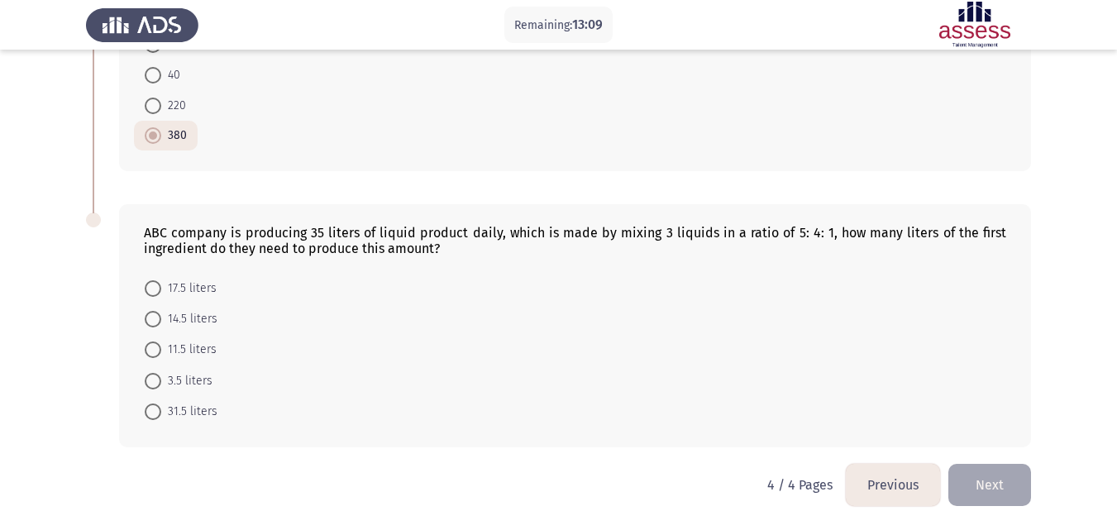
click at [161, 280] on input "17.5 liters" at bounding box center [153, 288] width 17 height 17
radio input "true"
click at [998, 473] on button "Next" at bounding box center [989, 485] width 83 height 42
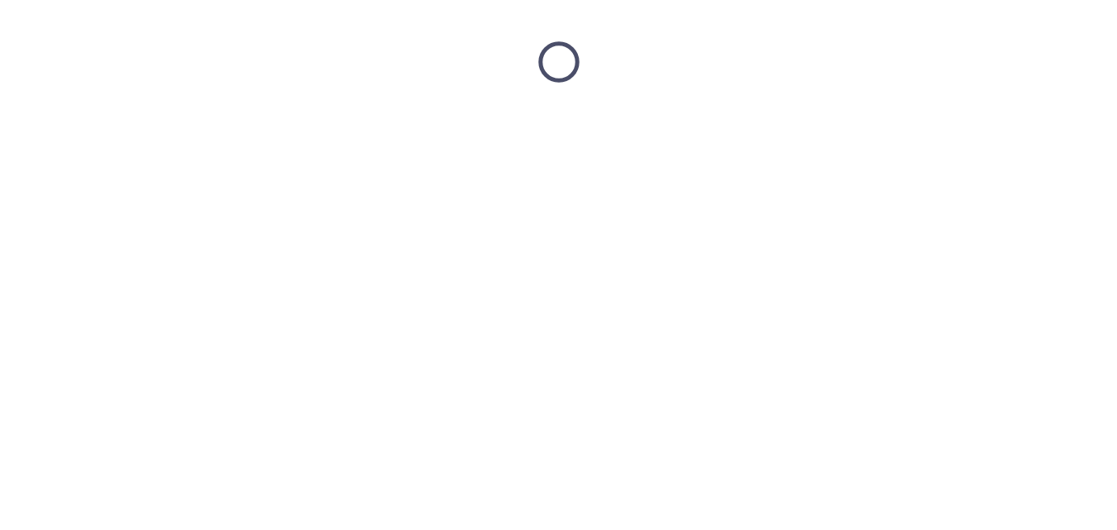
scroll to position [0, 0]
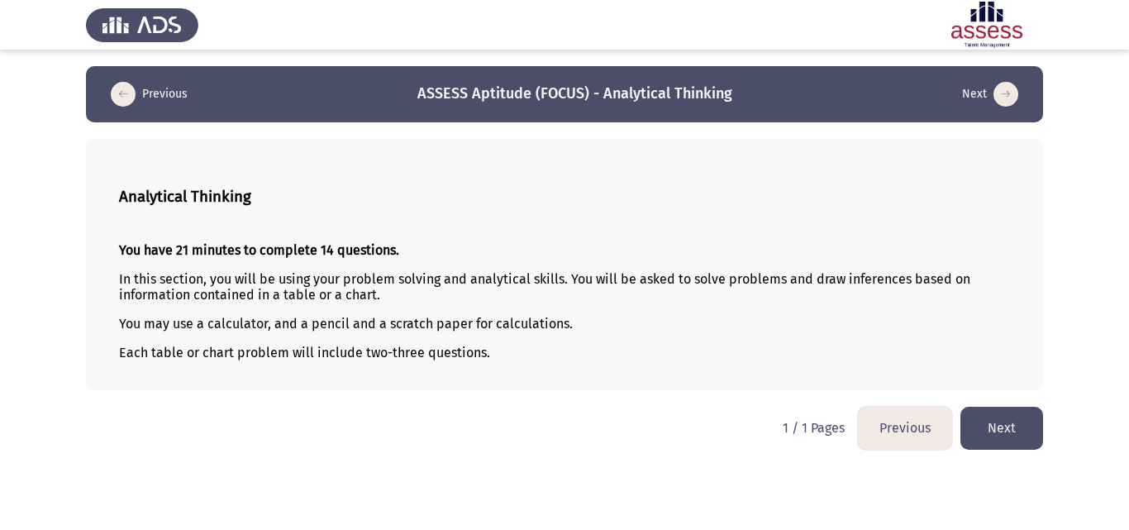
click at [575, 441] on html "Previous ASSESS Aptitude (FOCUS) - Analytical Thinking Next Analytical Thinking…" at bounding box center [564, 233] width 1129 height 466
click at [1018, 420] on button "Next" at bounding box center [1001, 428] width 83 height 42
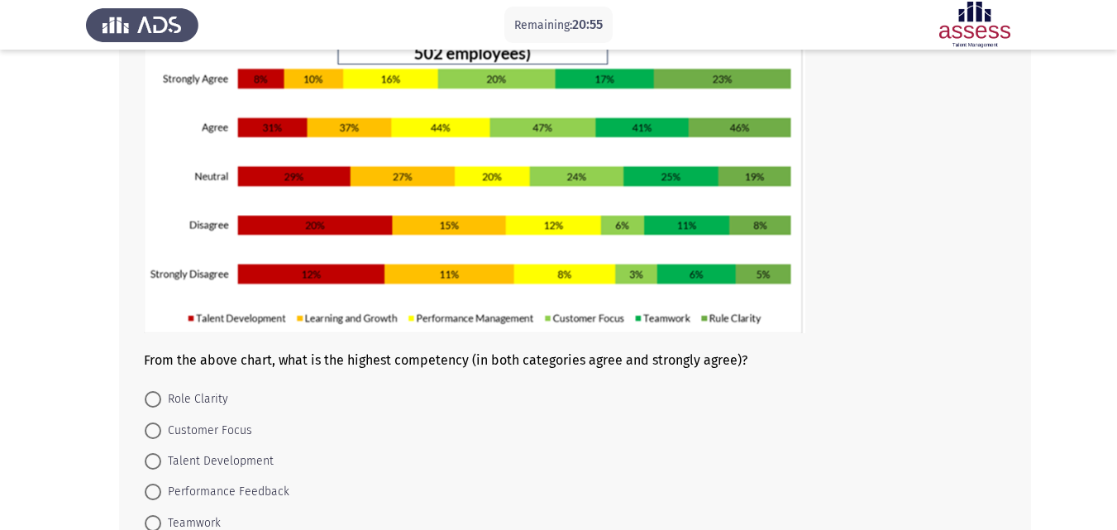
scroll to position [140, 0]
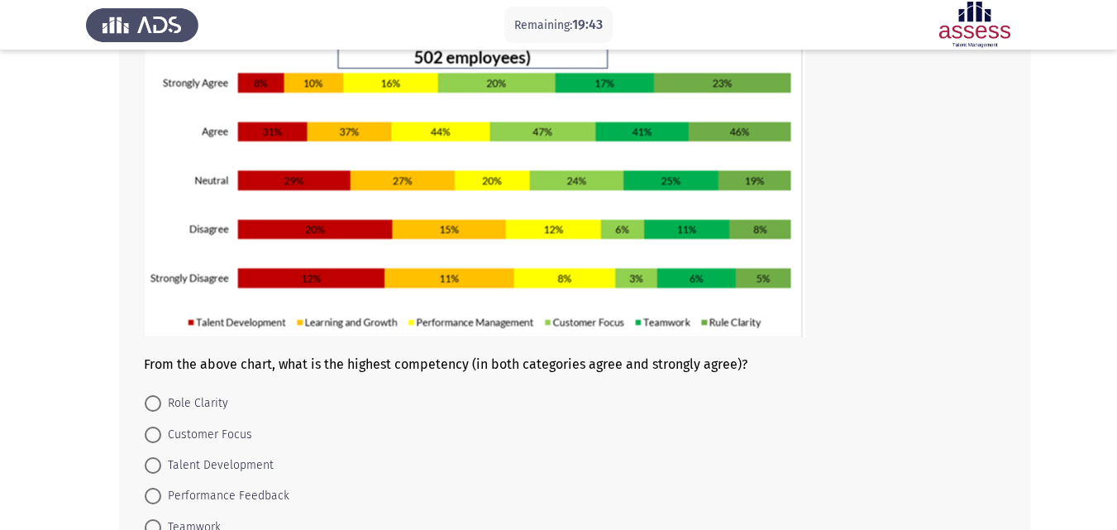
click at [217, 402] on span "Role Clarity" at bounding box center [194, 403] width 67 height 20
click at [161, 402] on input "Role Clarity" at bounding box center [153, 403] width 17 height 17
radio input "true"
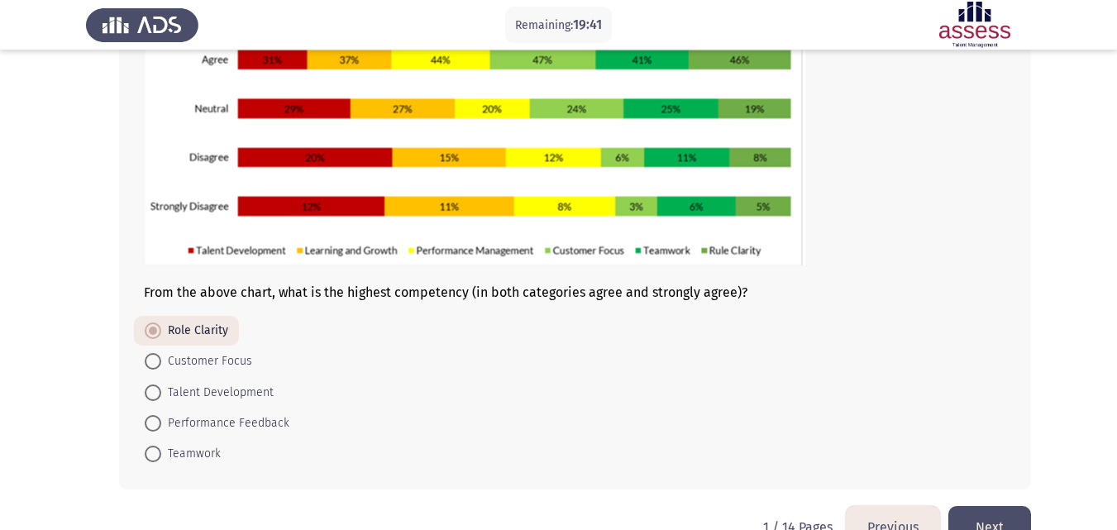
scroll to position [254, 0]
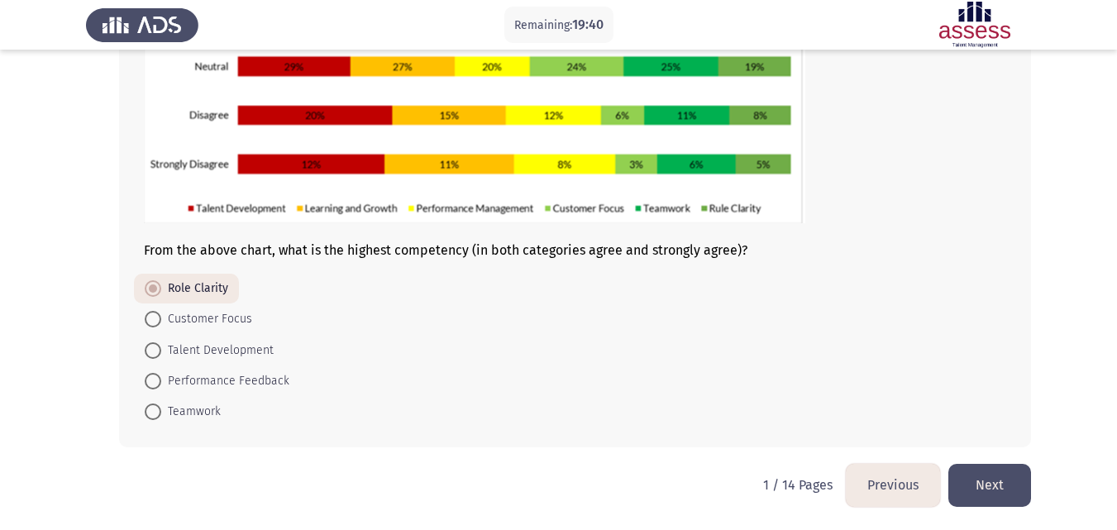
click at [989, 483] on button "Next" at bounding box center [989, 485] width 83 height 42
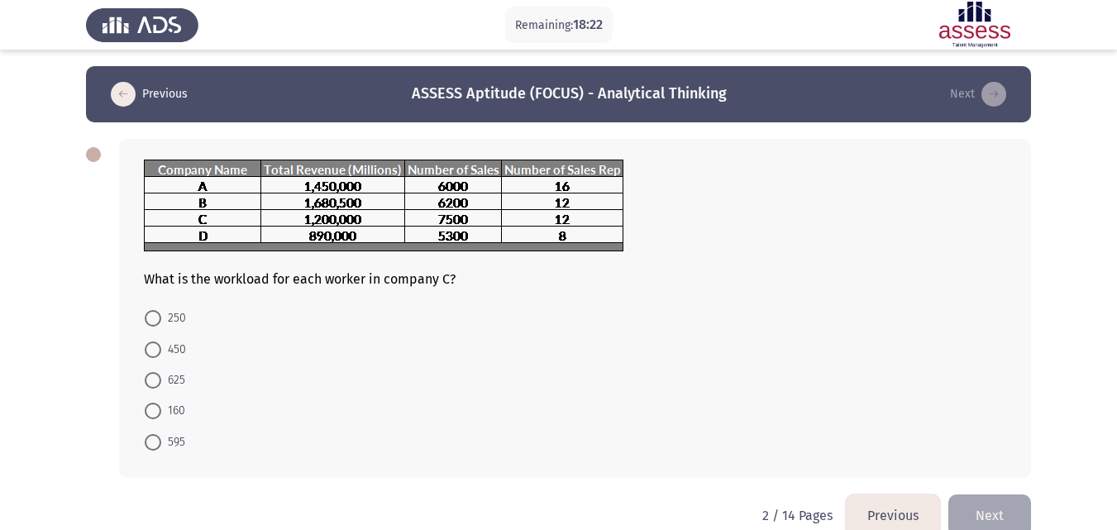
click at [546, 333] on form "250 450 625 160 595" at bounding box center [575, 379] width 862 height 155
click at [180, 382] on span "625" at bounding box center [173, 380] width 24 height 20
click at [161, 382] on input "625" at bounding box center [153, 380] width 17 height 17
radio input "true"
click at [493, 393] on form "250 450 625 160 595" at bounding box center [575, 378] width 862 height 153
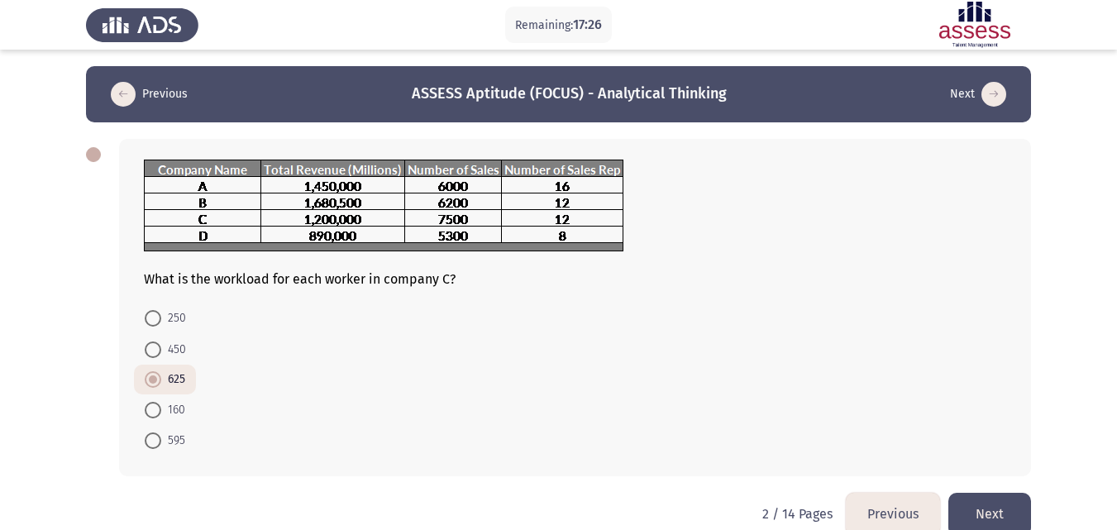
click at [997, 507] on button "Next" at bounding box center [989, 514] width 83 height 42
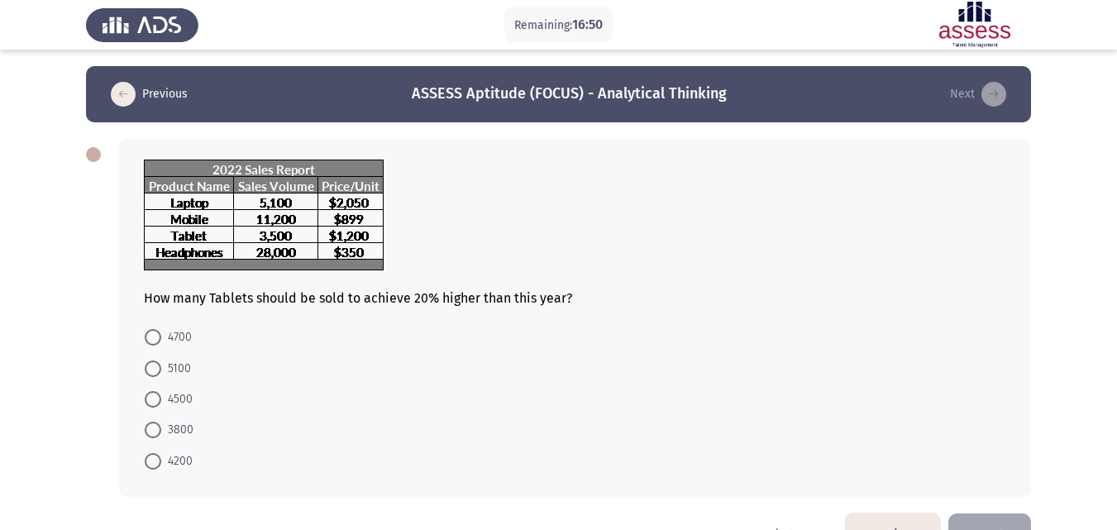
click at [182, 456] on span "4200" at bounding box center [176, 461] width 31 height 20
click at [161, 456] on input "4200" at bounding box center [153, 461] width 17 height 17
radio input "true"
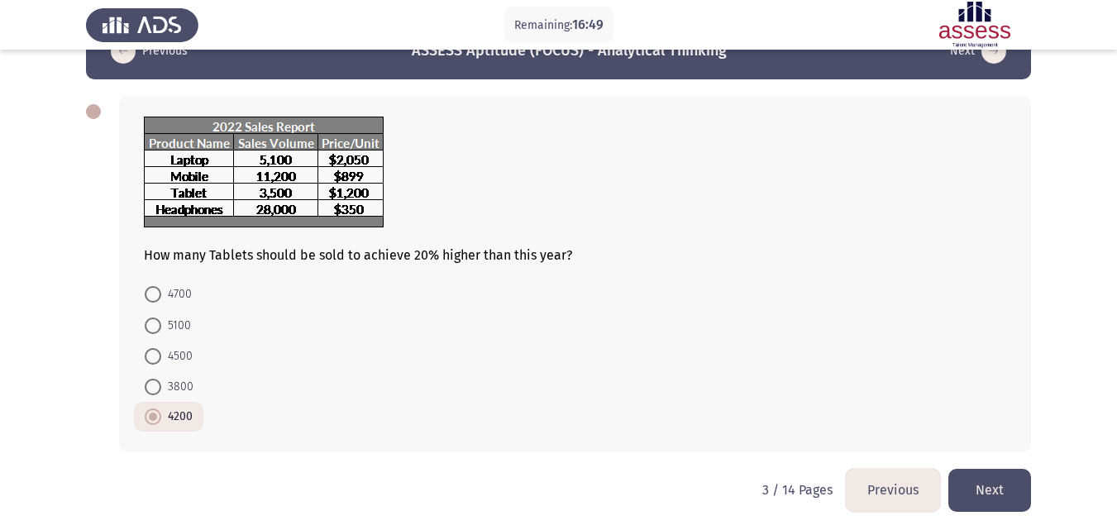
scroll to position [48, 0]
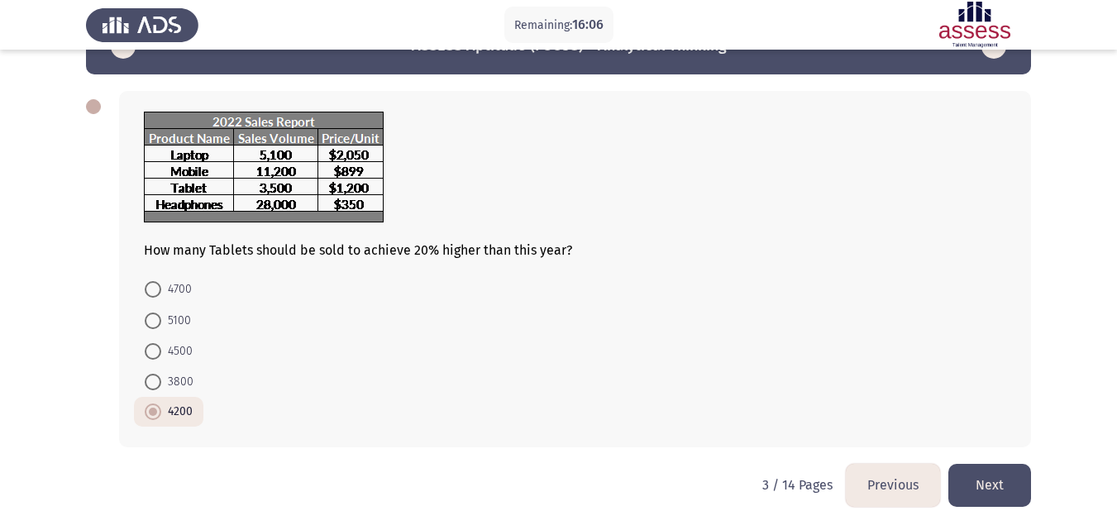
click at [1002, 496] on button "Next" at bounding box center [989, 485] width 83 height 42
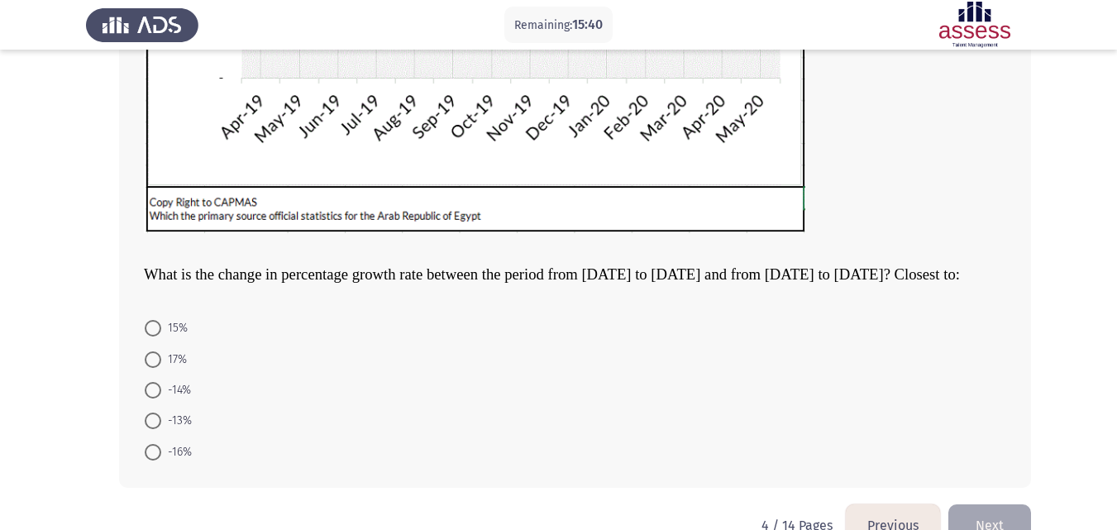
scroll to position [460, 0]
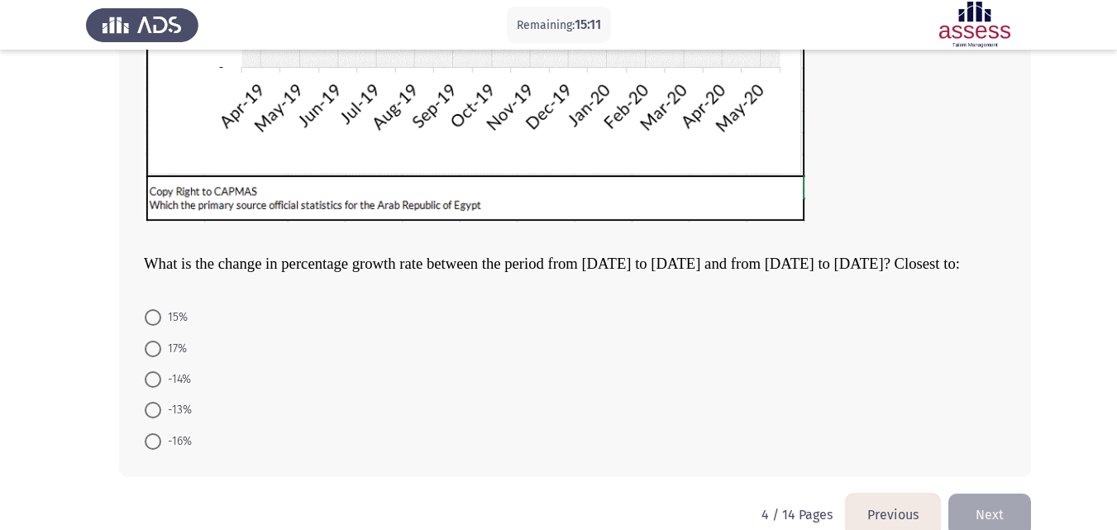
click at [169, 389] on span "-14%" at bounding box center [176, 379] width 30 height 20
click at [161, 388] on input "-14%" at bounding box center [153, 379] width 17 height 17
radio input "true"
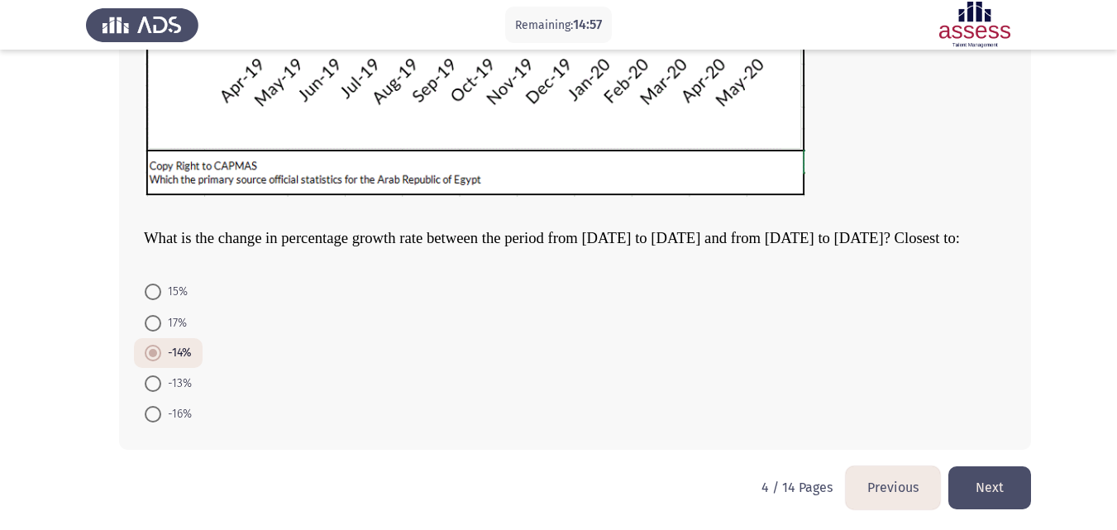
scroll to position [492, 0]
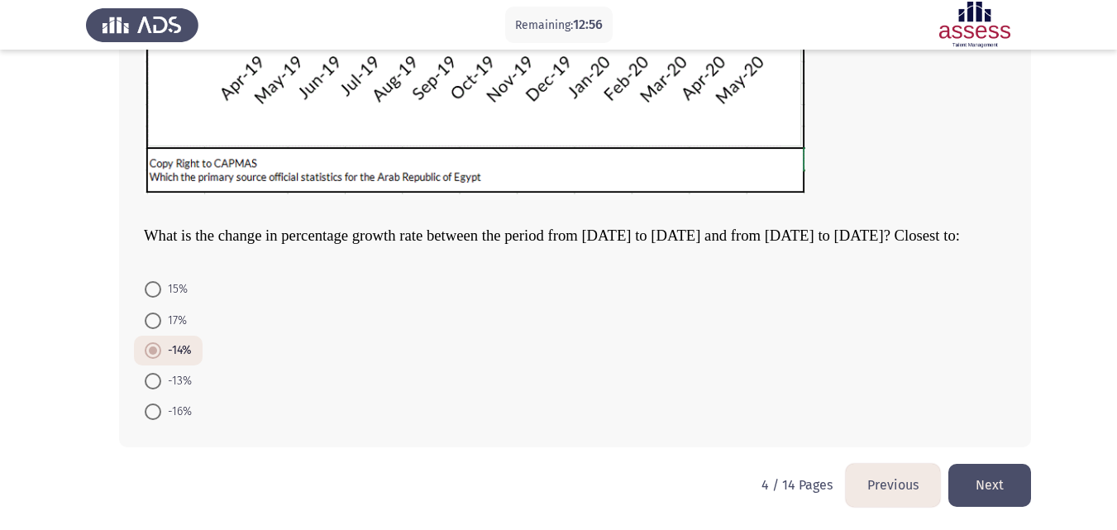
click at [1003, 505] on button "Next" at bounding box center [989, 485] width 83 height 42
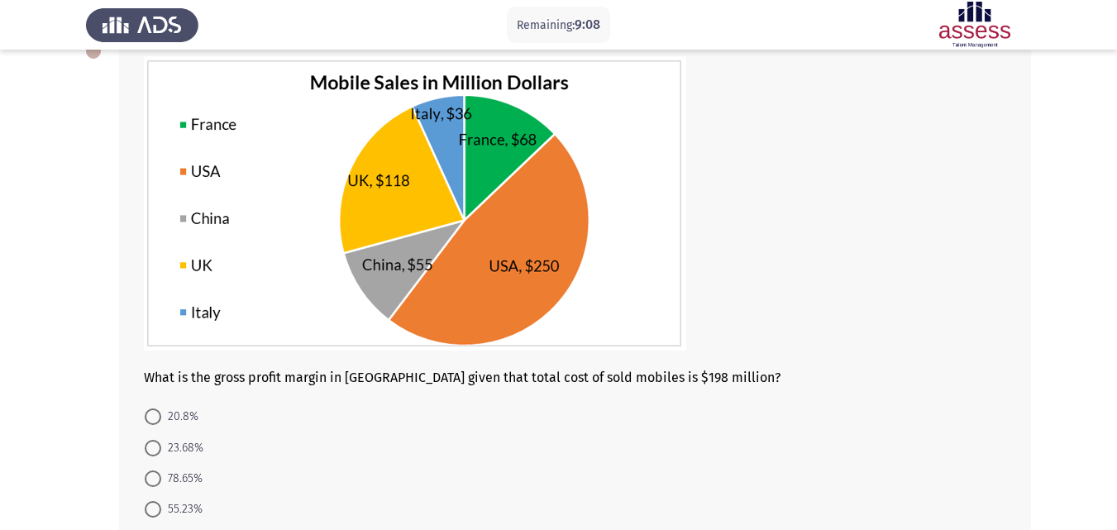
scroll to position [107, 0]
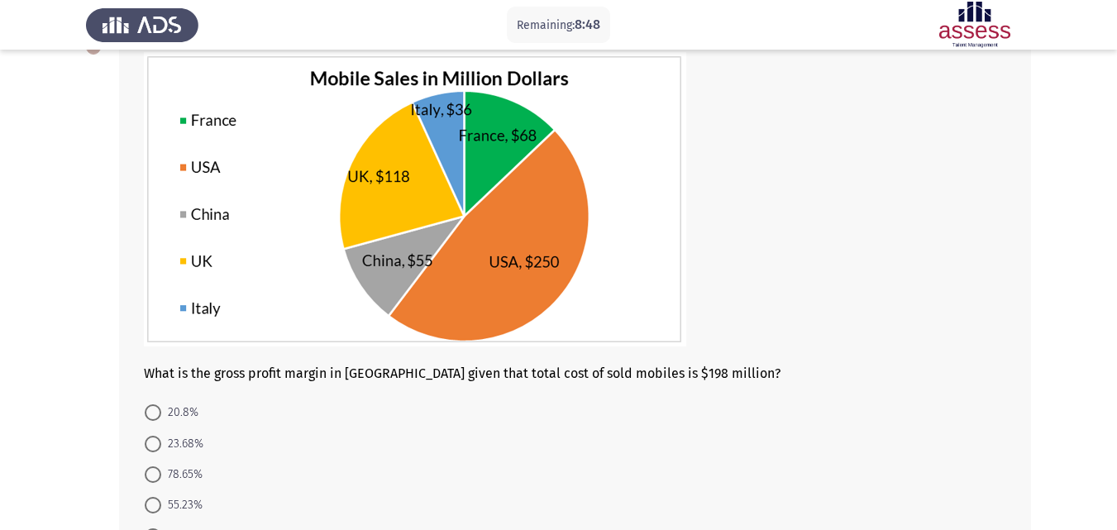
click at [998, 200] on div at bounding box center [575, 201] width 862 height 298
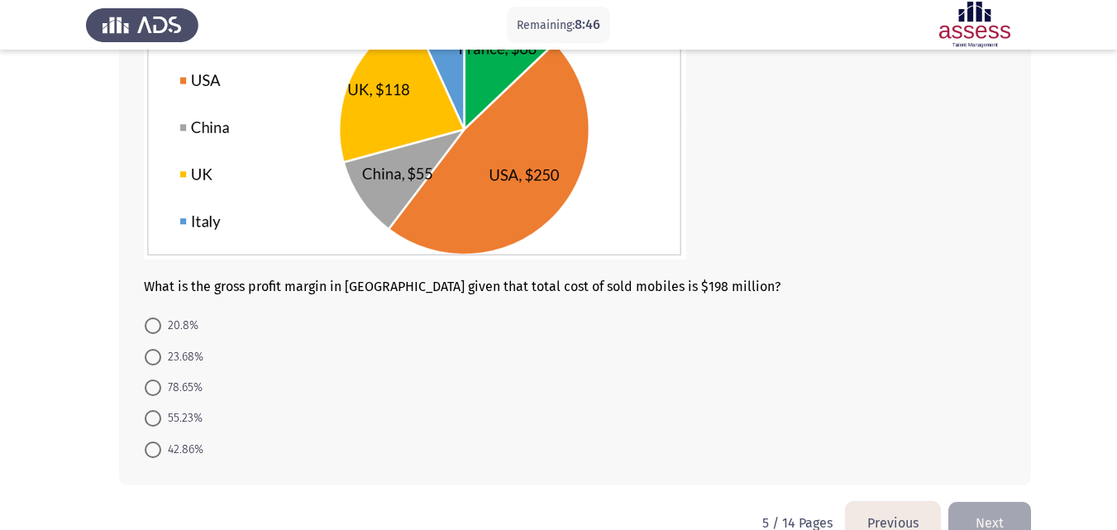
scroll to position [218, 0]
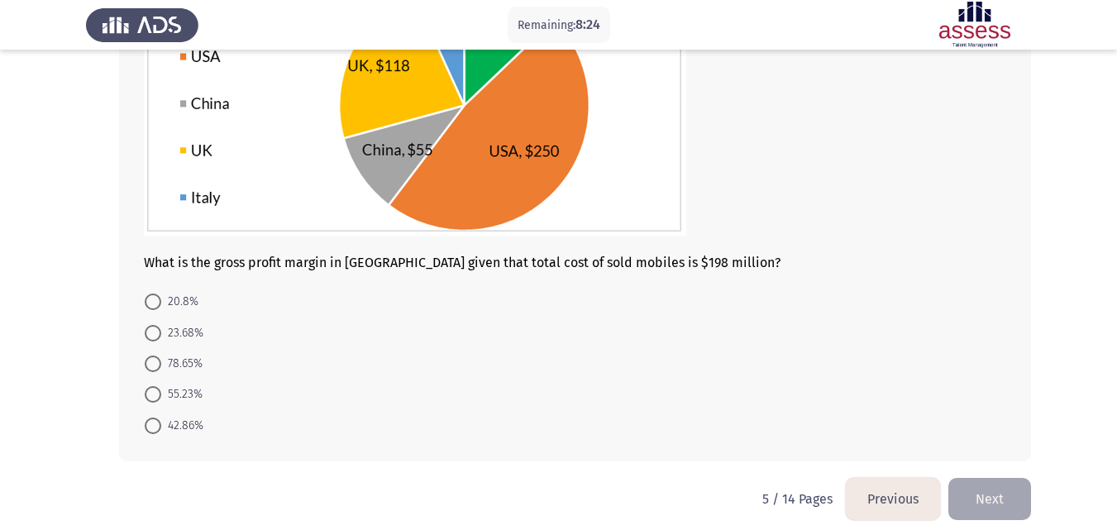
click at [248, 388] on form "20.8% 23.68% 78.65% 55.23% 42.86%" at bounding box center [575, 363] width 862 height 155
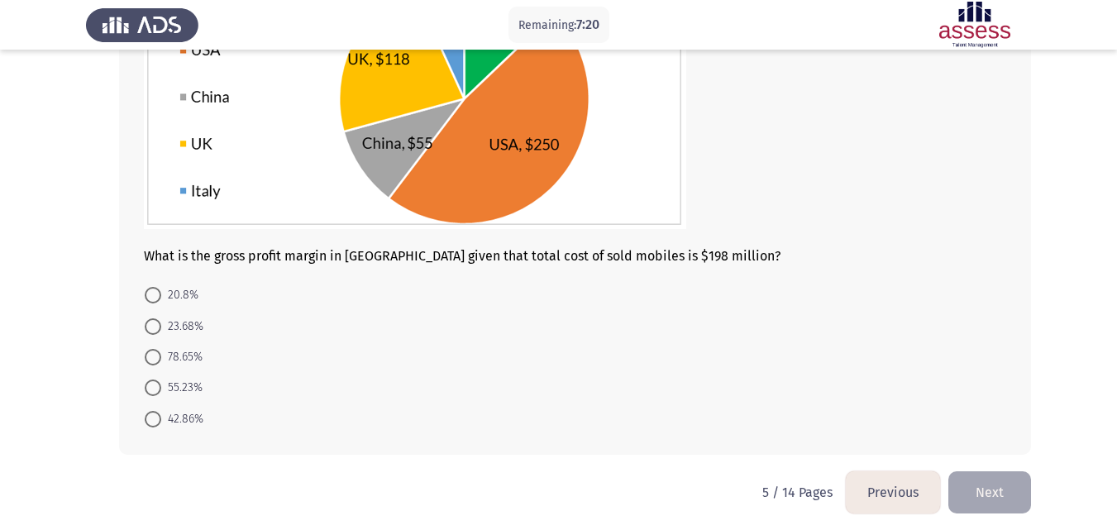
scroll to position [232, 0]
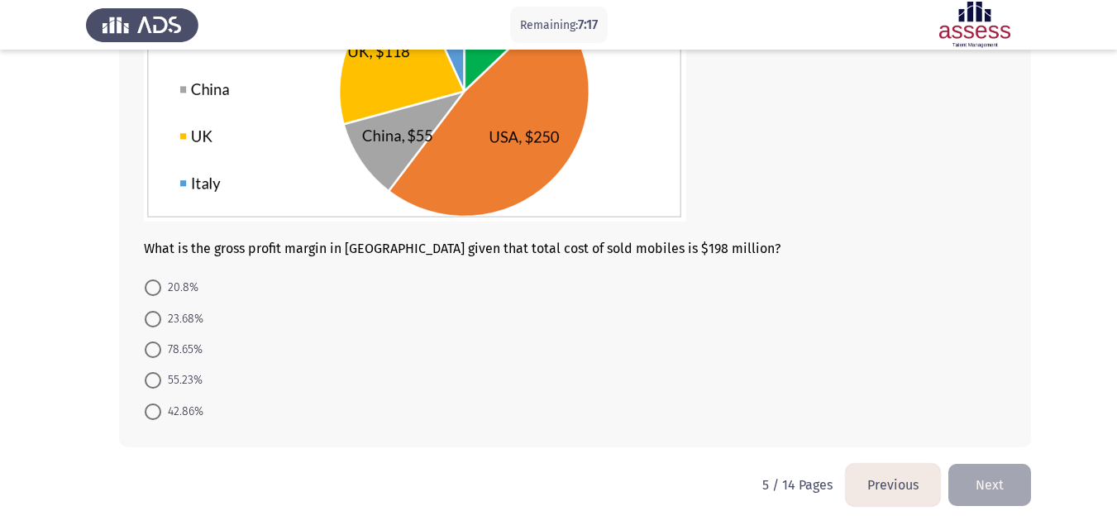
click at [188, 375] on span "55.23%" at bounding box center [181, 380] width 41 height 20
click at [161, 375] on input "55.23%" at bounding box center [153, 380] width 17 height 17
radio input "true"
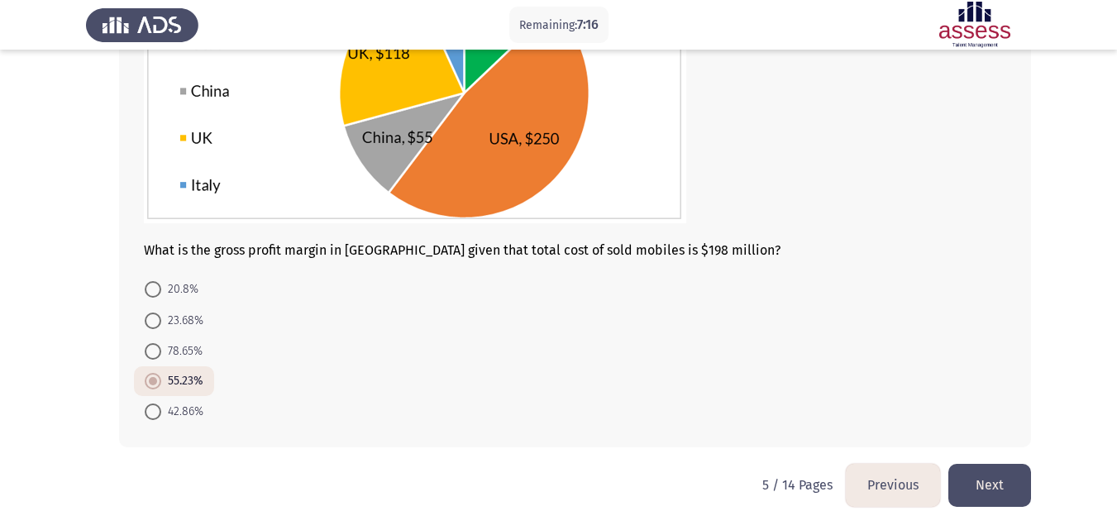
click at [1015, 498] on button "Next" at bounding box center [989, 485] width 83 height 42
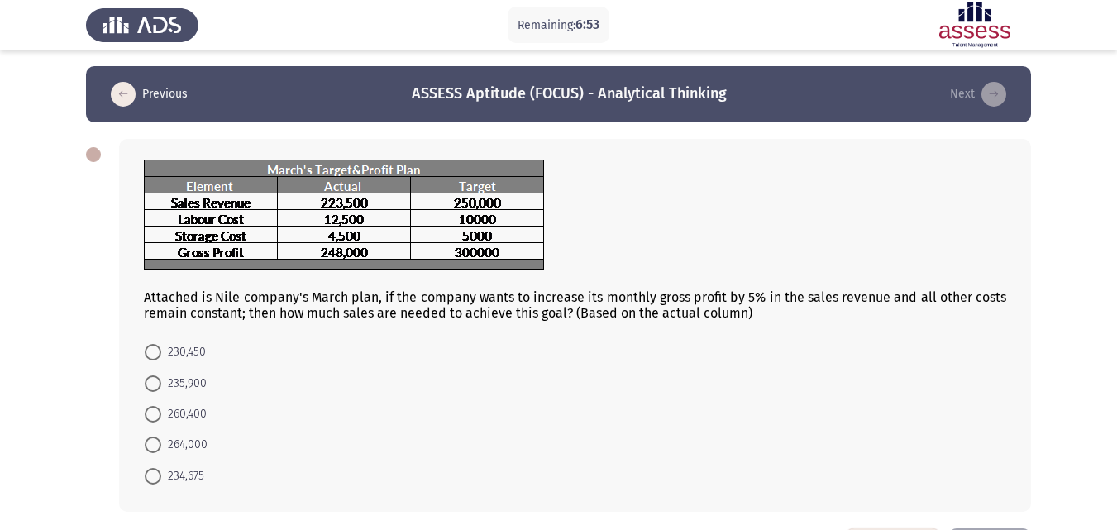
click at [192, 473] on span "234,675" at bounding box center [182, 476] width 43 height 20
click at [161, 473] on input "234,675" at bounding box center [153, 476] width 17 height 17
radio input "true"
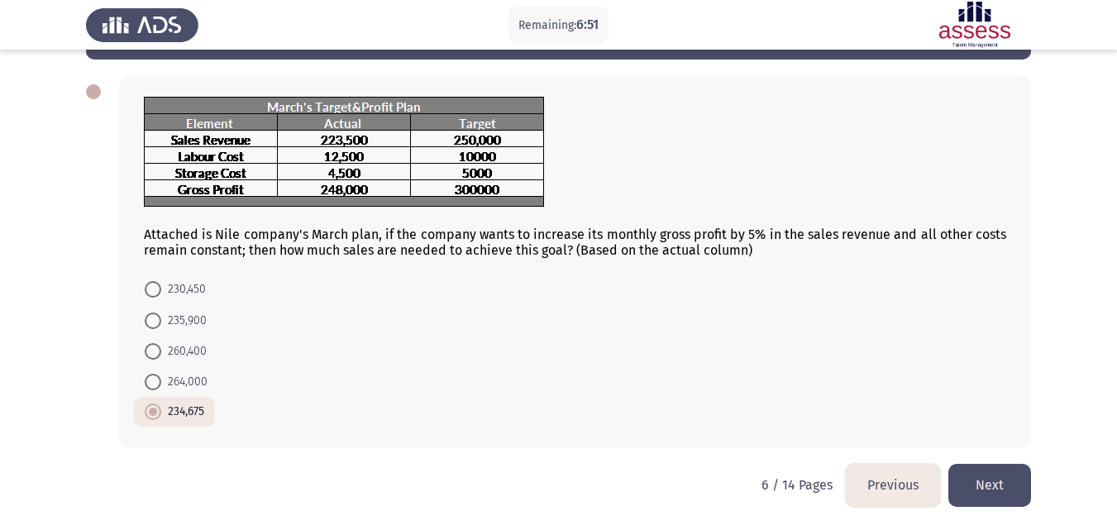
click at [986, 491] on button "Next" at bounding box center [989, 485] width 83 height 42
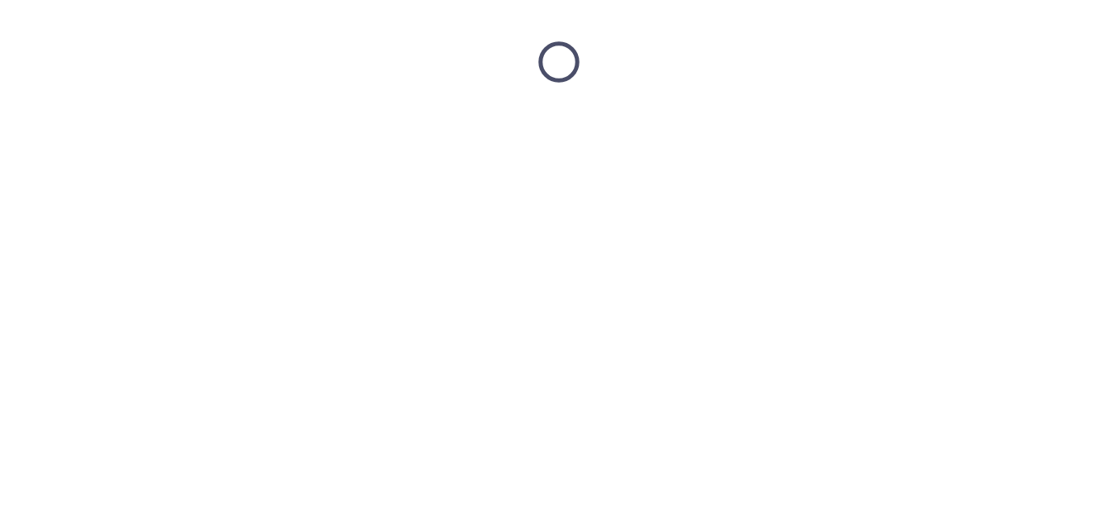
scroll to position [0, 0]
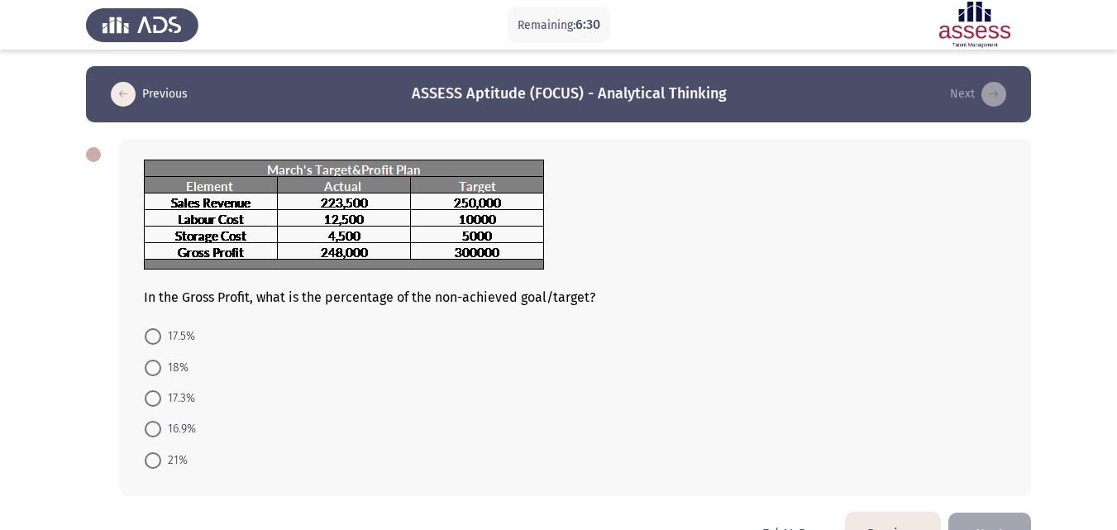
click at [185, 394] on span "17.3%" at bounding box center [178, 398] width 34 height 20
click at [161, 394] on input "17.3%" at bounding box center [153, 398] width 17 height 17
radio input "true"
click at [993, 517] on button "Next" at bounding box center [989, 532] width 83 height 42
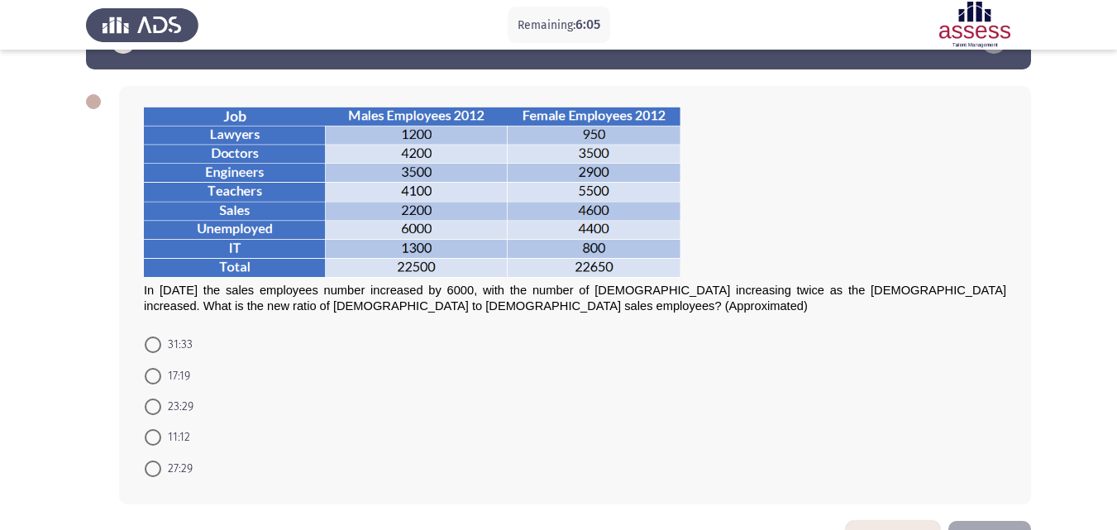
scroll to position [45, 0]
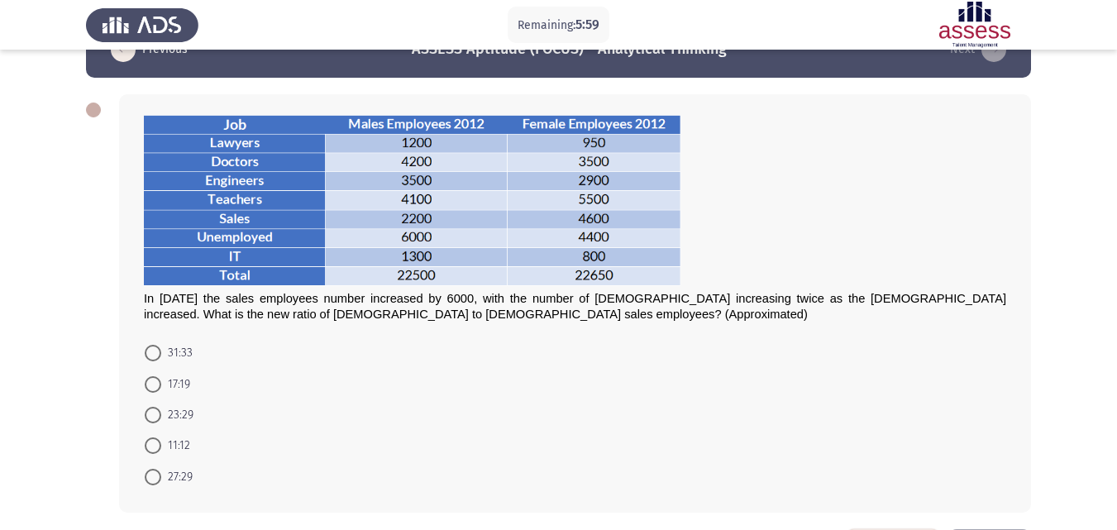
click at [185, 355] on span "31:33" at bounding box center [176, 353] width 31 height 20
click at [161, 355] on input "31:33" at bounding box center [153, 353] width 17 height 17
radio input "true"
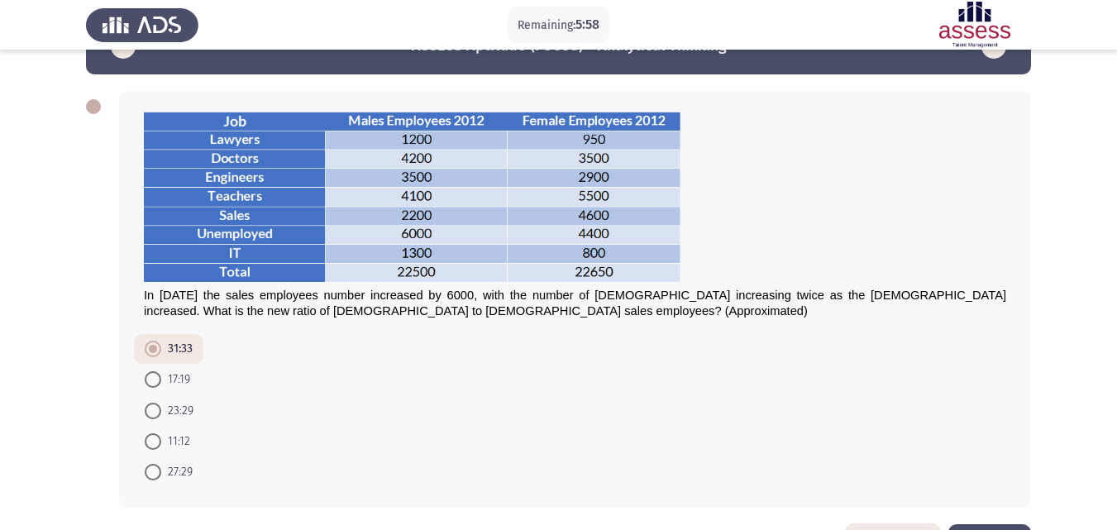
scroll to position [102, 0]
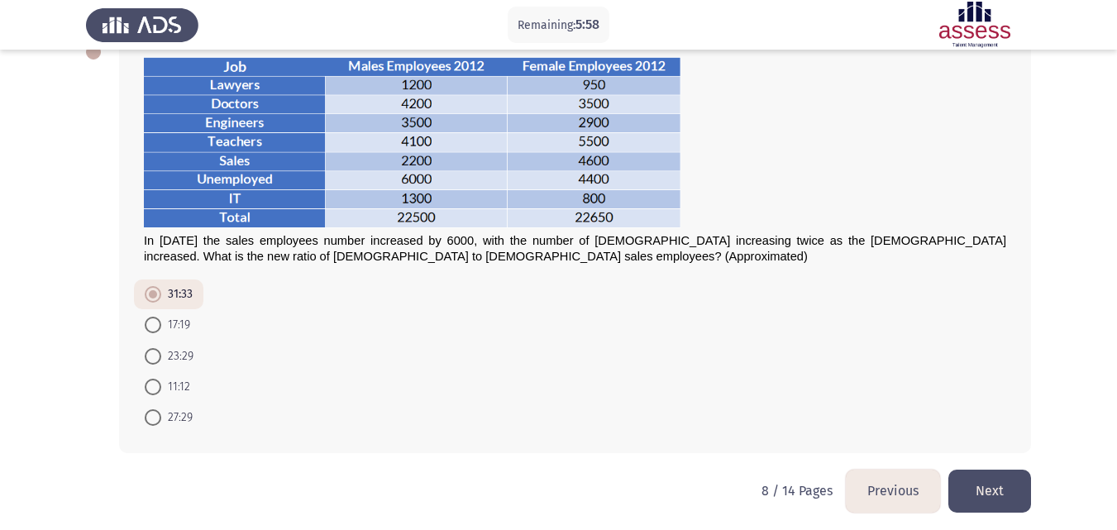
click at [1007, 492] on button "Next" at bounding box center [989, 490] width 83 height 42
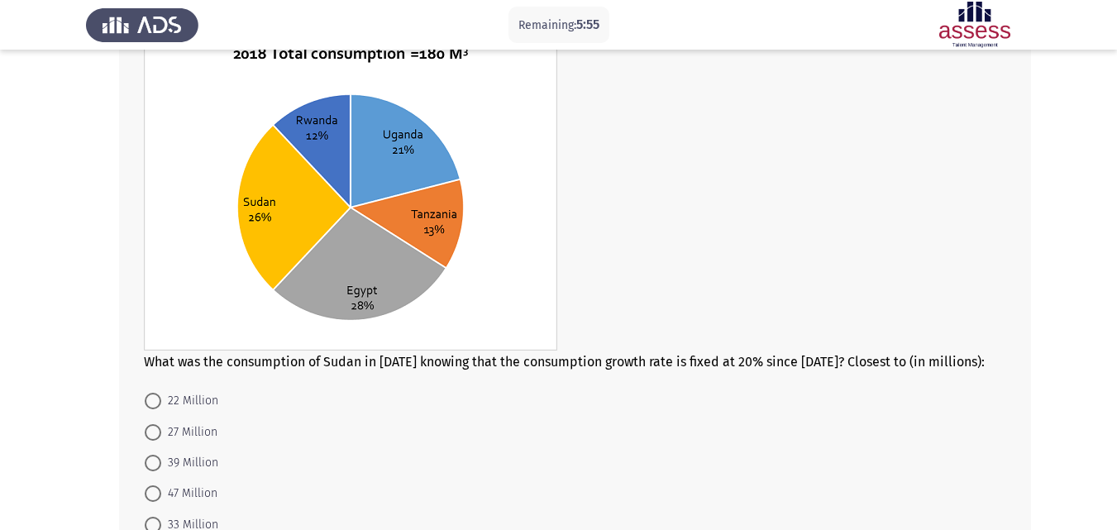
scroll to position [130, 0]
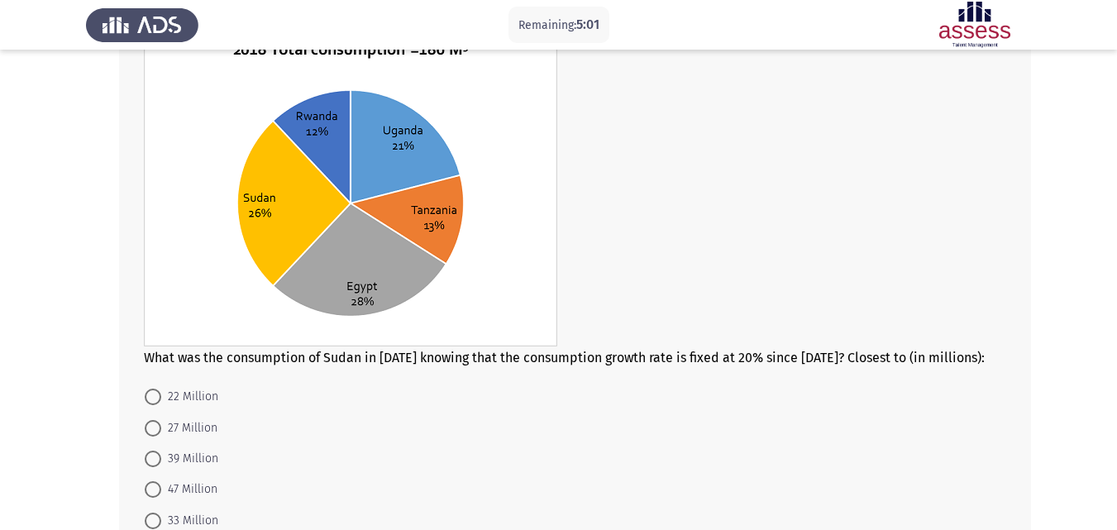
click at [206, 449] on span "39 Million" at bounding box center [189, 459] width 57 height 20
click at [161, 450] on input "39 Million" at bounding box center [153, 458] width 17 height 17
radio input "true"
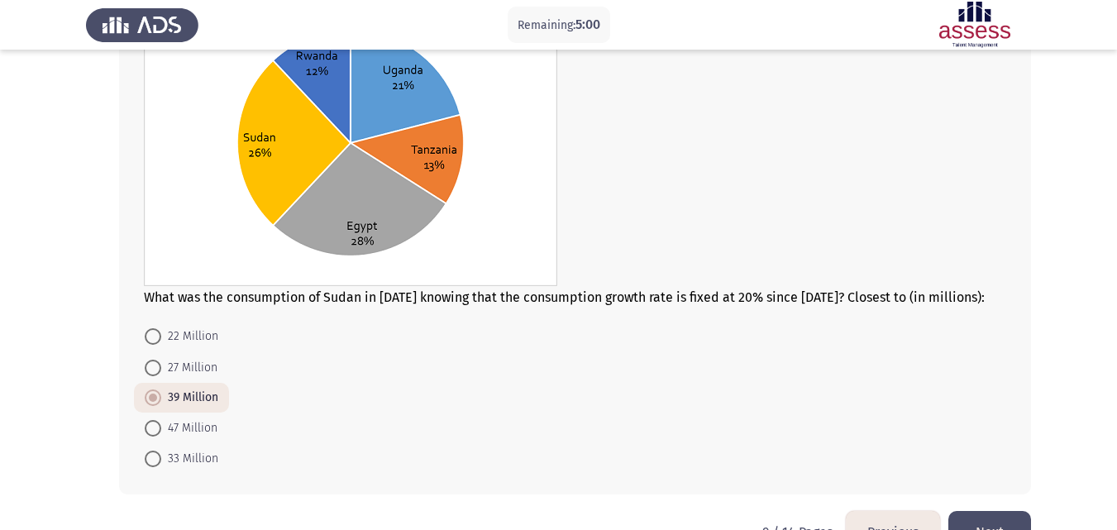
scroll to position [237, 0]
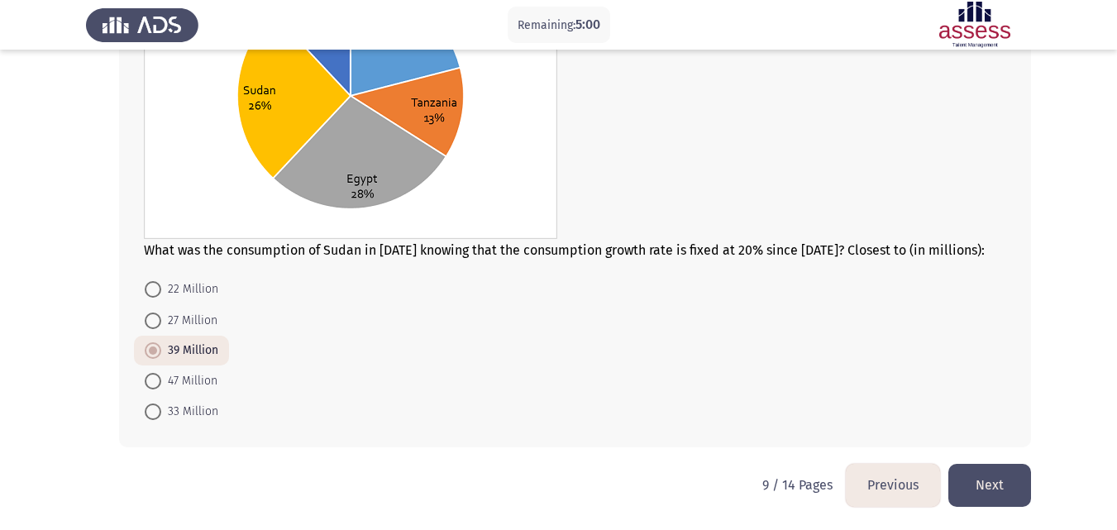
click at [972, 493] on button "Next" at bounding box center [989, 485] width 83 height 42
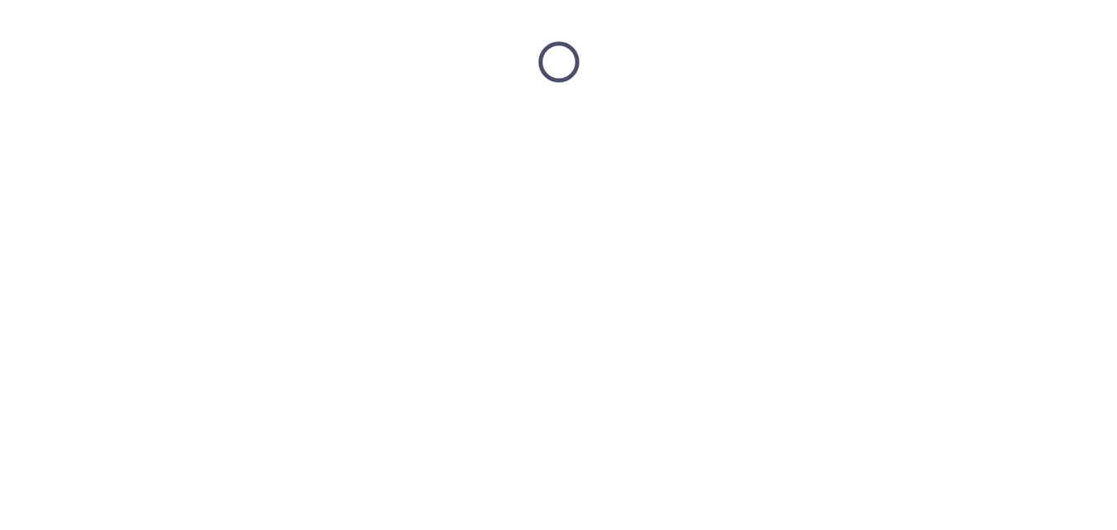
scroll to position [0, 0]
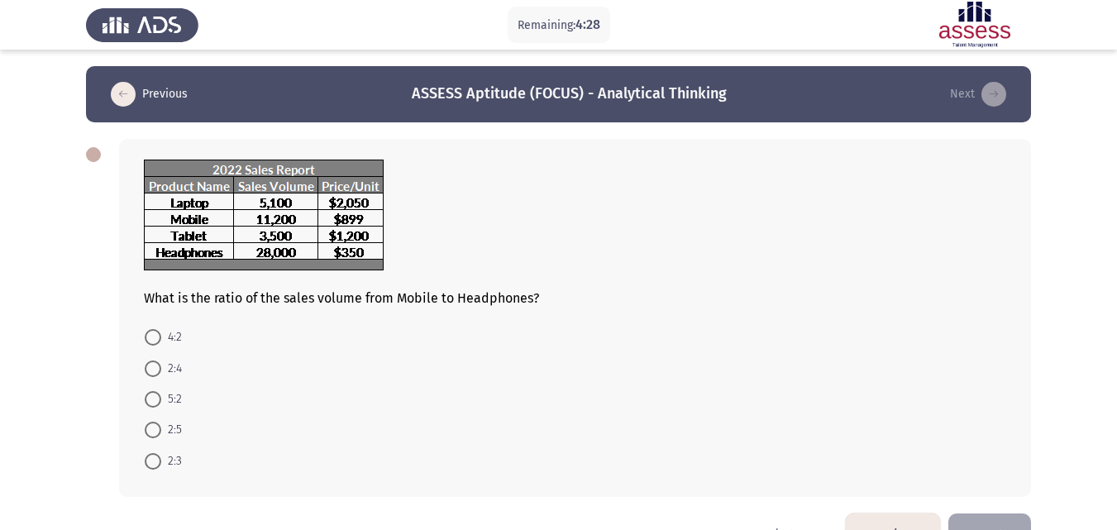
click at [174, 427] on span "2:5" at bounding box center [171, 430] width 21 height 20
click at [161, 427] on input "2:5" at bounding box center [153, 430] width 17 height 17
radio input "true"
click at [995, 522] on button "Next" at bounding box center [989, 533] width 83 height 42
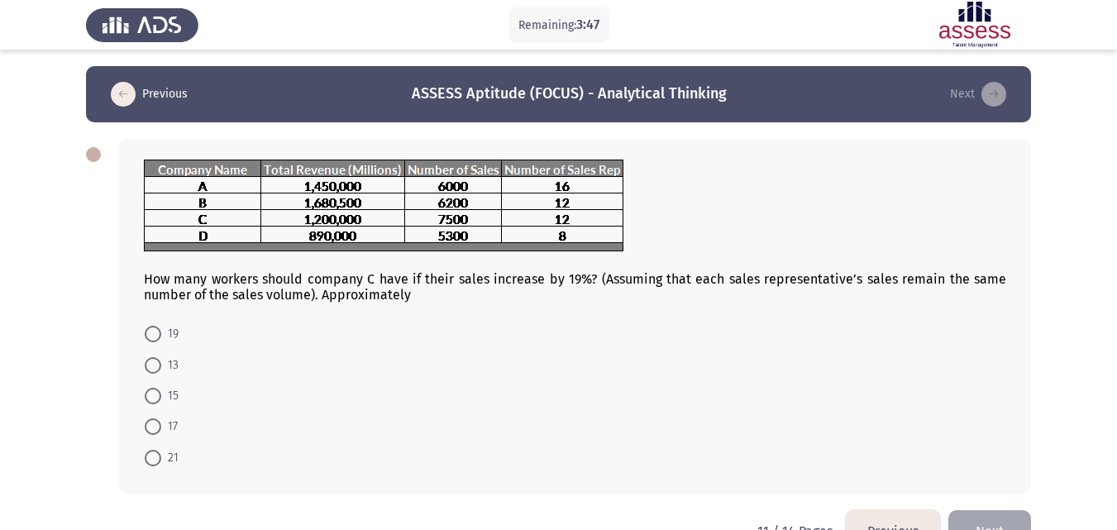
click at [173, 396] on span "15" at bounding box center [169, 396] width 17 height 20
click at [161, 396] on input "15" at bounding box center [153, 396] width 17 height 17
radio input "true"
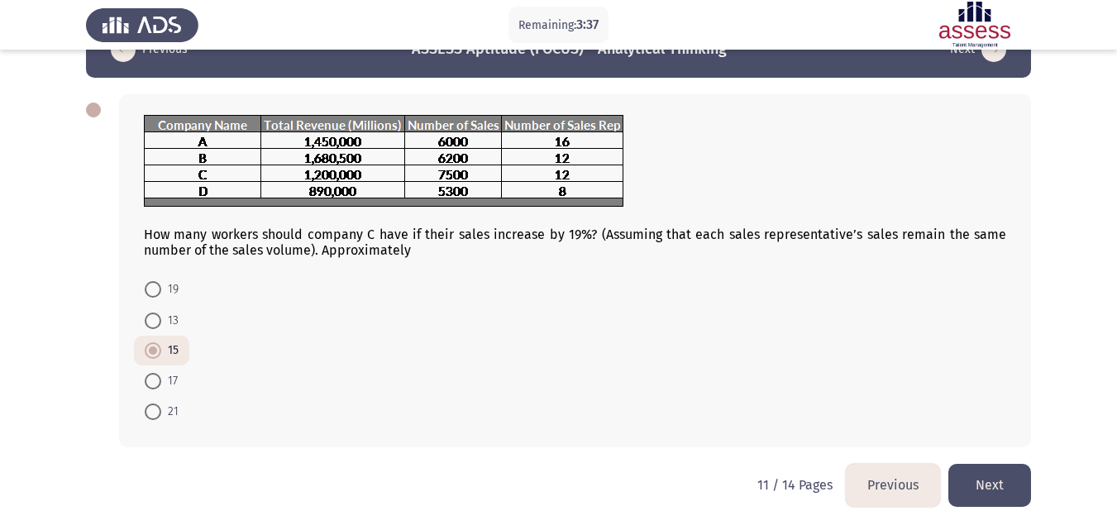
click at [1001, 493] on button "Next" at bounding box center [989, 485] width 83 height 42
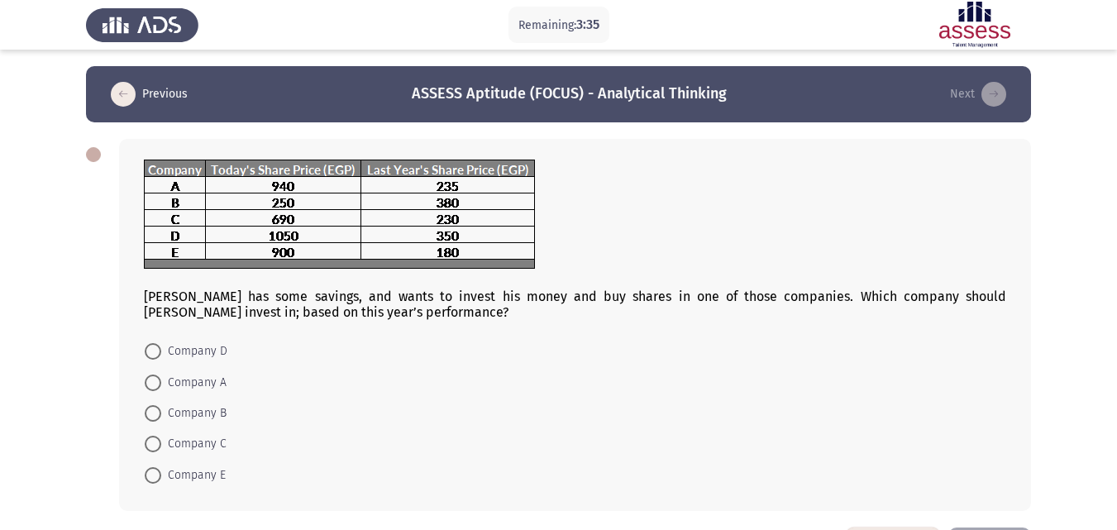
scroll to position [12, 0]
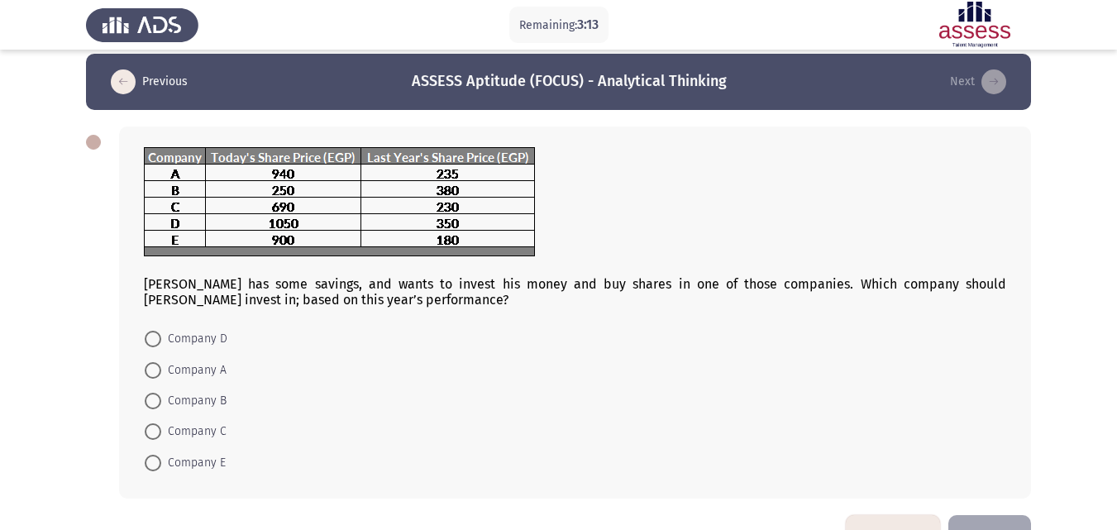
click at [217, 465] on span "Company E" at bounding box center [193, 463] width 64 height 20
click at [161, 465] on input "Company E" at bounding box center [153, 463] width 17 height 17
radio input "true"
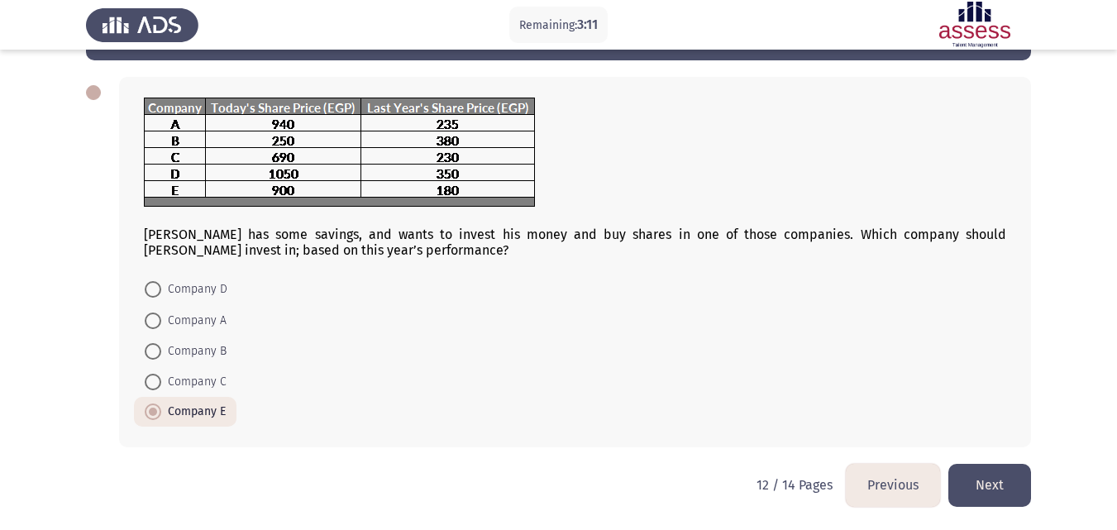
click at [999, 493] on button "Next" at bounding box center [989, 485] width 83 height 42
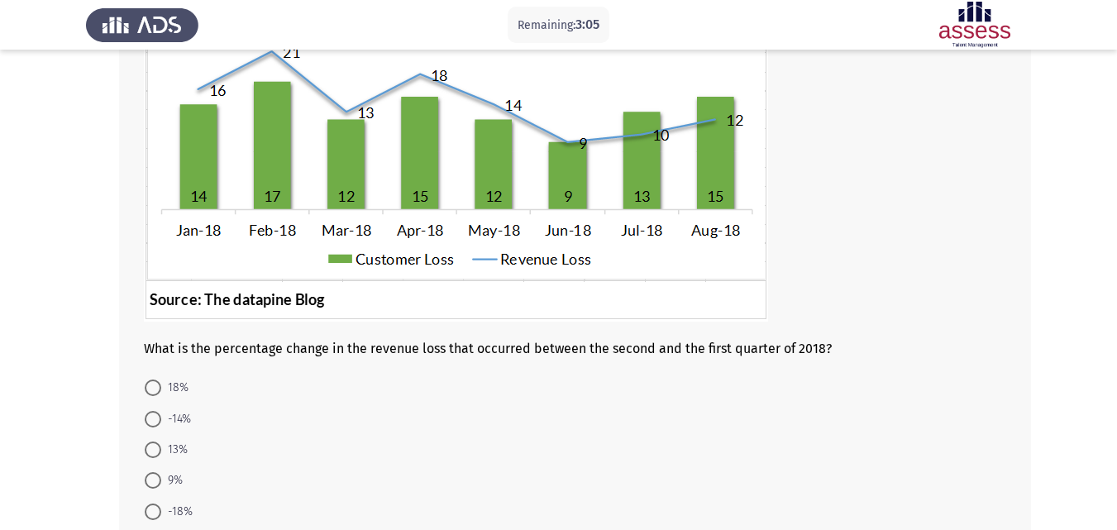
scroll to position [179, 0]
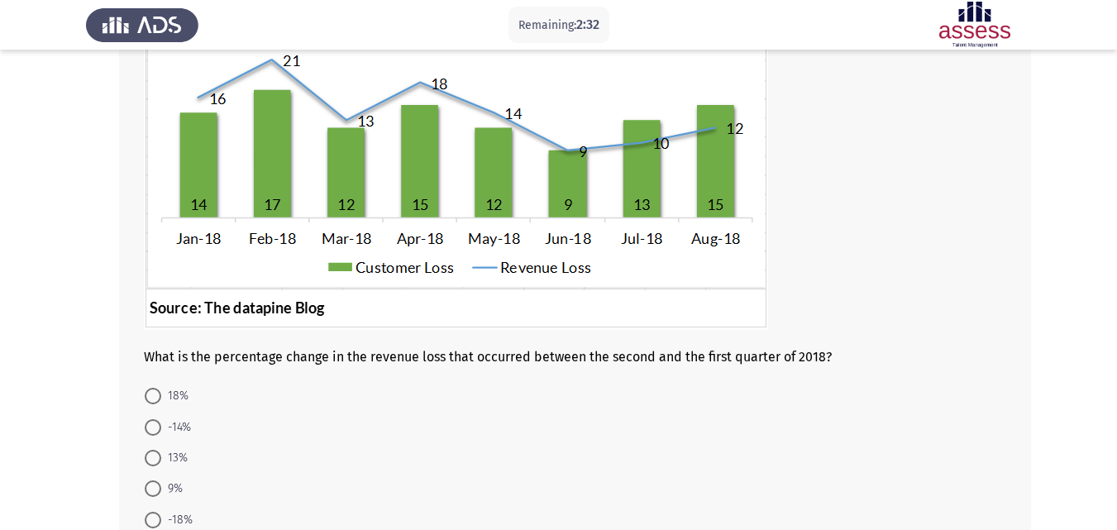
click at [179, 516] on span "-18%" at bounding box center [176, 520] width 31 height 20
click at [161, 516] on input "-18%" at bounding box center [153, 520] width 17 height 17
radio input "true"
click at [597, 455] on form "18% -14% 13% 9% -18%" at bounding box center [575, 456] width 862 height 153
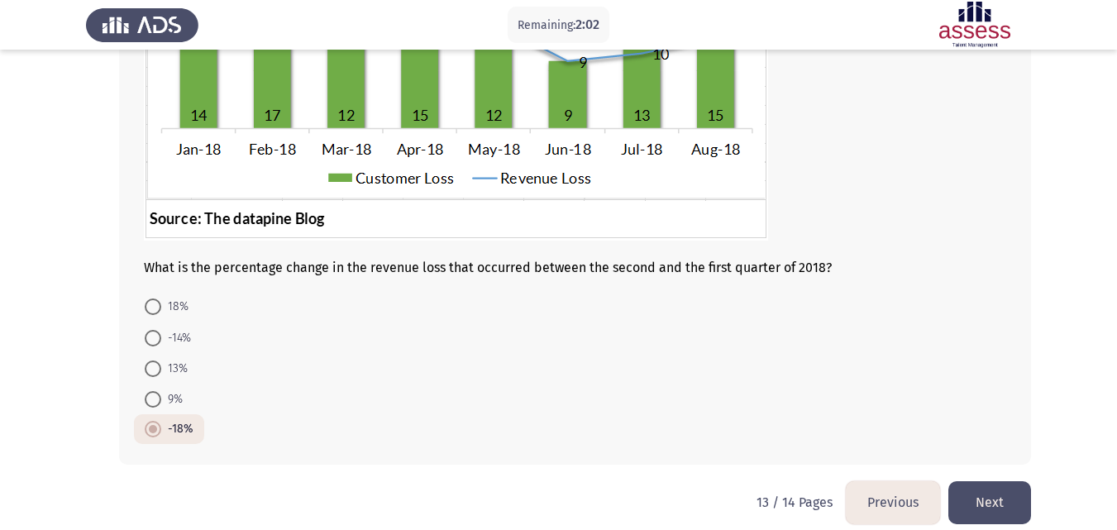
scroll to position [286, 0]
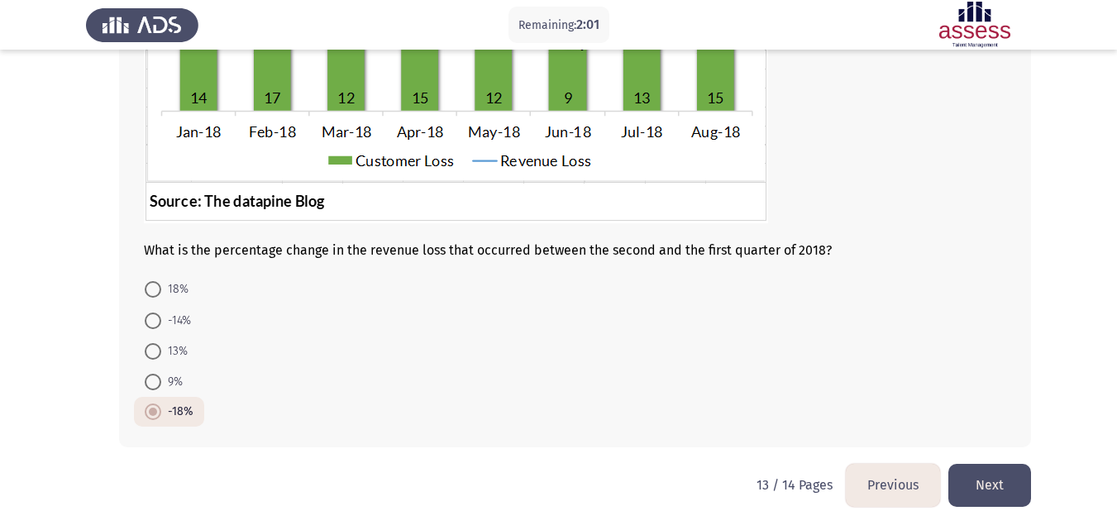
click at [993, 480] on button "Next" at bounding box center [989, 485] width 83 height 42
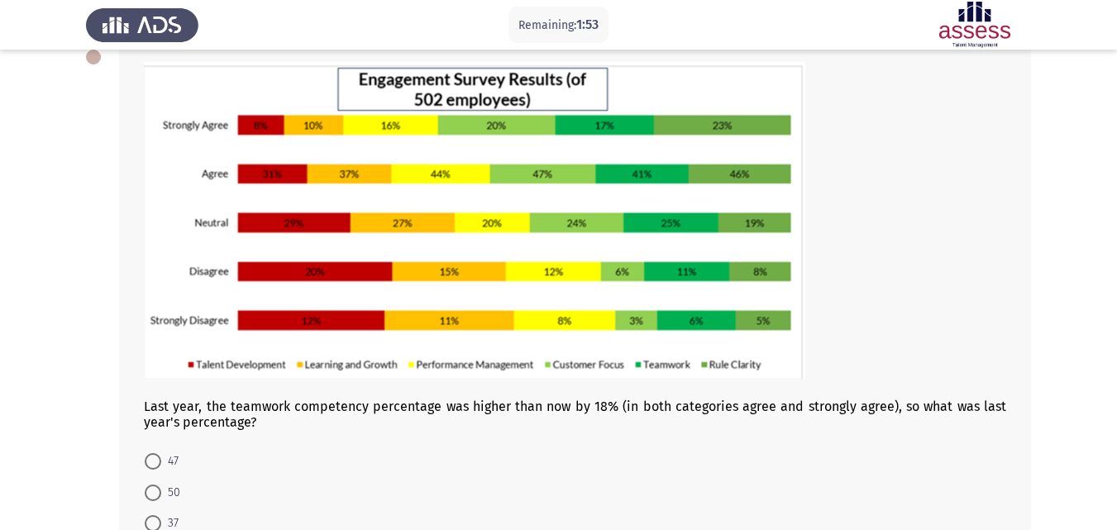
scroll to position [86, 0]
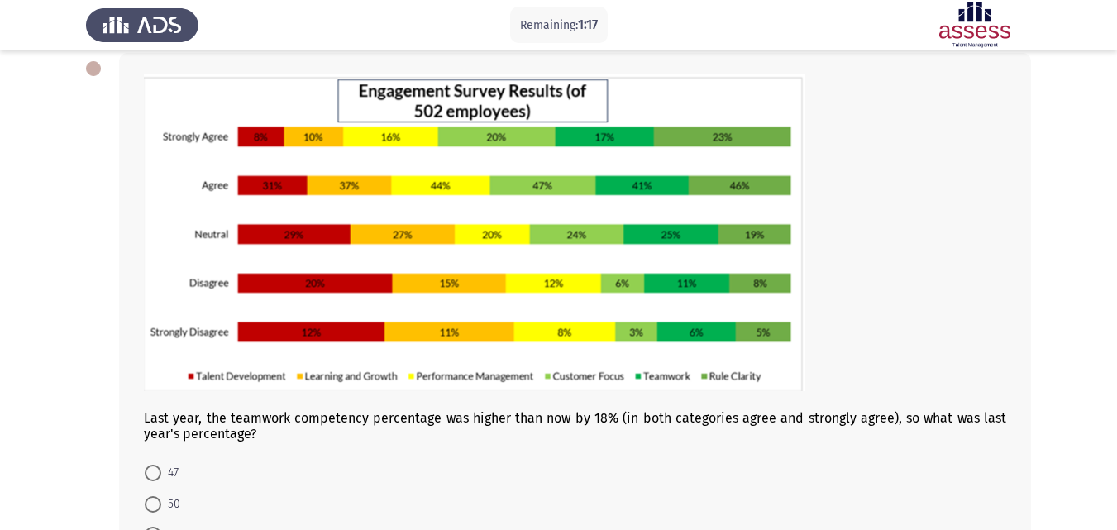
click at [427, 468] on form "47 50 37 34 44" at bounding box center [575, 534] width 862 height 155
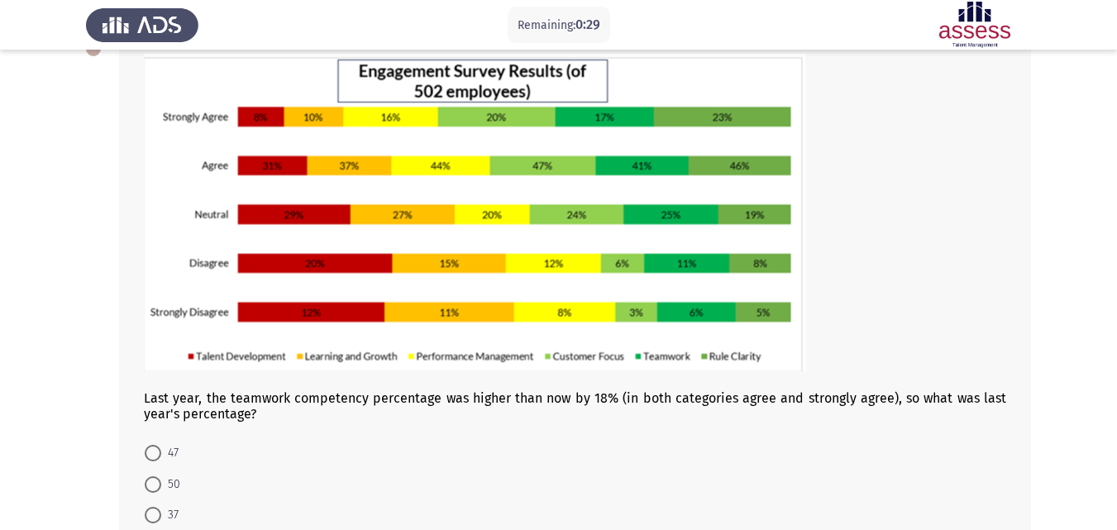
scroll to position [97, 0]
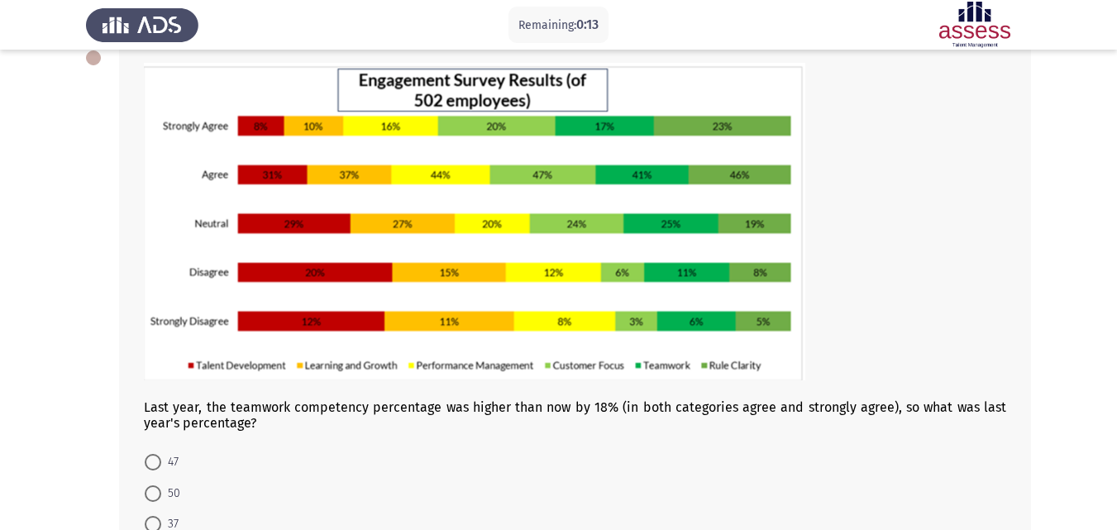
click at [893, 464] on form "47 50 37 34 44" at bounding box center [575, 523] width 862 height 155
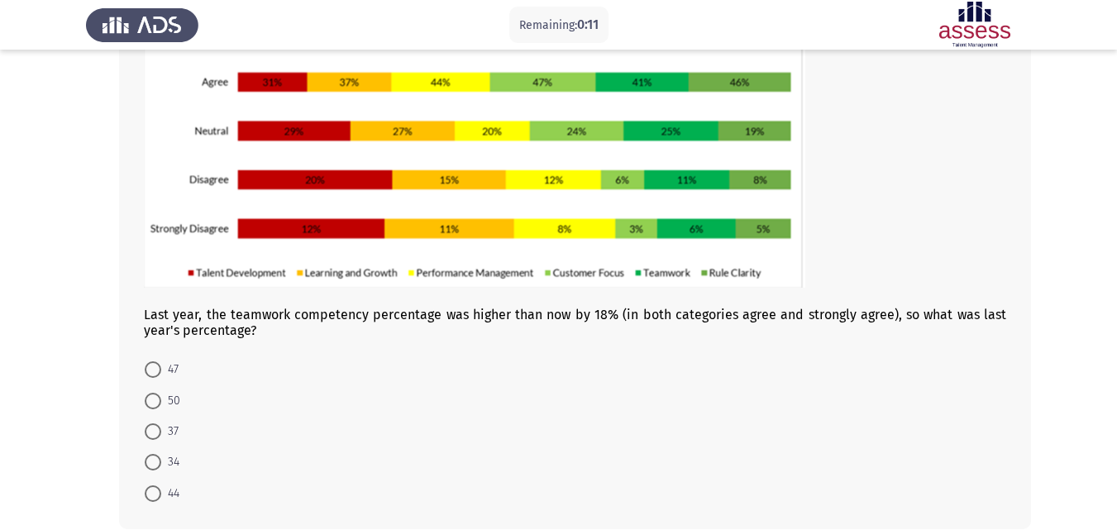
scroll to position [192, 0]
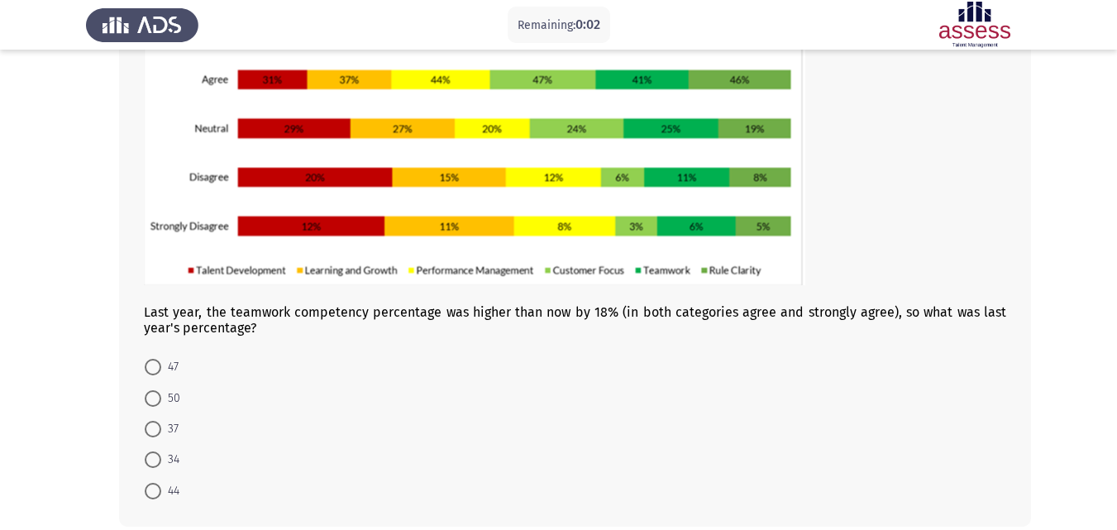
click at [174, 401] on span "50" at bounding box center [170, 398] width 19 height 20
click at [161, 401] on input "50" at bounding box center [153, 398] width 17 height 17
radio input "true"
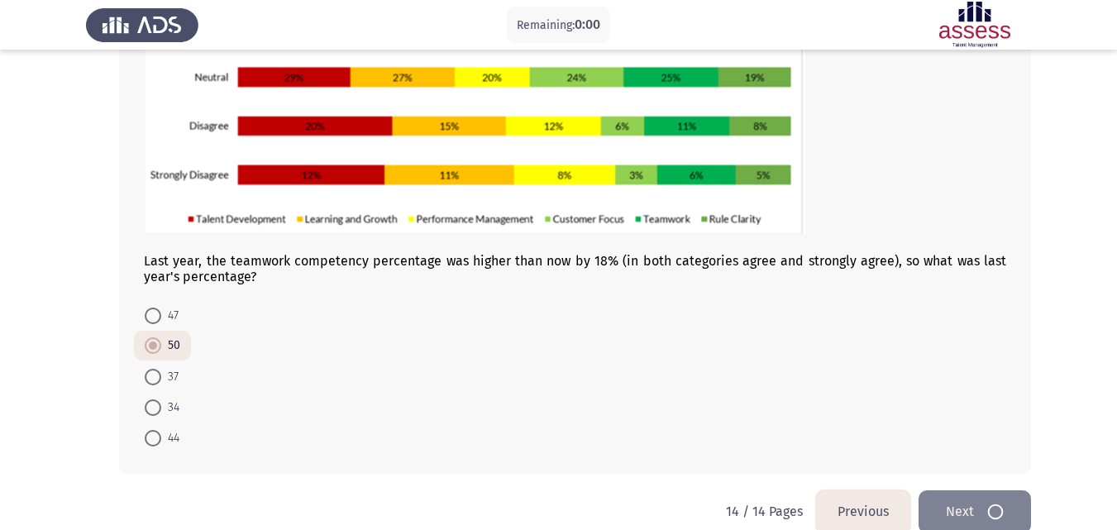
scroll to position [0, 0]
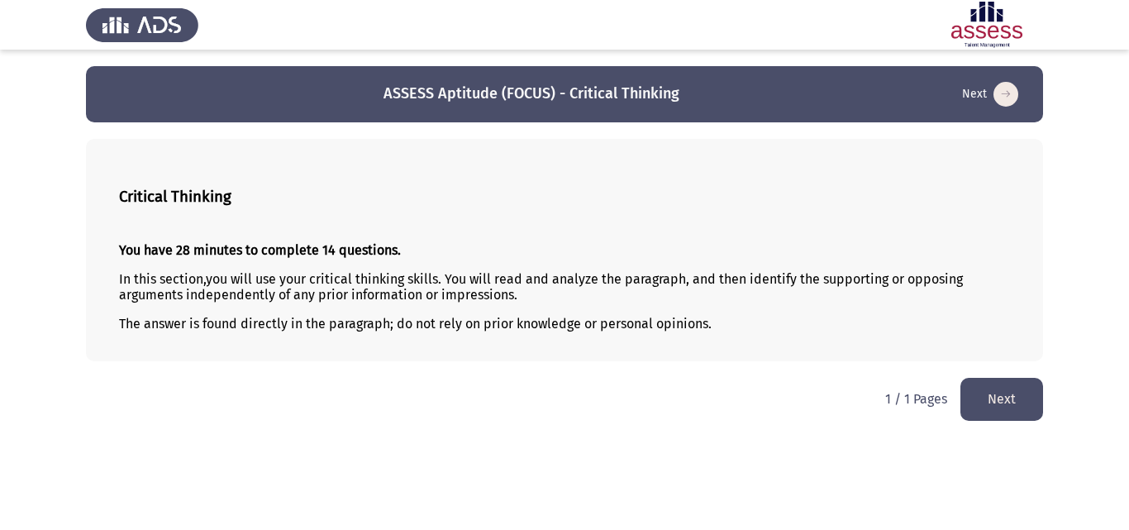
click at [1017, 401] on button "Next" at bounding box center [1001, 399] width 83 height 42
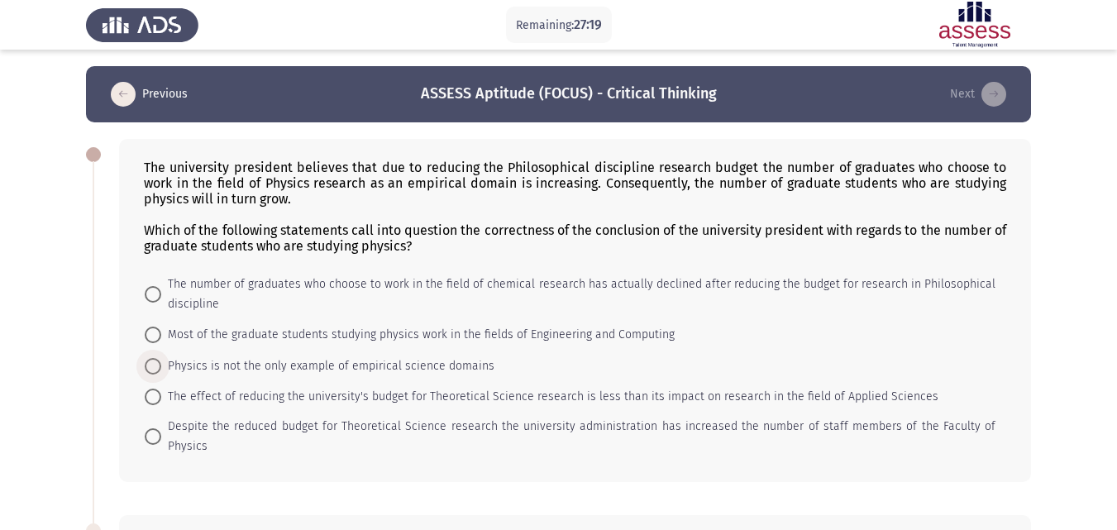
click at [241, 358] on span "Physics is not the only example of empirical science domains" at bounding box center [327, 366] width 333 height 20
click at [161, 358] on input "Physics is not the only example of empirical science domains" at bounding box center [153, 366] width 17 height 17
radio input "true"
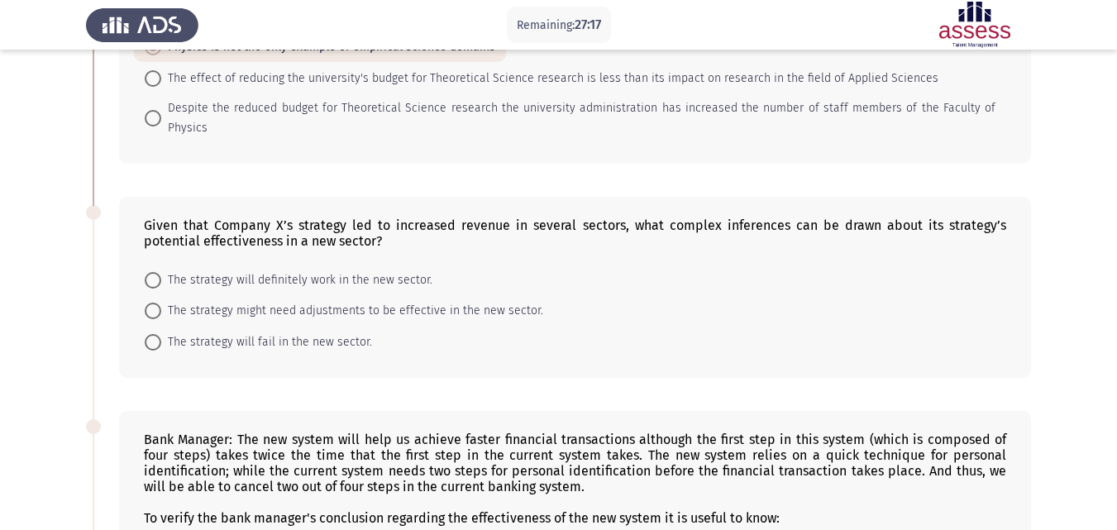
scroll to position [342, 0]
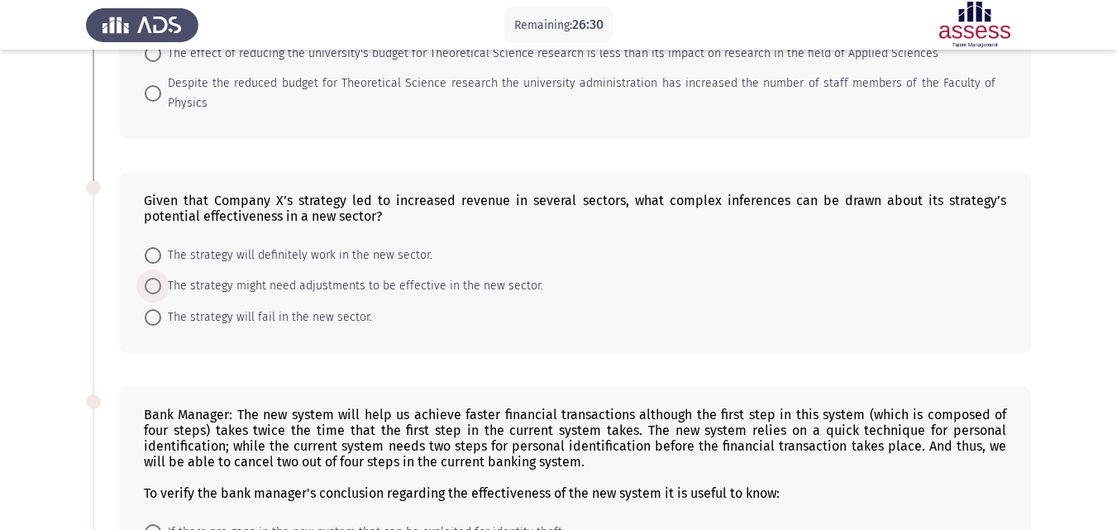
click at [288, 276] on span "The strategy might need adjustments to be effective in the new sector." at bounding box center [352, 286] width 382 height 20
click at [161, 278] on input "The strategy might need adjustments to be effective in the new sector." at bounding box center [153, 286] width 17 height 17
radio input "true"
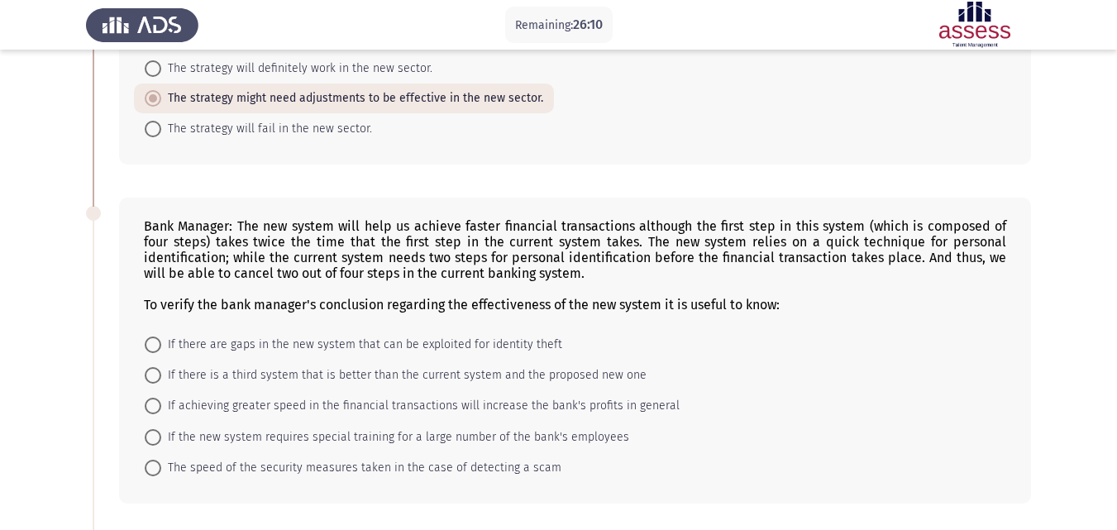
scroll to position [560, 0]
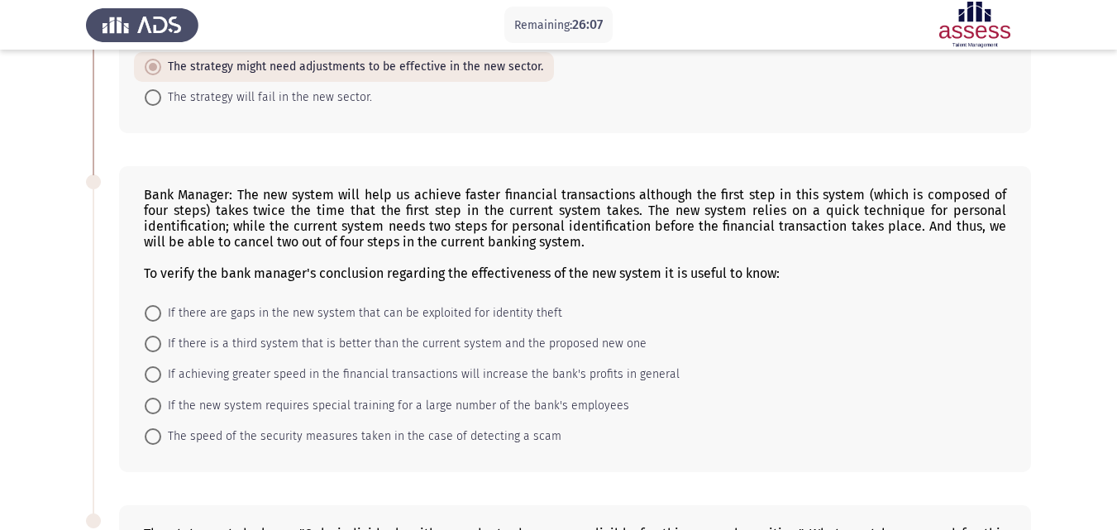
click at [218, 364] on span "If achieving greater speed in the financial transactions will increase the bank…" at bounding box center [420, 374] width 518 height 20
click at [161, 366] on input "If achieving greater speed in the financial transactions will increase the bank…" at bounding box center [153, 374] width 17 height 17
radio input "true"
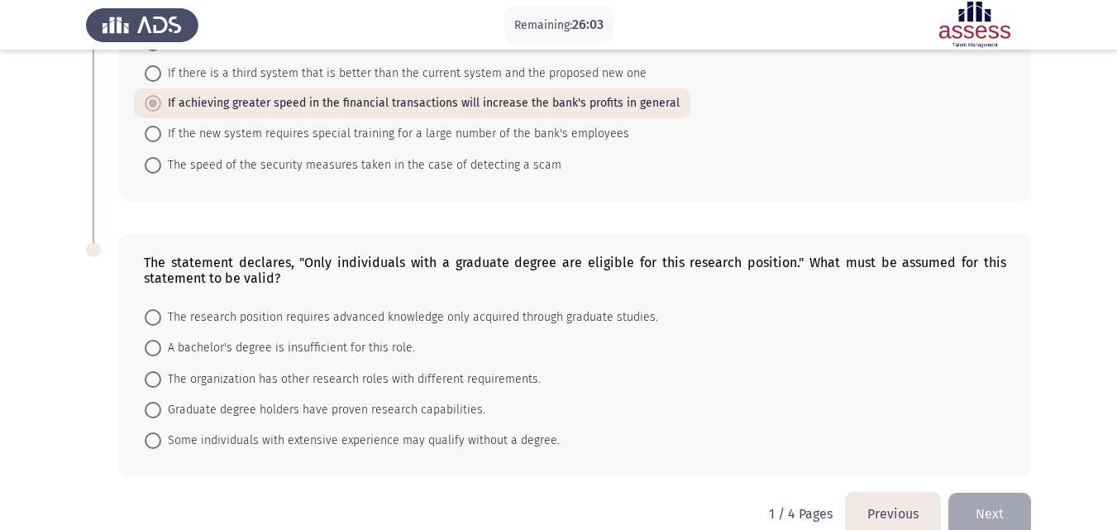
scroll to position [835, 0]
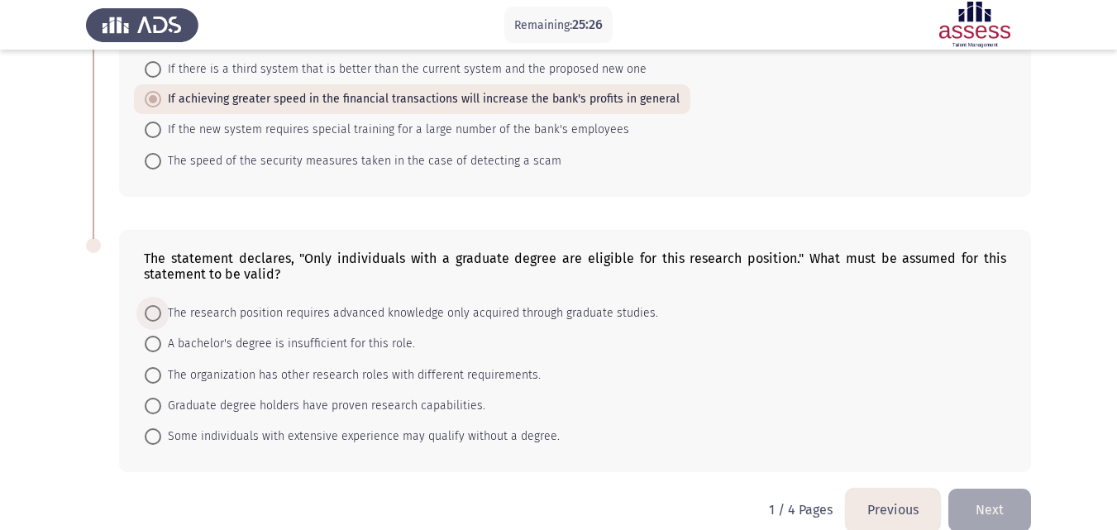
click at [272, 303] on span "The research position requires advanced knowledge only acquired through graduat…" at bounding box center [409, 313] width 497 height 20
click at [161, 305] on input "The research position requires advanced knowledge only acquired through graduat…" at bounding box center [153, 313] width 17 height 17
radio input "true"
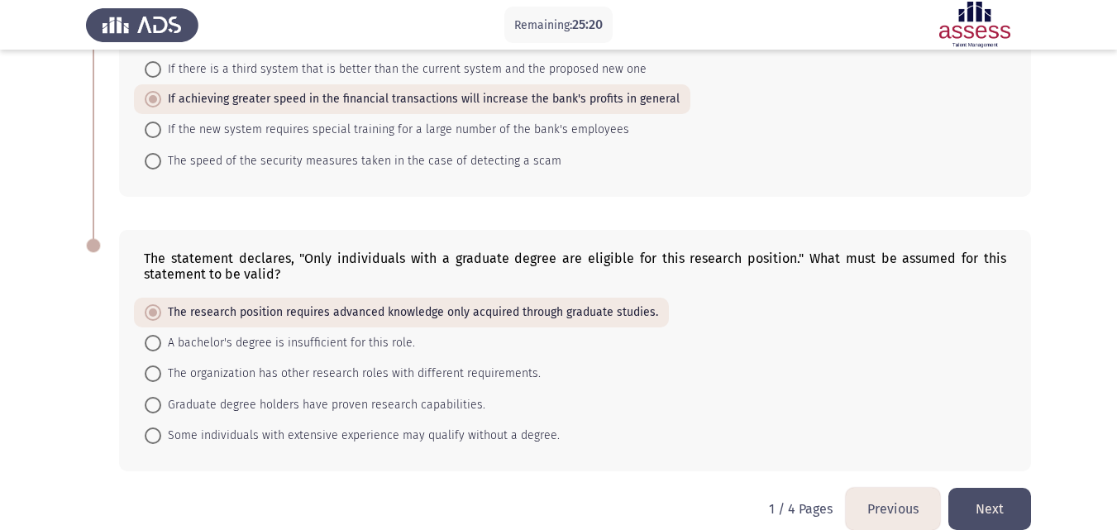
click at [987, 488] on button "Next" at bounding box center [989, 509] width 83 height 42
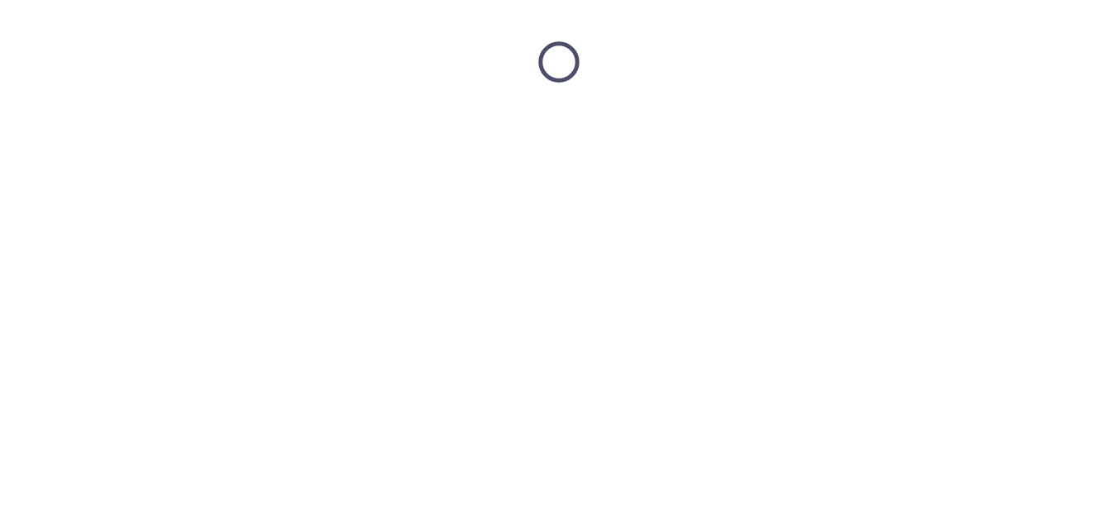
scroll to position [0, 0]
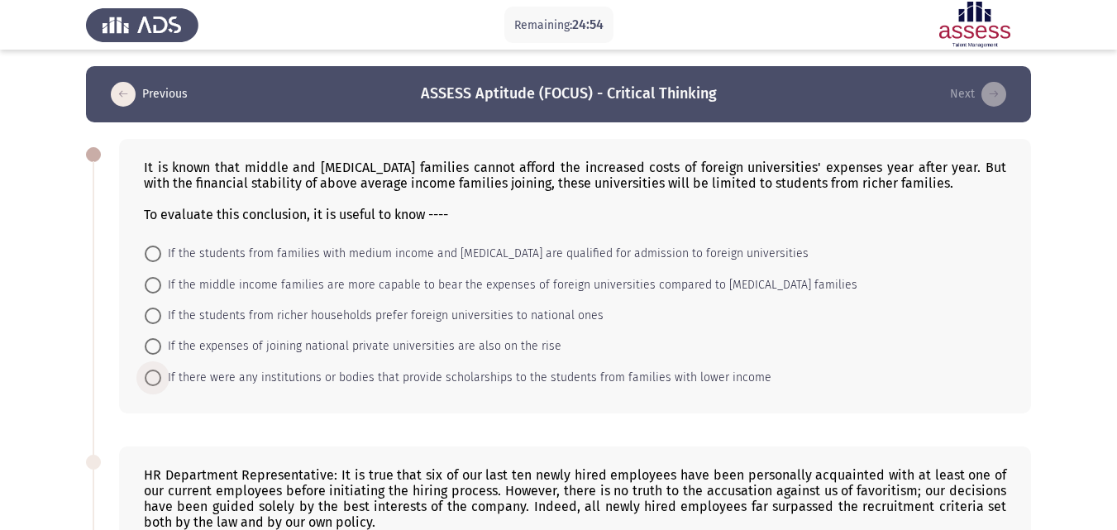
click at [268, 371] on span "If there were any institutions or bodies that provide scholarships to the stude…" at bounding box center [466, 378] width 610 height 20
click at [161, 371] on input "If there were any institutions or bodies that provide scholarships to the stude…" at bounding box center [153, 377] width 17 height 17
radio input "true"
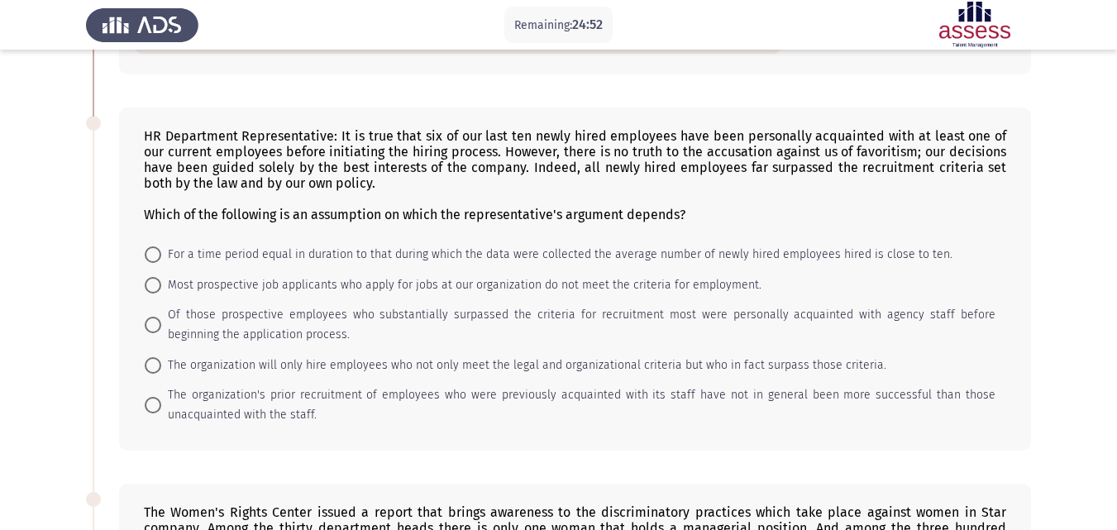
scroll to position [345, 0]
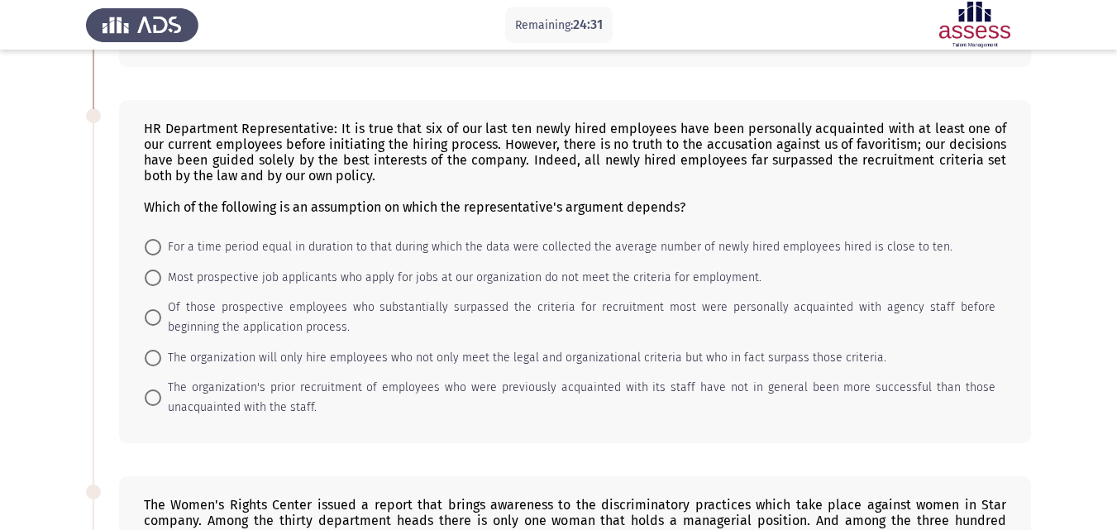
click at [223, 355] on span "The organization will only hire employees who not only meet the legal and organ…" at bounding box center [523, 358] width 725 height 20
click at [161, 355] on input "The organization will only hire employees who not only meet the legal and organ…" at bounding box center [153, 358] width 17 height 17
radio input "true"
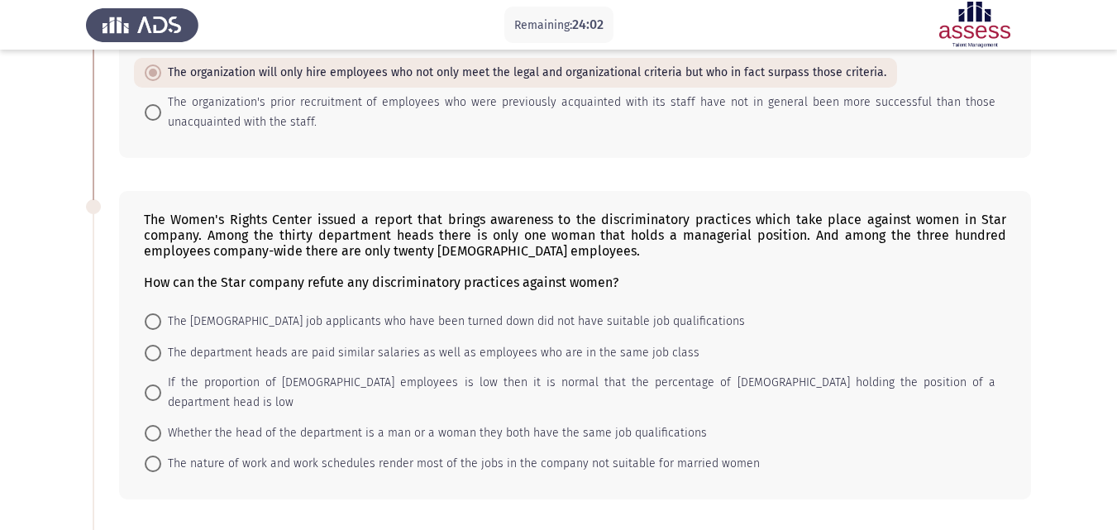
scroll to position [650, 0]
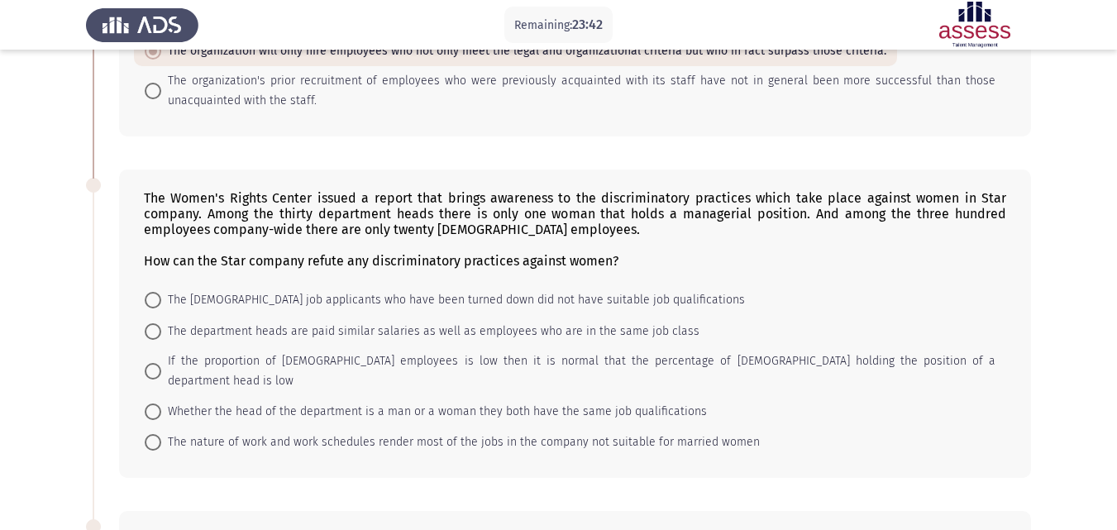
click at [219, 360] on span "If the proportion of [DEMOGRAPHIC_DATA] employees is low then it is normal that…" at bounding box center [578, 371] width 834 height 40
click at [161, 363] on input "If the proportion of [DEMOGRAPHIC_DATA] employees is low then it is normal that…" at bounding box center [153, 371] width 17 height 17
radio input "true"
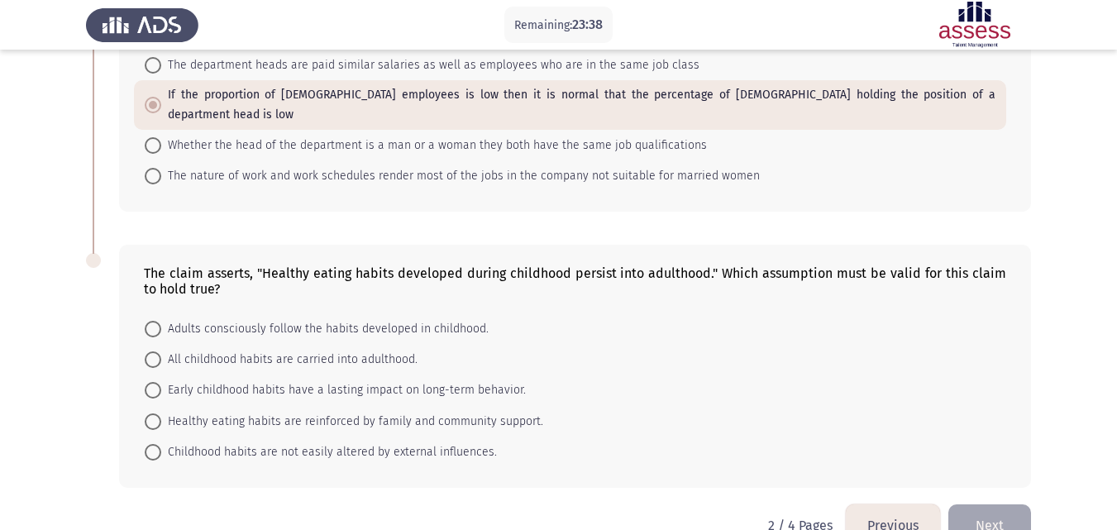
scroll to position [937, 0]
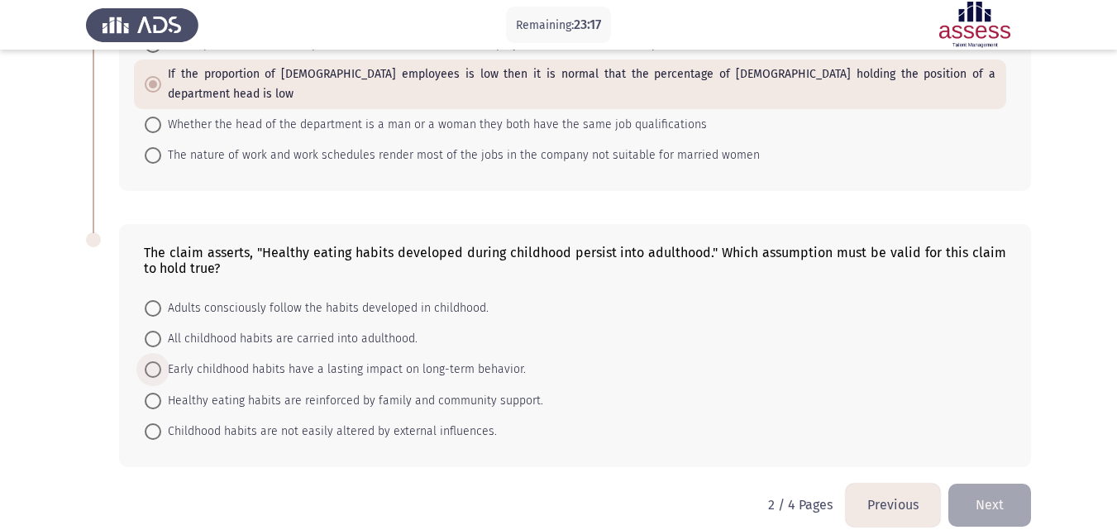
click at [236, 360] on span "Early childhood habits have a lasting impact on long-term behavior." at bounding box center [343, 370] width 364 height 20
click at [161, 361] on input "Early childhood habits have a lasting impact on long-term behavior." at bounding box center [153, 369] width 17 height 17
radio input "true"
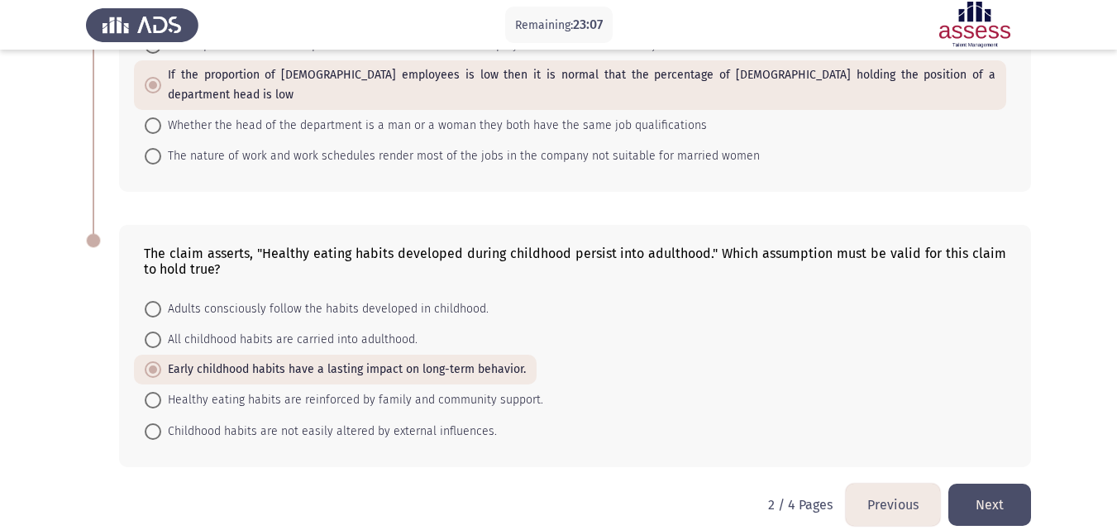
click at [1022, 489] on button "Next" at bounding box center [989, 504] width 83 height 42
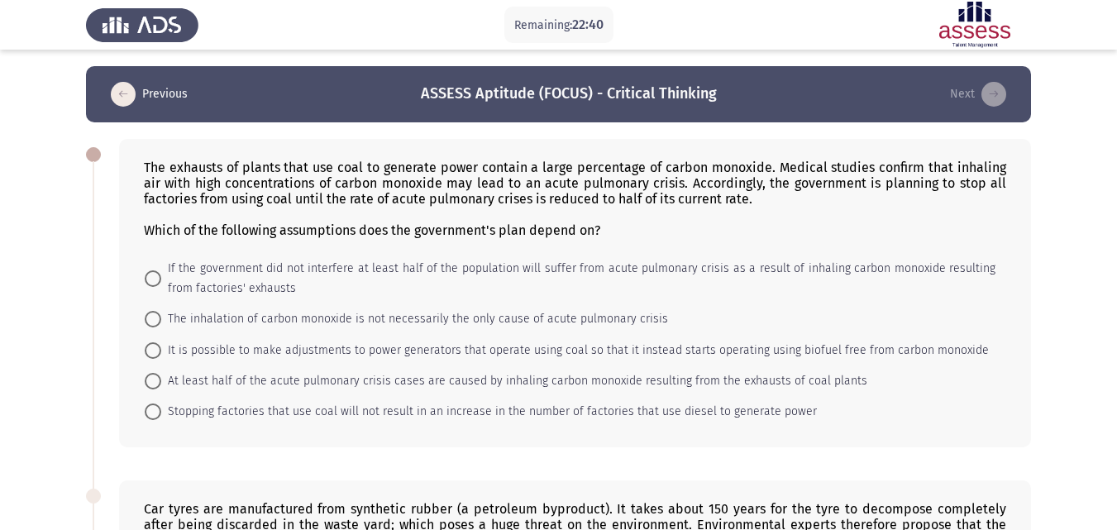
click at [231, 376] on span "At least half of the acute pulmonary crisis cases are caused by inhaling carbon…" at bounding box center [514, 381] width 706 height 20
click at [161, 376] on input "At least half of the acute pulmonary crisis cases are caused by inhaling carbon…" at bounding box center [153, 381] width 17 height 17
radio input "true"
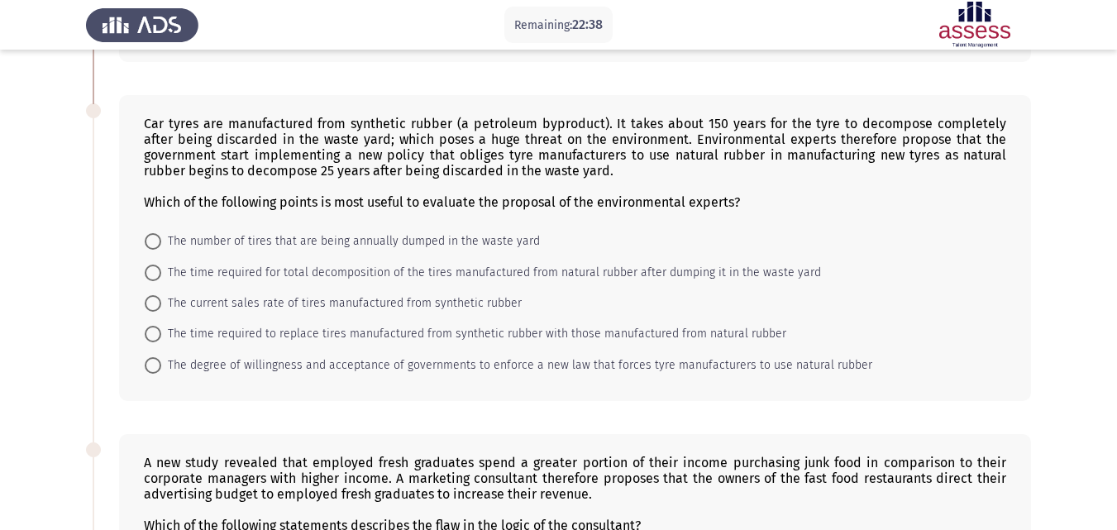
scroll to position [402, 0]
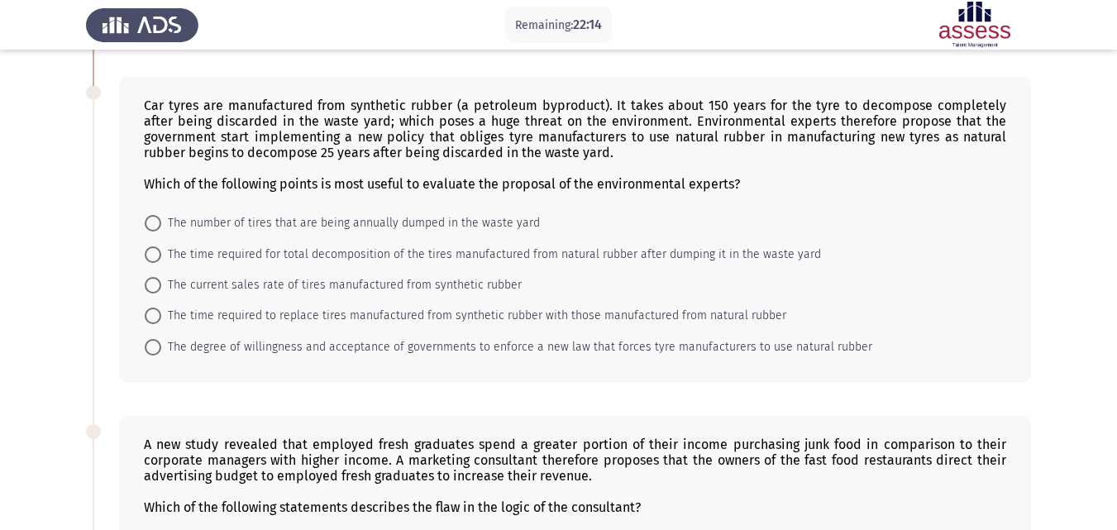
click at [243, 253] on span "The time required for total decomposition of the tires manufactured from natura…" at bounding box center [491, 255] width 660 height 20
click at [161, 253] on input "The time required for total decomposition of the tires manufactured from natura…" at bounding box center [153, 254] width 17 height 17
radio input "true"
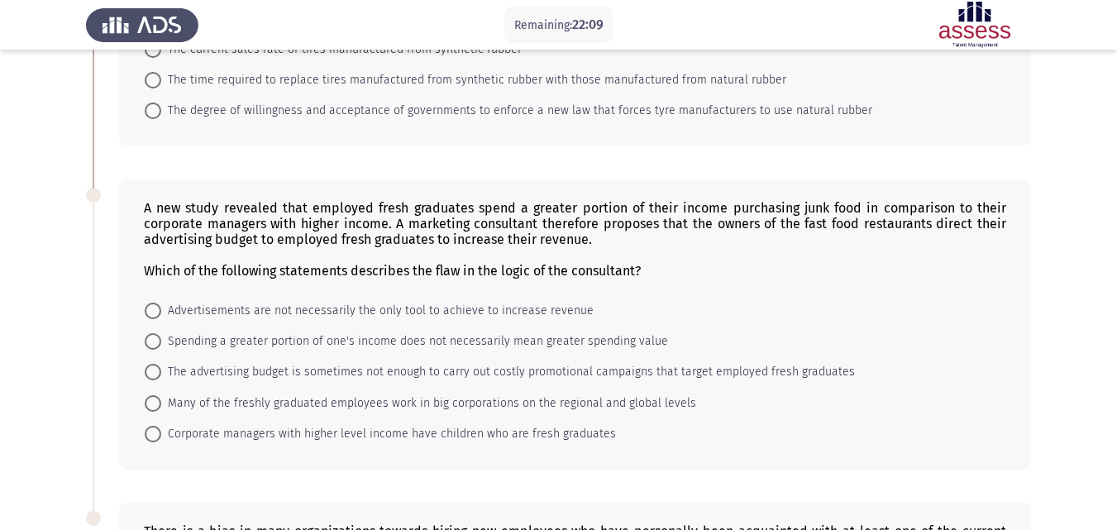
scroll to position [663, 0]
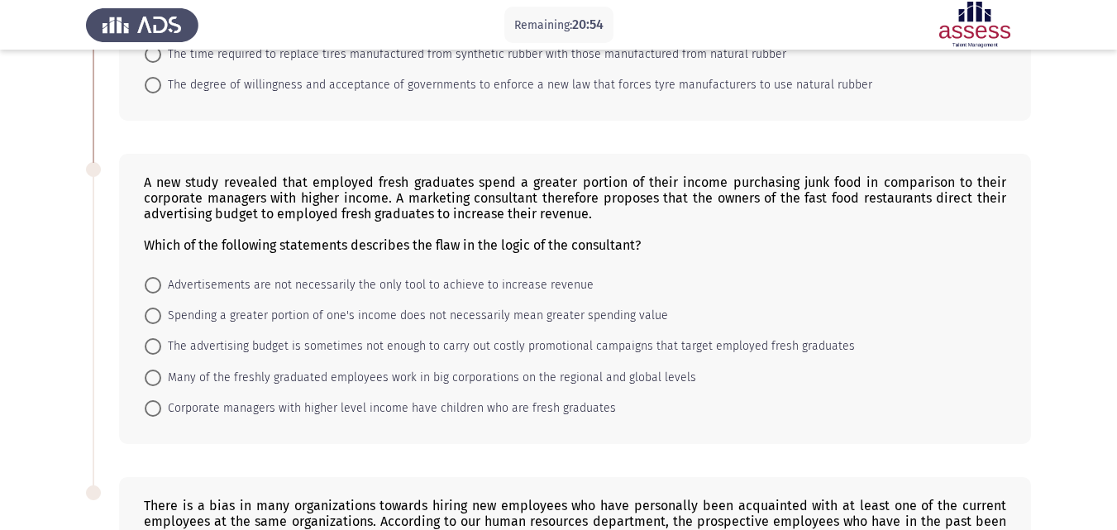
click at [251, 312] on span "Spending a greater portion of one's income does not necessarily mean greater sp…" at bounding box center [414, 316] width 507 height 20
click at [161, 312] on input "Spending a greater portion of one's income does not necessarily mean greater sp…" at bounding box center [153, 315] width 17 height 17
radio input "true"
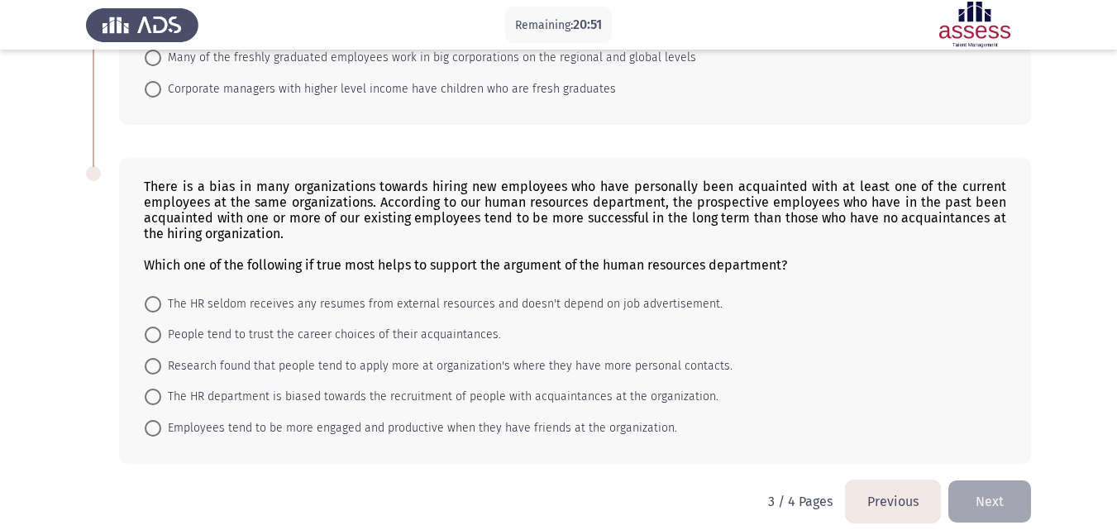
scroll to position [998, 0]
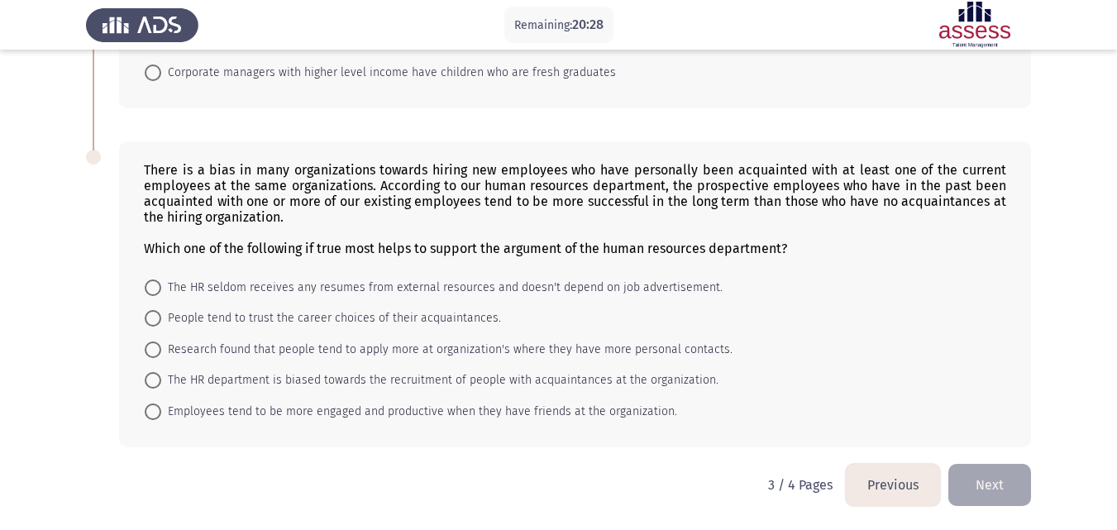
click at [241, 402] on span "Employees tend to be more engaged and productive when they have friends at the …" at bounding box center [419, 412] width 516 height 20
click at [161, 403] on input "Employees tend to be more engaged and productive when they have friends at the …" at bounding box center [153, 411] width 17 height 17
radio input "true"
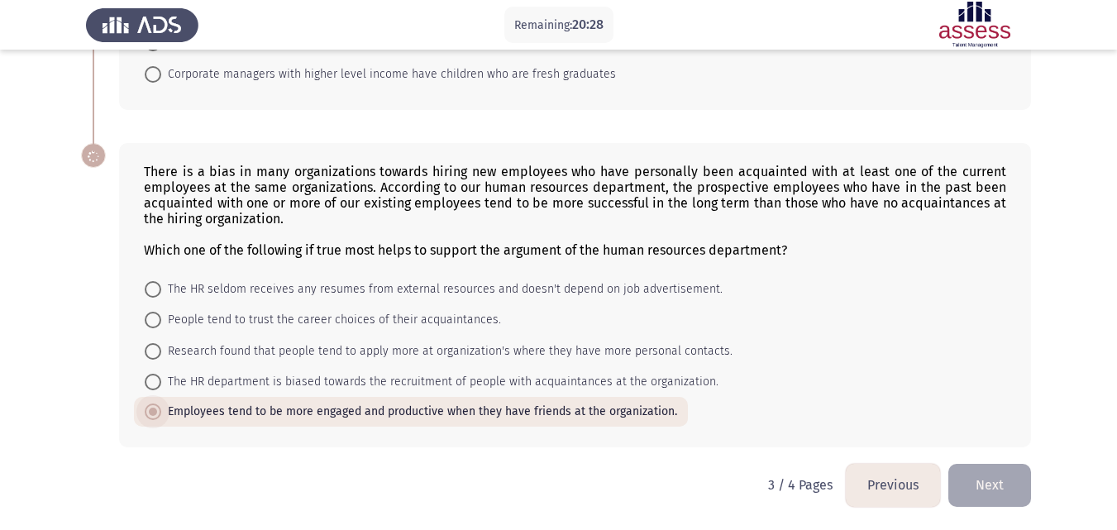
scroll to position [996, 0]
click at [1014, 492] on button "Next" at bounding box center [989, 485] width 83 height 42
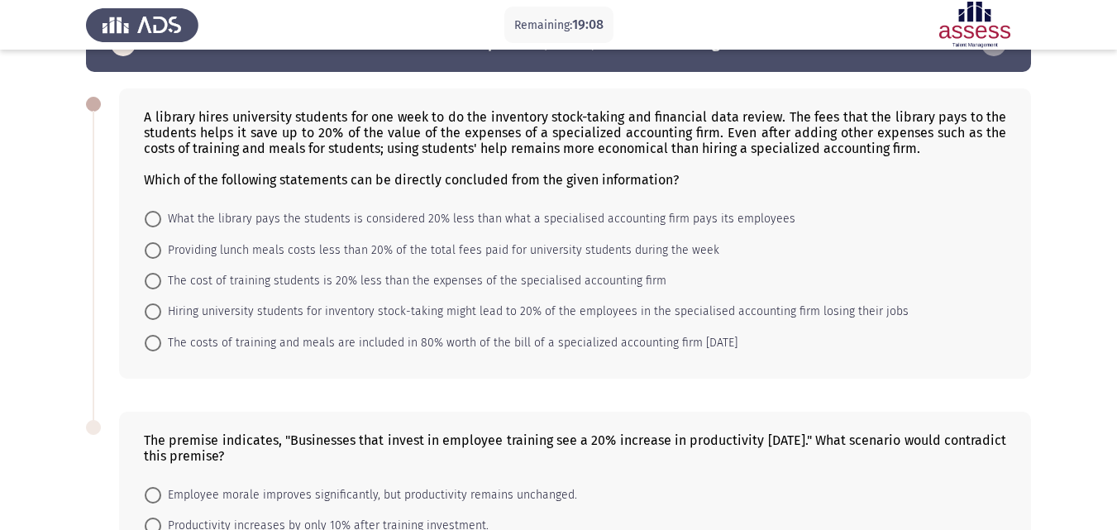
scroll to position [48, 0]
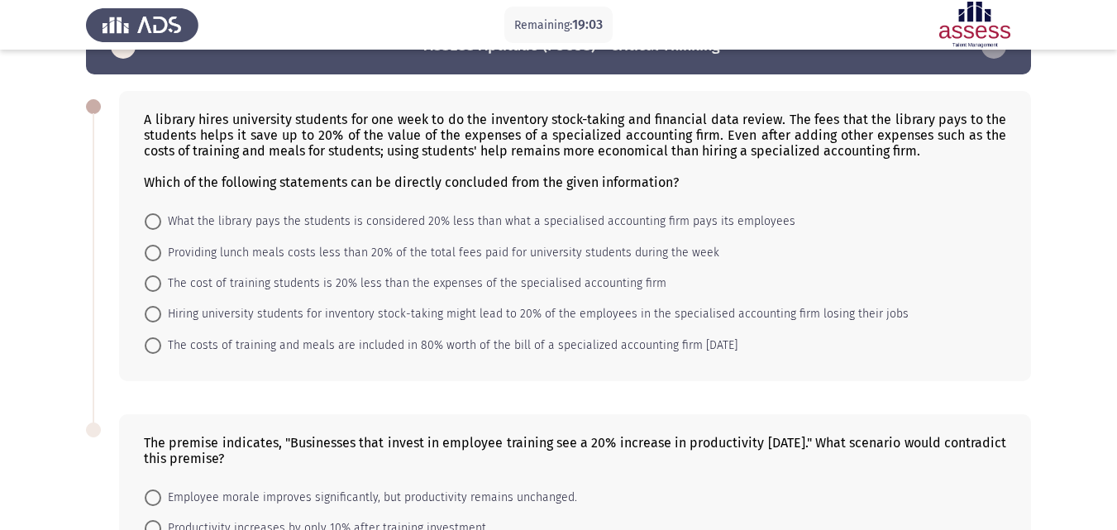
click at [212, 347] on span "The costs of training and meals are included in 80% worth of the bill of a spec…" at bounding box center [449, 346] width 576 height 20
click at [161, 347] on input "The costs of training and meals are included in 80% worth of the bill of a spec…" at bounding box center [153, 345] width 17 height 17
radio input "true"
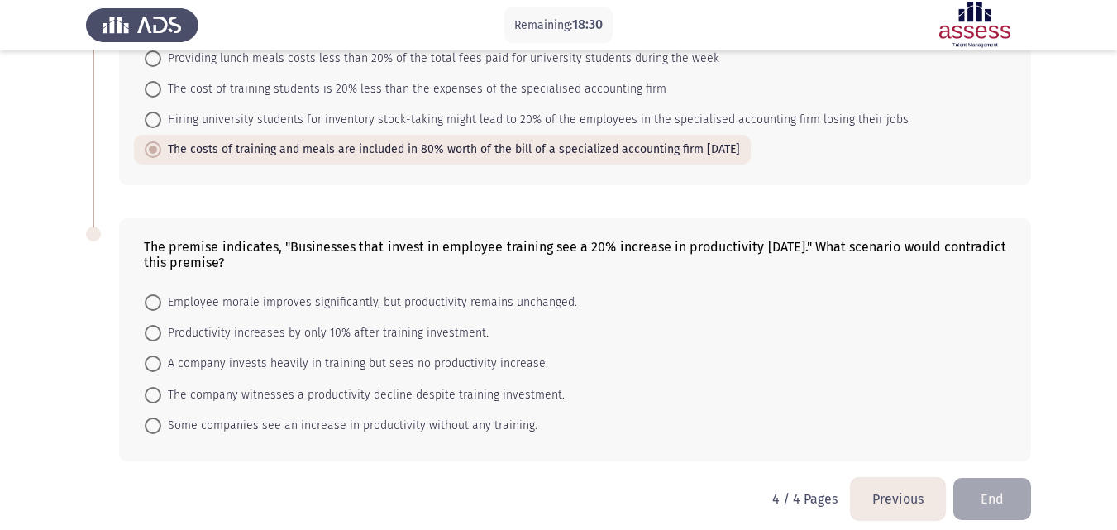
scroll to position [256, 0]
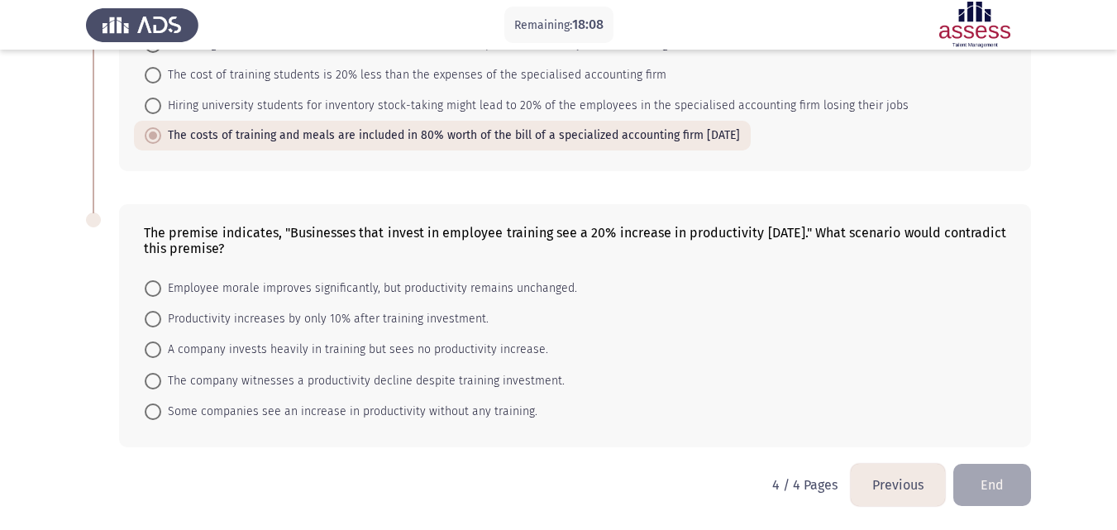
click at [241, 354] on span "A company invests heavily in training but sees no productivity increase." at bounding box center [354, 350] width 387 height 20
click at [161, 354] on input "A company invests heavily in training but sees no productivity increase." at bounding box center [153, 349] width 17 height 17
radio input "true"
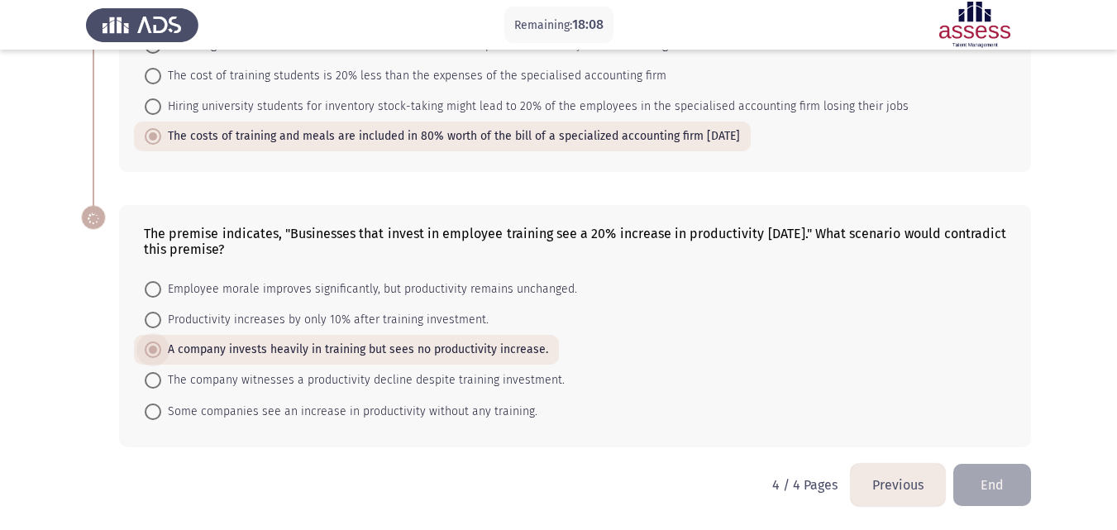
scroll to position [255, 0]
click at [986, 481] on button "End" at bounding box center [992, 485] width 78 height 42
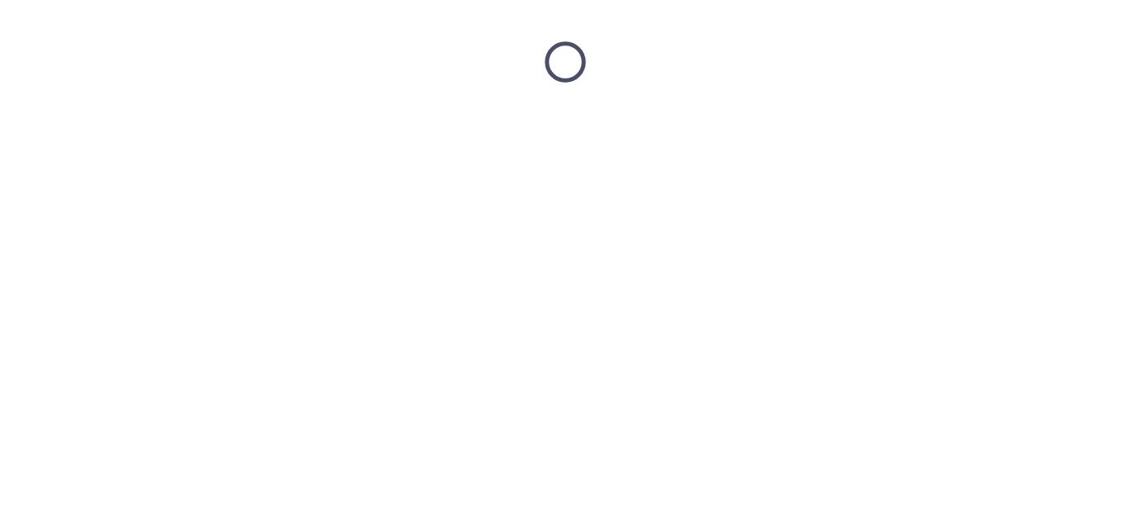
scroll to position [0, 0]
